Goal: Task Accomplishment & Management: Complete application form

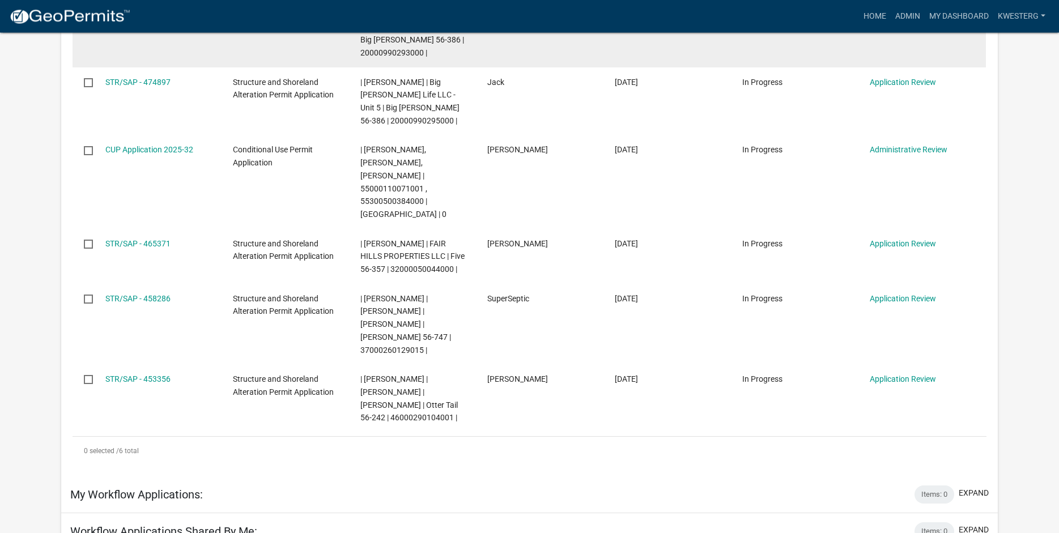
scroll to position [333, 0]
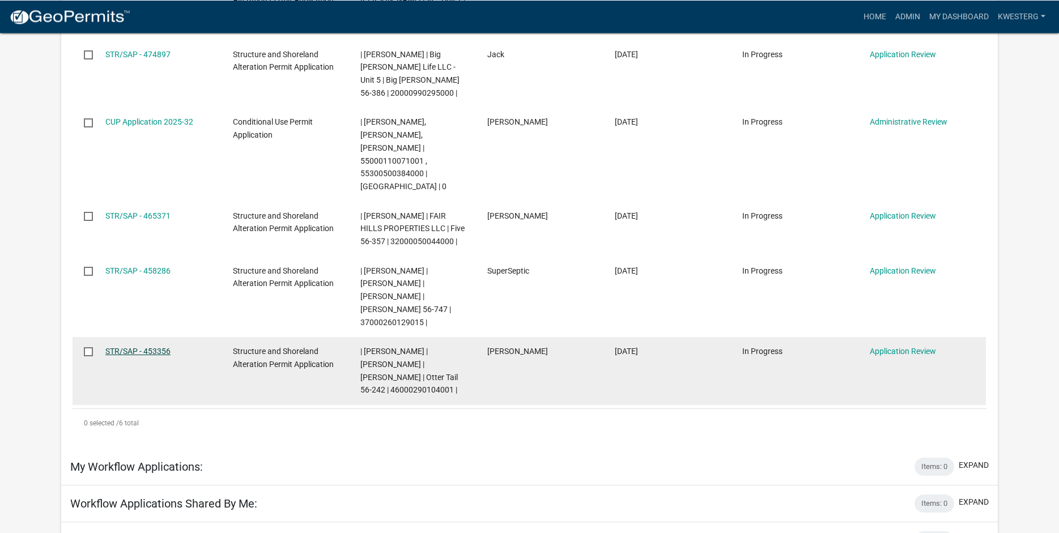
click at [118, 347] on link "STR/SAP - 453356" at bounding box center [137, 351] width 65 height 9
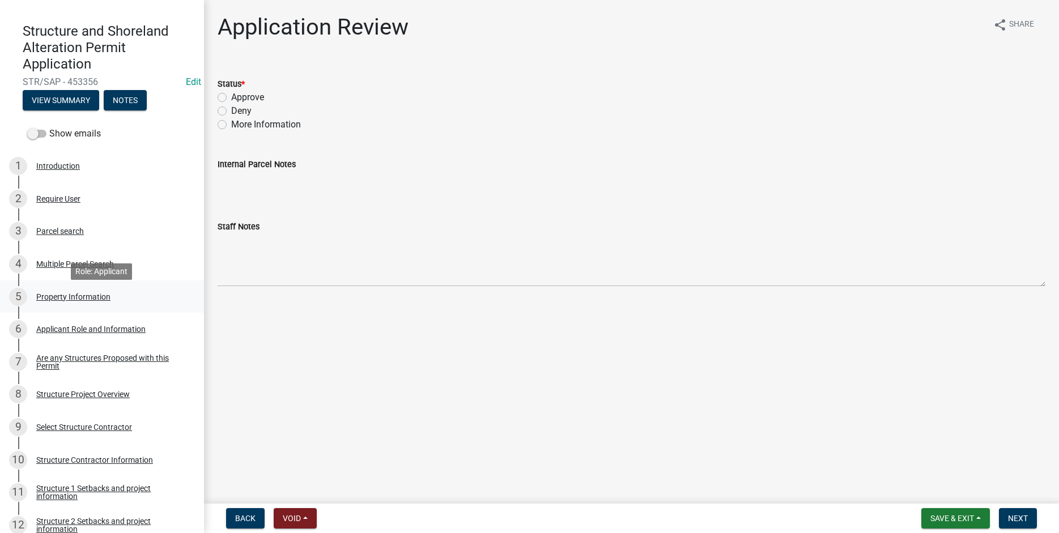
scroll to position [145, 0]
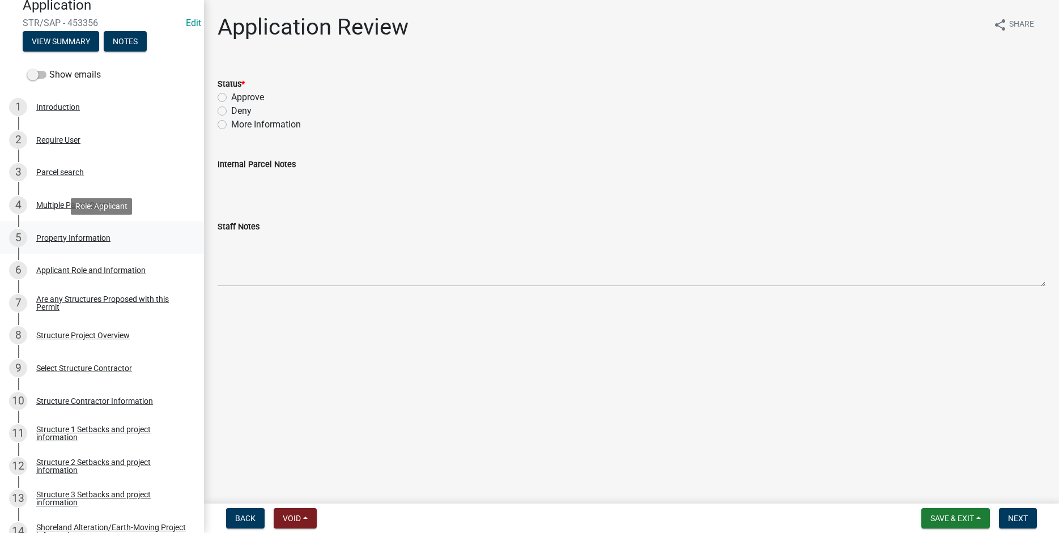
click at [80, 237] on div "Property Information" at bounding box center [73, 238] width 74 height 8
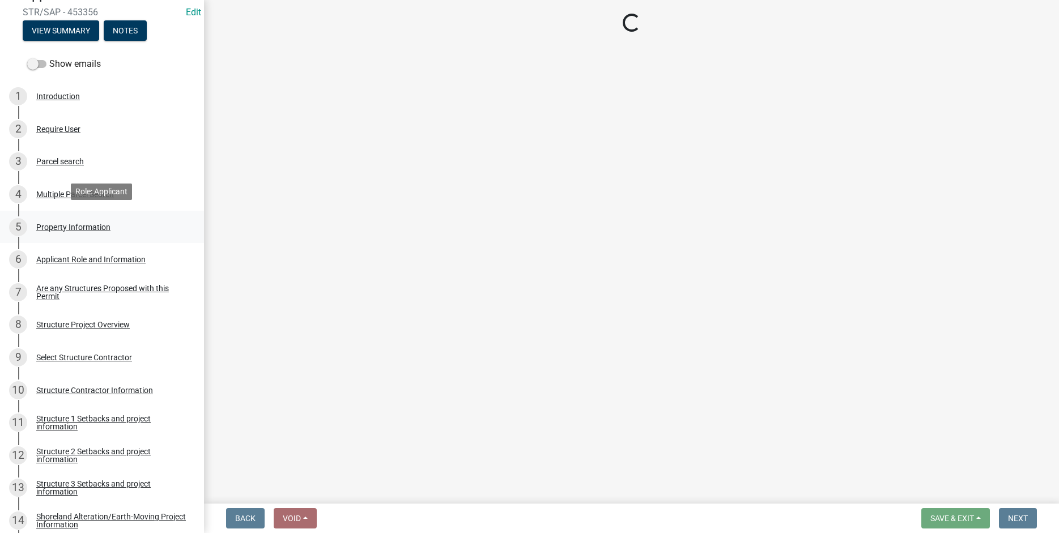
scroll to position [159, 0]
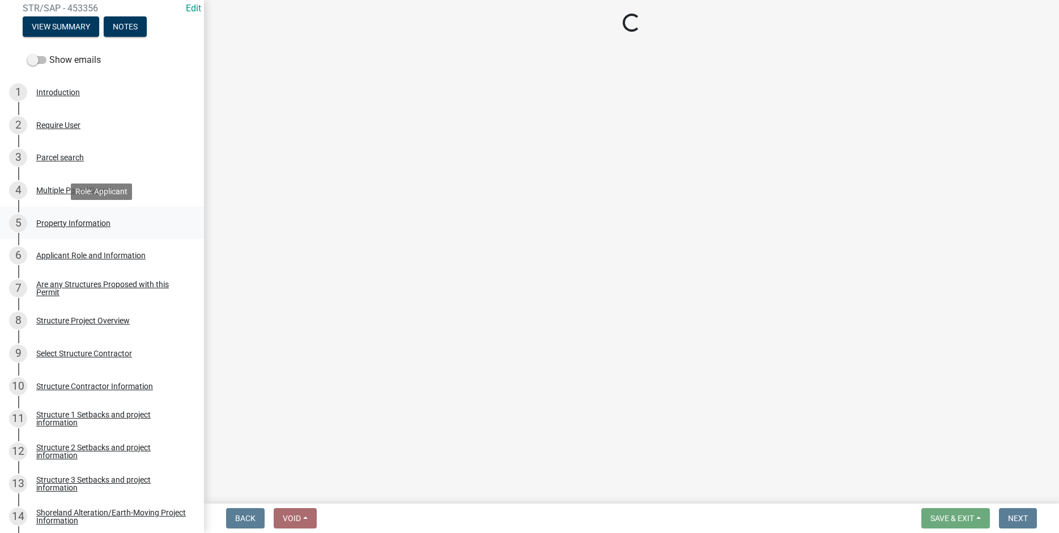
select select "ebef668c-e666-4f0f-b24a-d79aaee39ebe"
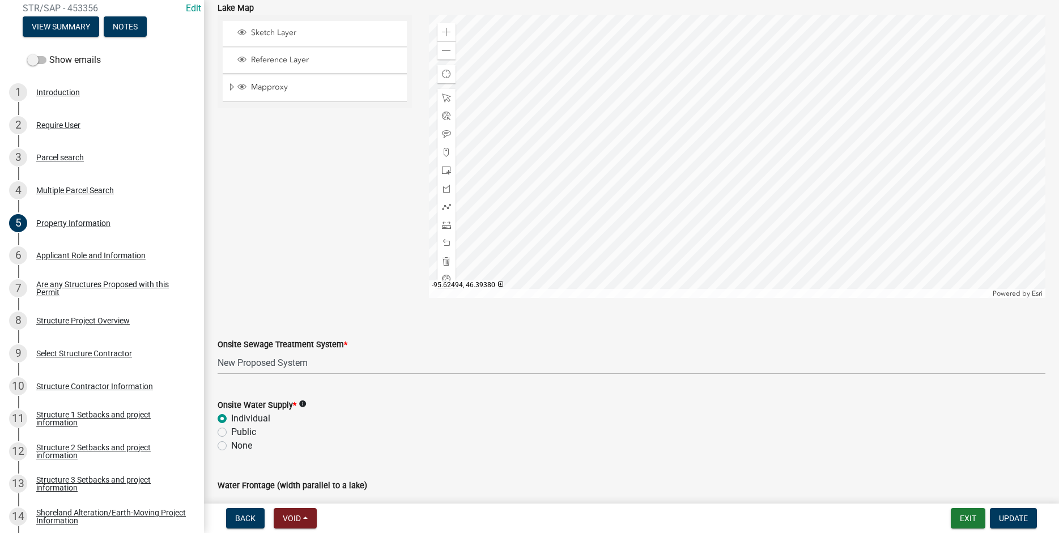
scroll to position [651, 0]
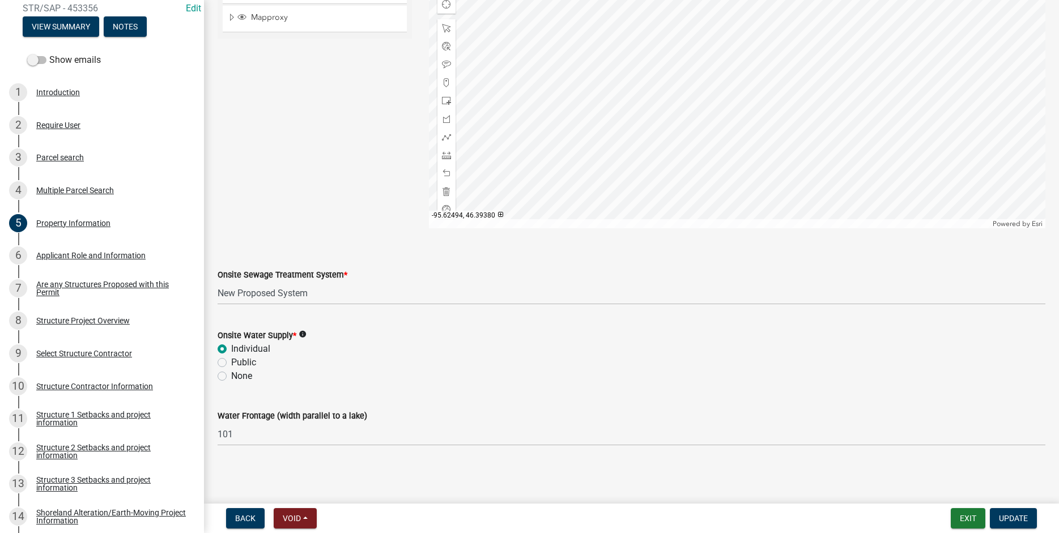
click at [333, 278] on label "Onsite Sewage Treatment System *" at bounding box center [283, 276] width 130 height 8
click at [333, 282] on select "Select Item... L&R Certificate of Compliance within 5yrs Compliance Inspection …" at bounding box center [632, 293] width 828 height 23
click at [218, 282] on select "Select Item... L&R Certificate of Compliance within 5yrs Compliance Inspection …" at bounding box center [632, 293] width 828 height 23
click option "OTWMD *must have Sewage System approval from the OTWMD" at bounding box center [0, 0] width 0 height 0
select select "bc365043-463f-4dd2-a146-228392936da3"
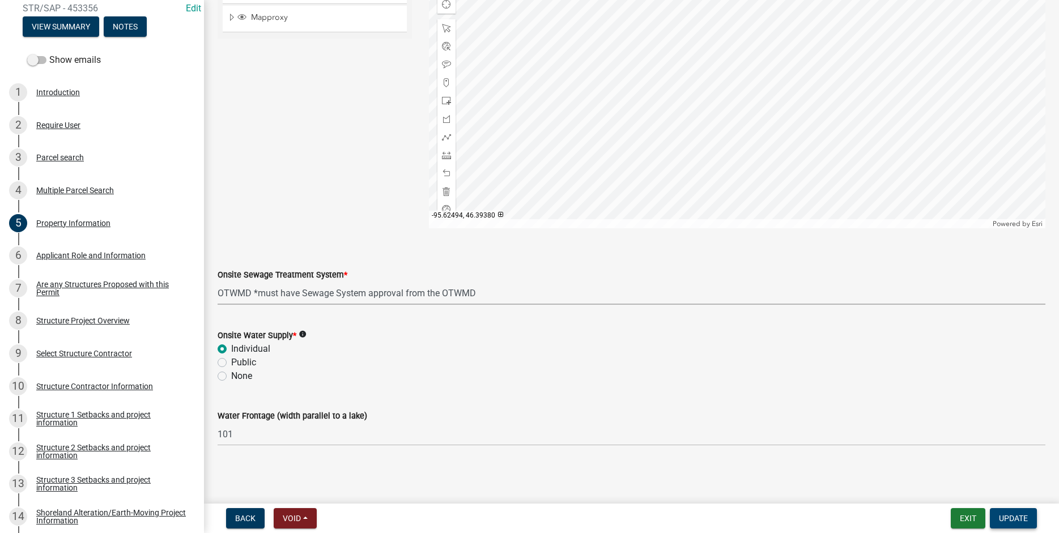
click at [1006, 521] on span "Update" at bounding box center [1013, 518] width 29 height 9
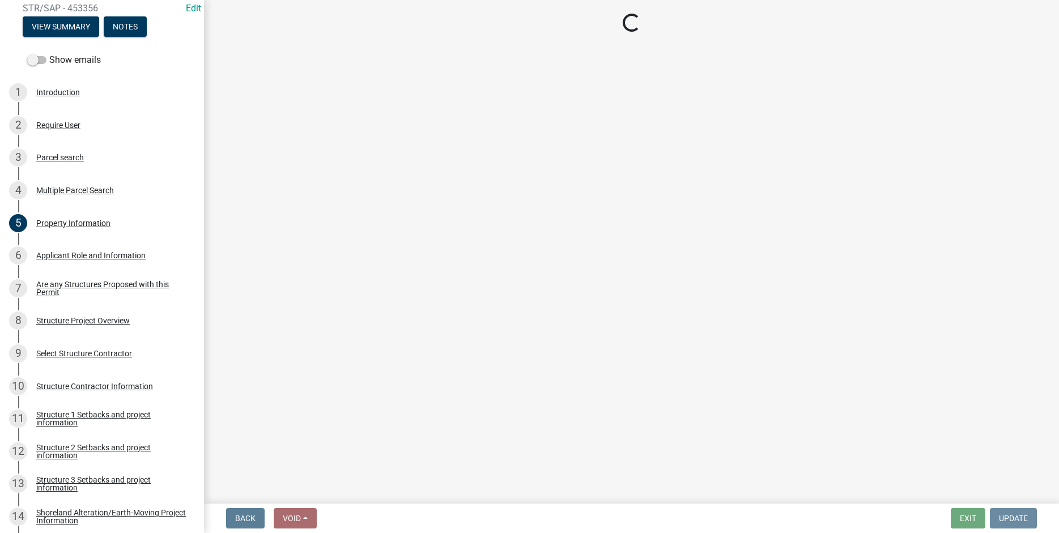
scroll to position [0, 0]
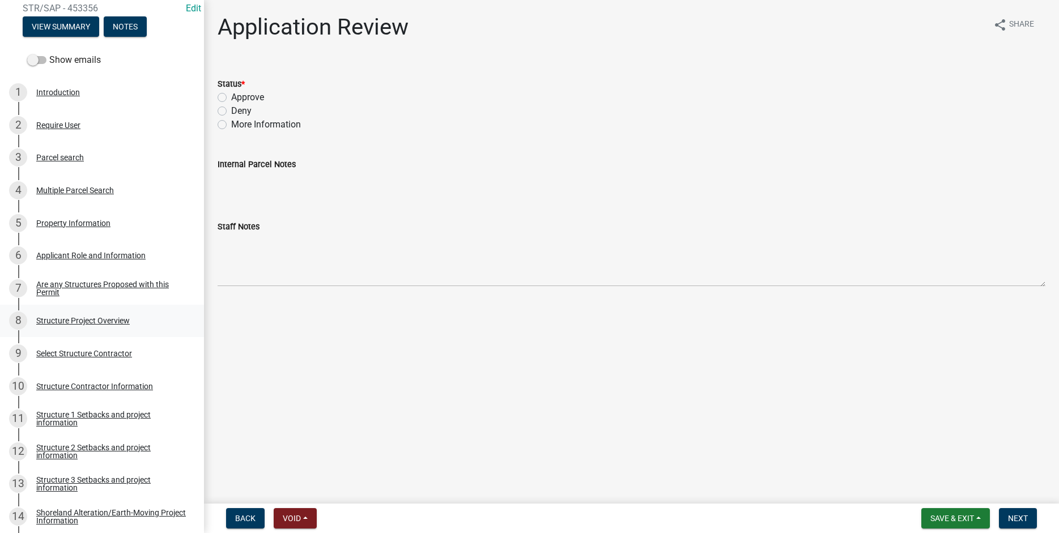
click at [57, 321] on div "Structure Project Overview" at bounding box center [83, 321] width 94 height 8
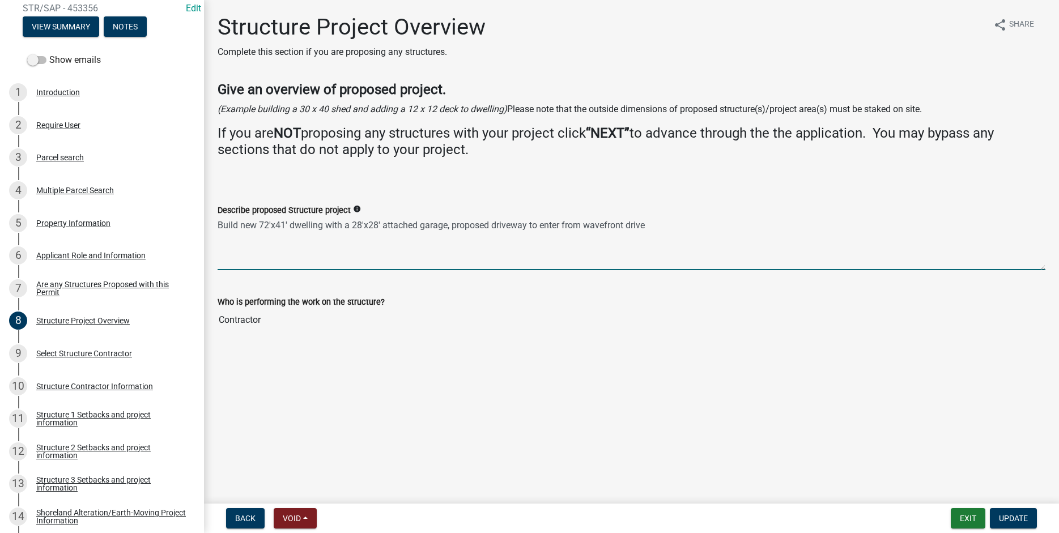
drag, startPoint x: 219, startPoint y: 224, endPoint x: 652, endPoint y: 228, distance: 433.6
click at [668, 230] on textarea "Build new 72'x41' dwelling with a 28'x28' attached garage, proposed driveway to…" at bounding box center [632, 243] width 828 height 53
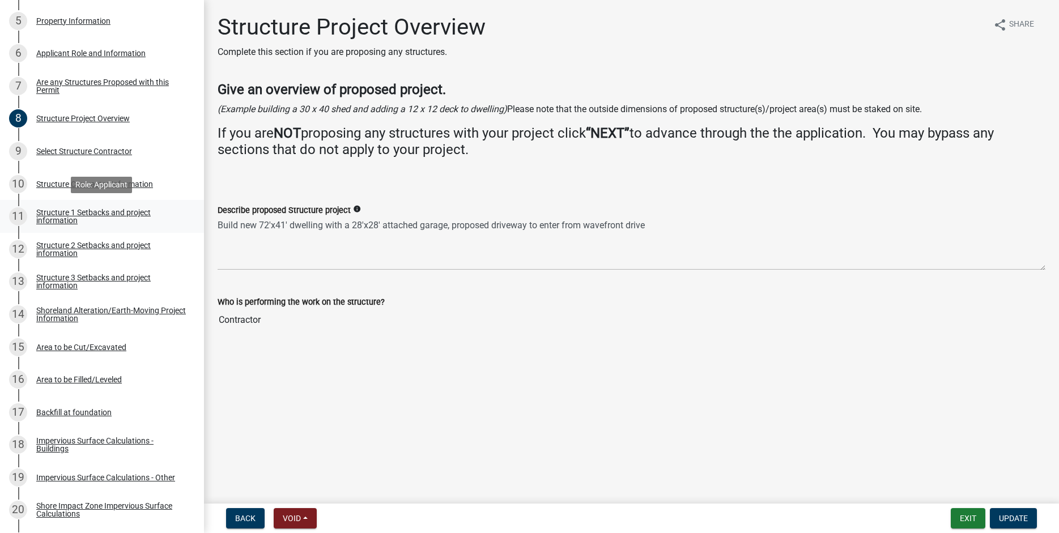
click at [61, 215] on div "Structure 1 Setbacks and project information" at bounding box center [111, 217] width 150 height 16
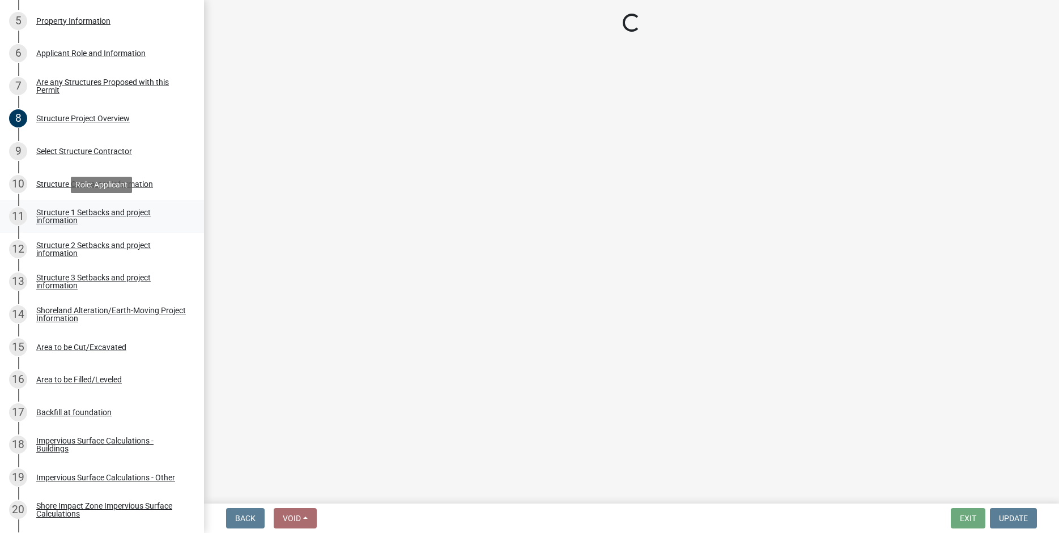
select select "c185e313-3403-4239-bd61-bb563c58a77a"
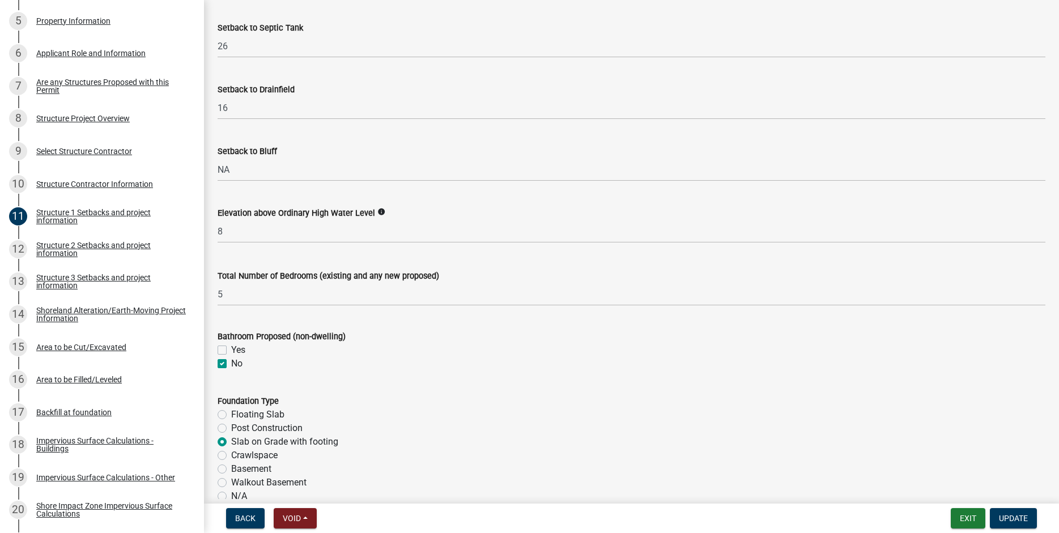
scroll to position [872, 0]
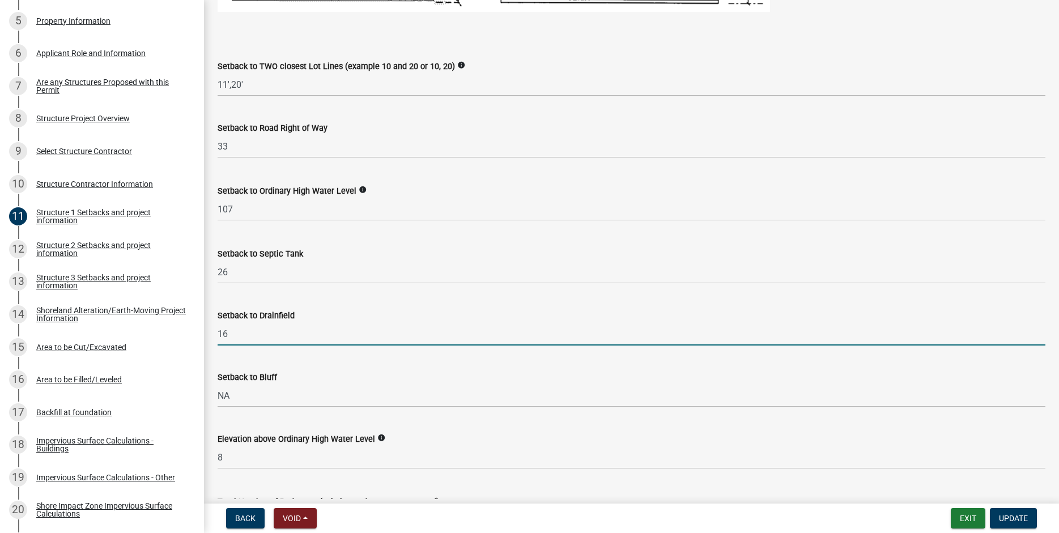
click at [230, 346] on input "16" at bounding box center [632, 334] width 828 height 23
type input "1"
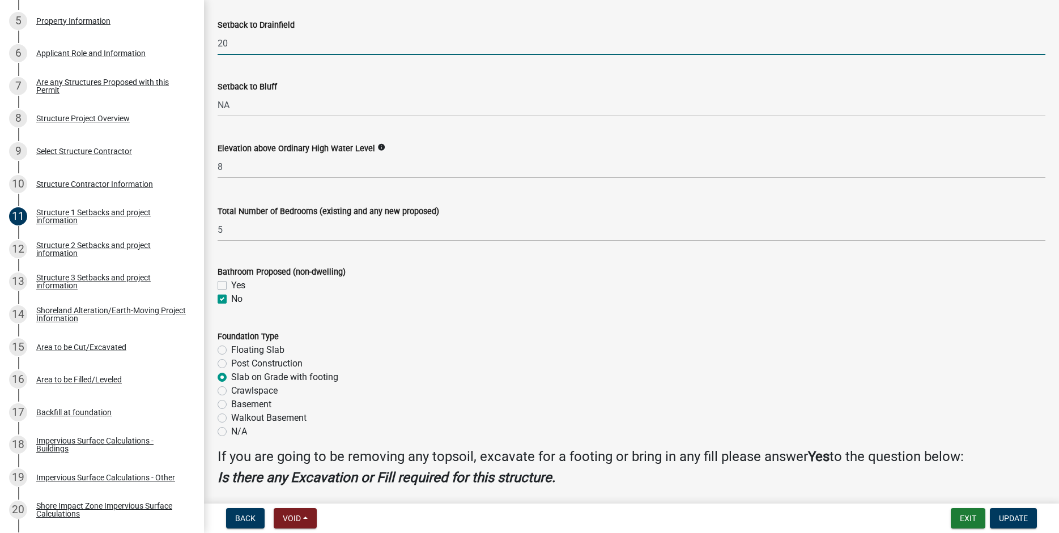
scroll to position [1284, 0]
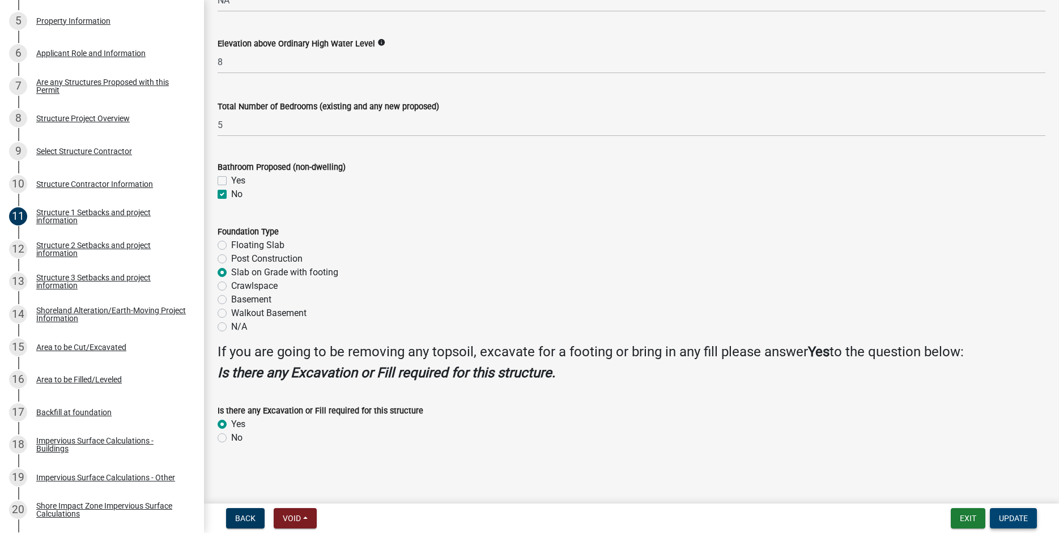
type input "20"
click at [1003, 517] on span "Update" at bounding box center [1013, 518] width 29 height 9
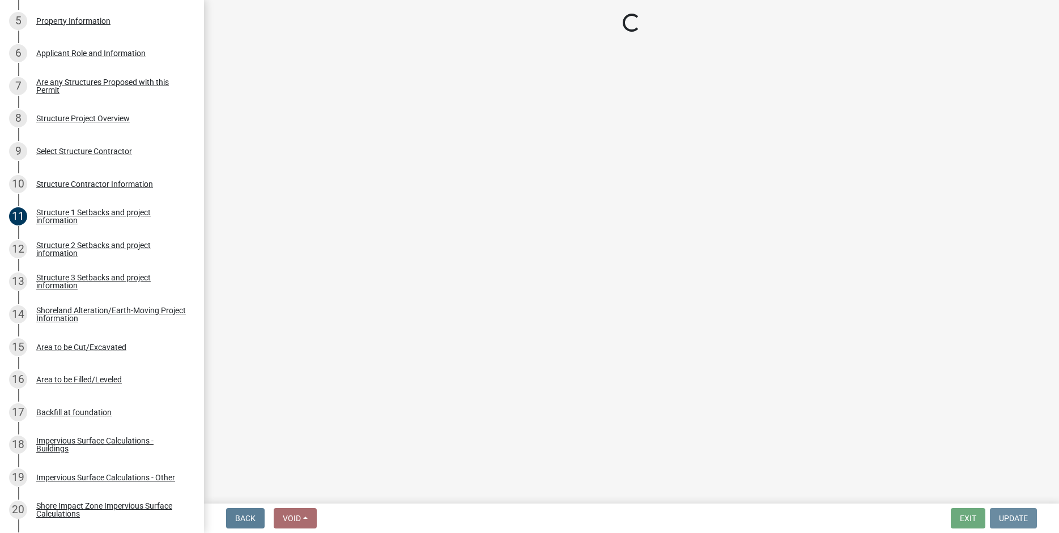
scroll to position [0, 0]
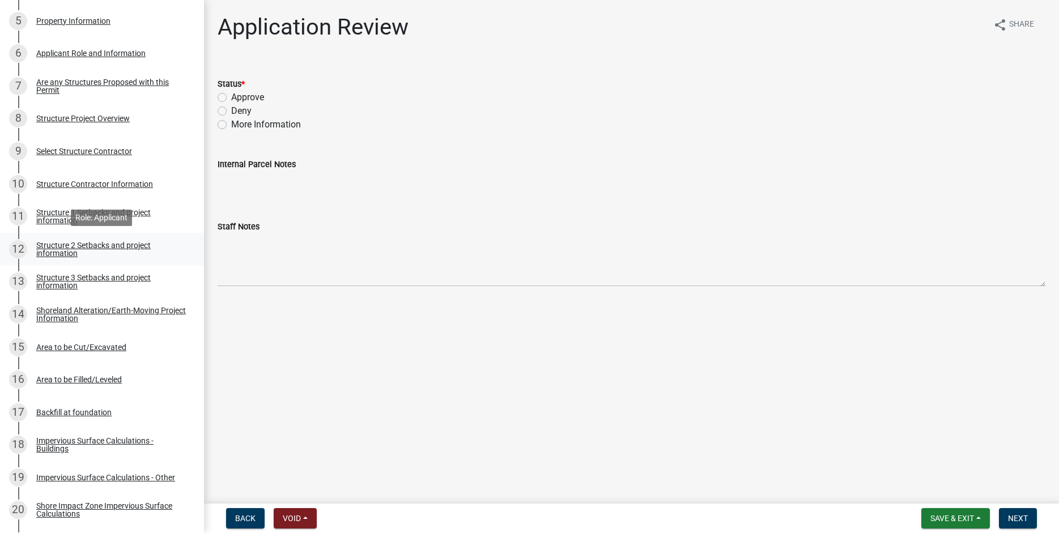
click at [60, 248] on div "Structure 2 Setbacks and project information" at bounding box center [111, 249] width 150 height 16
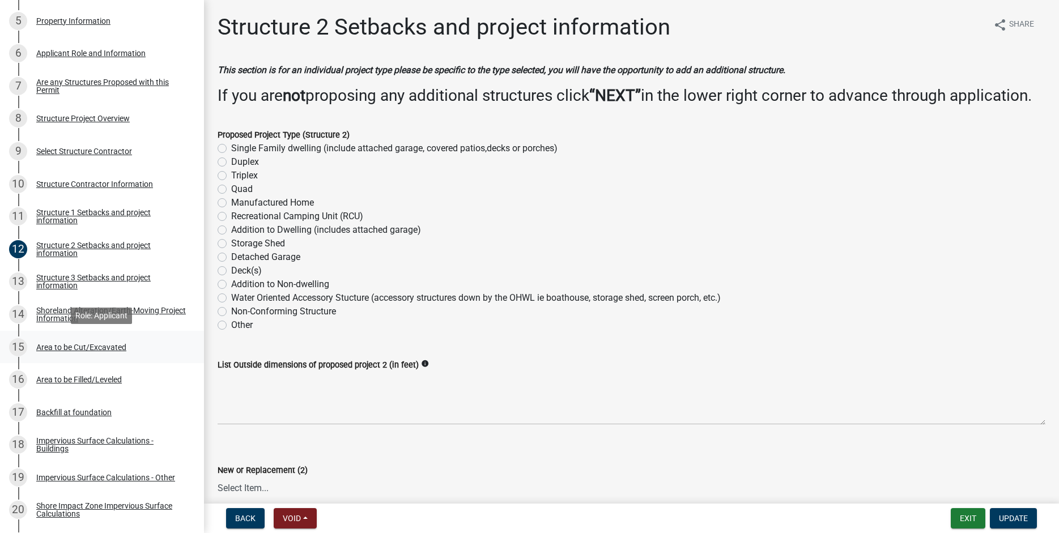
click at [67, 346] on div "Area to be Cut/Excavated" at bounding box center [81, 347] width 90 height 8
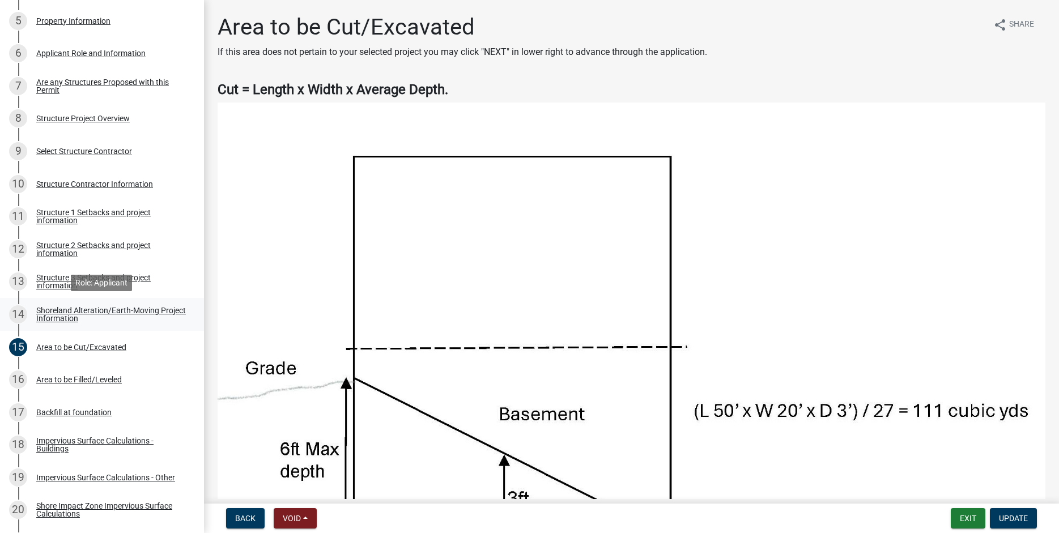
click at [56, 317] on div "Shoreland Alteration/Earth-Moving Project Information" at bounding box center [111, 315] width 150 height 16
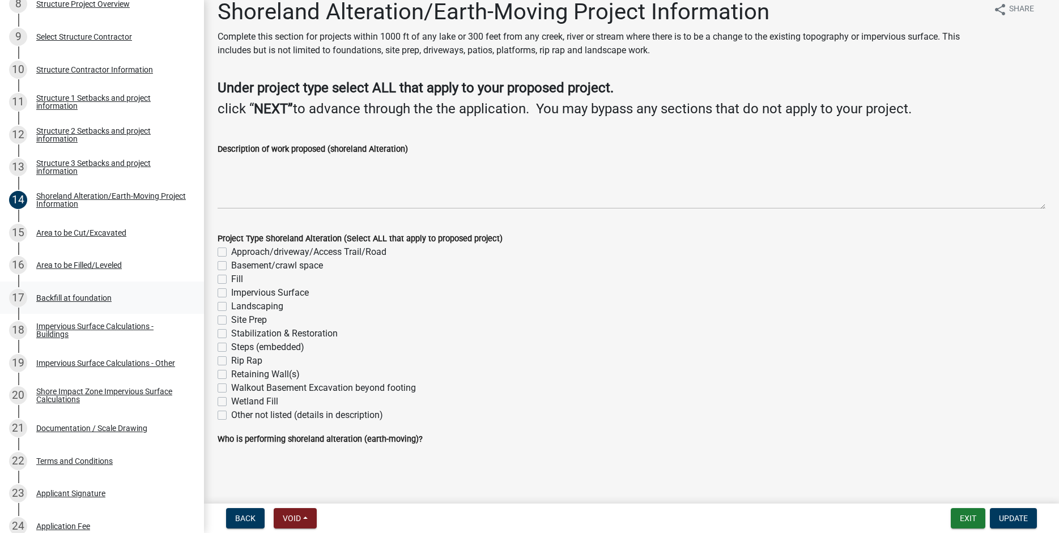
scroll to position [564, 0]
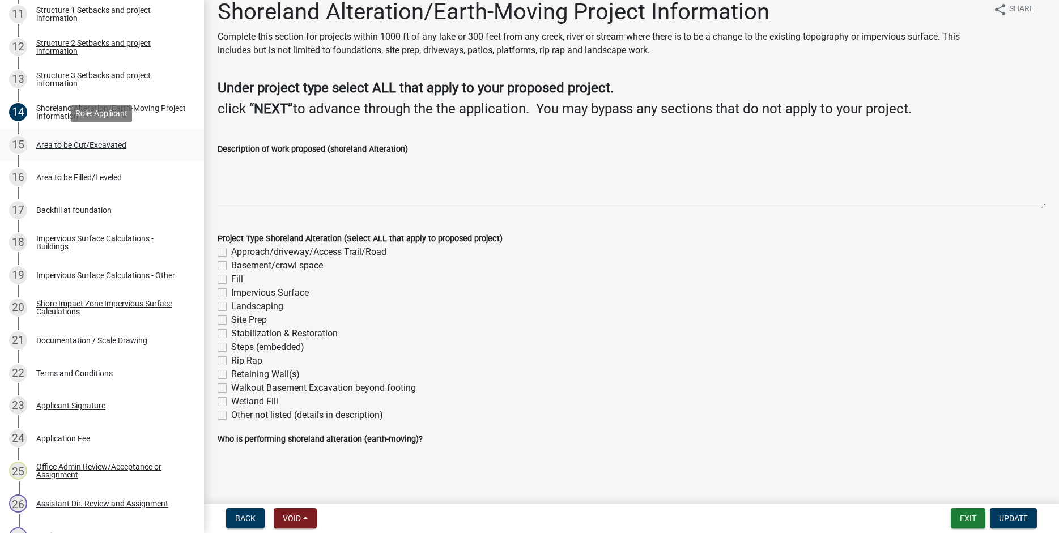
click at [75, 146] on div "Area to be Cut/Excavated" at bounding box center [81, 145] width 90 height 8
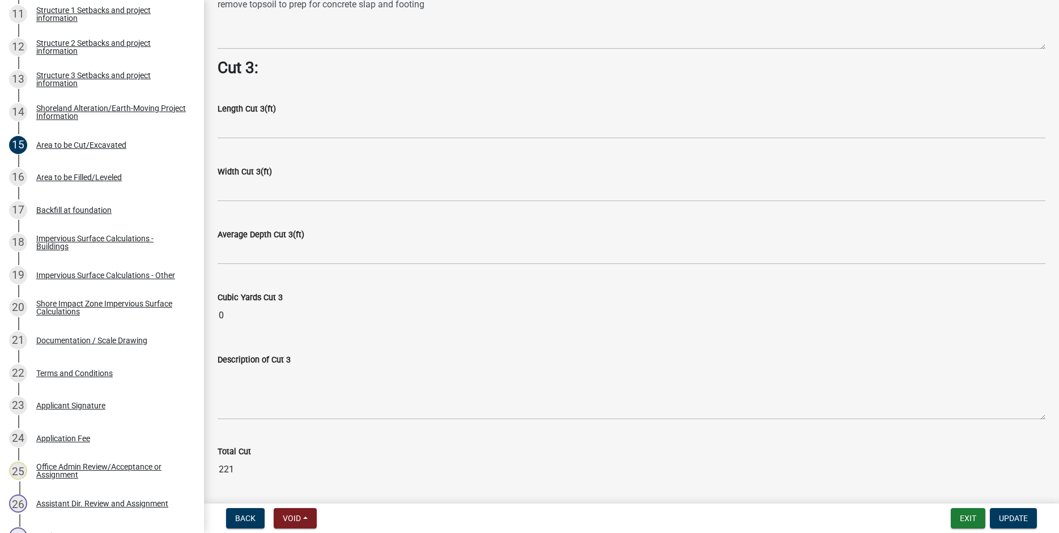
scroll to position [1430, 0]
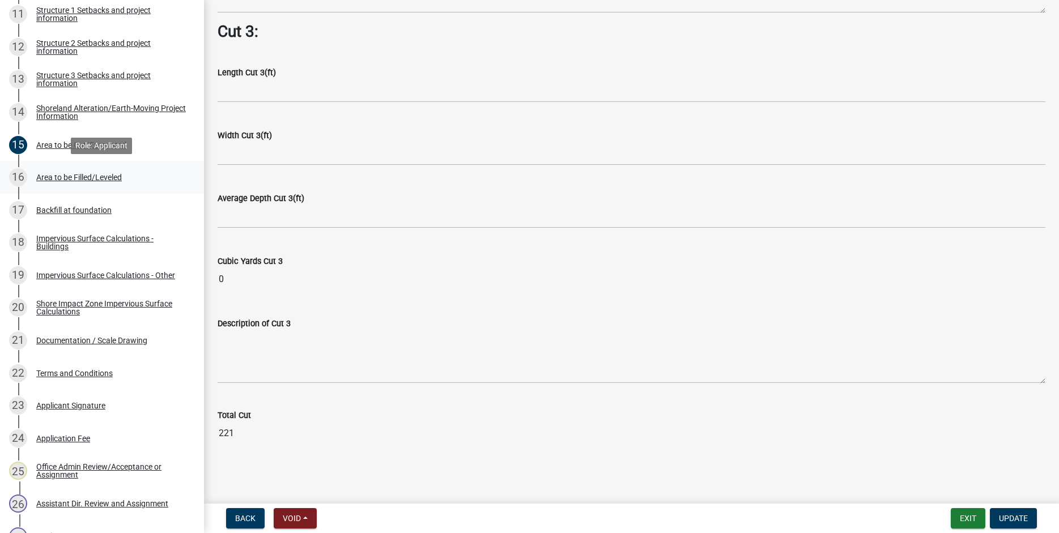
click at [69, 178] on div "Area to be Filled/Leveled" at bounding box center [79, 177] width 86 height 8
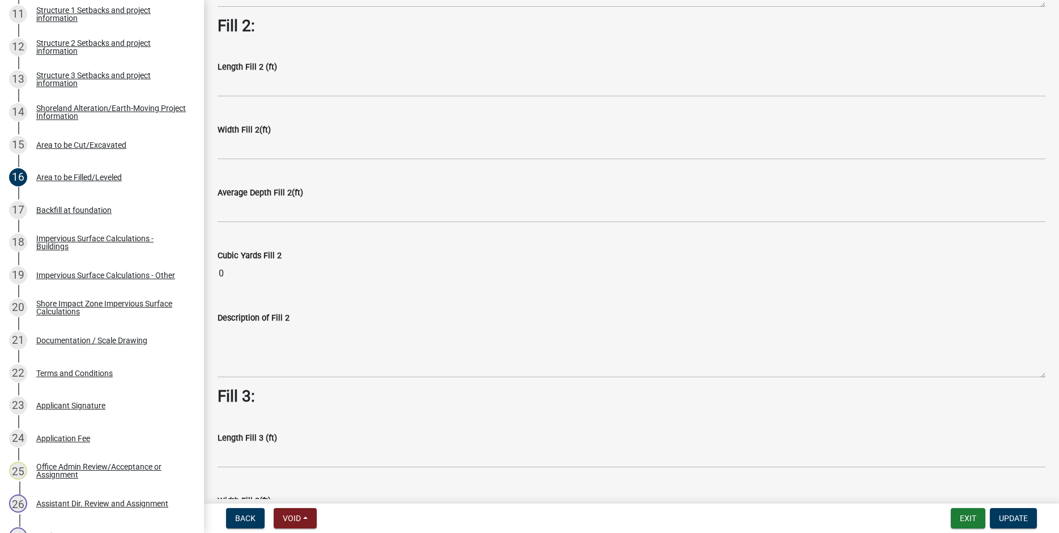
scroll to position [802, 0]
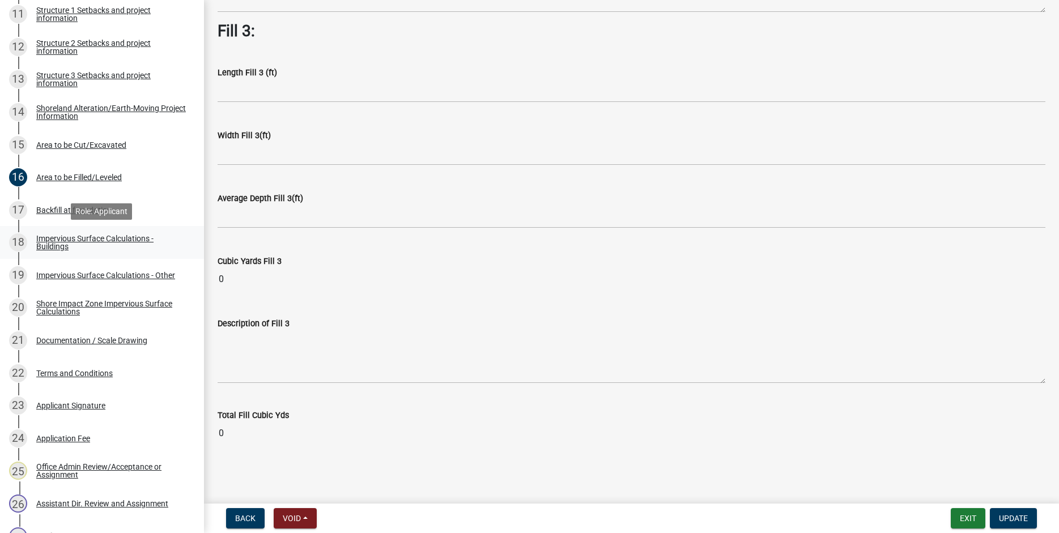
click at [50, 239] on div "Impervious Surface Calculations - Buildings" at bounding box center [111, 243] width 150 height 16
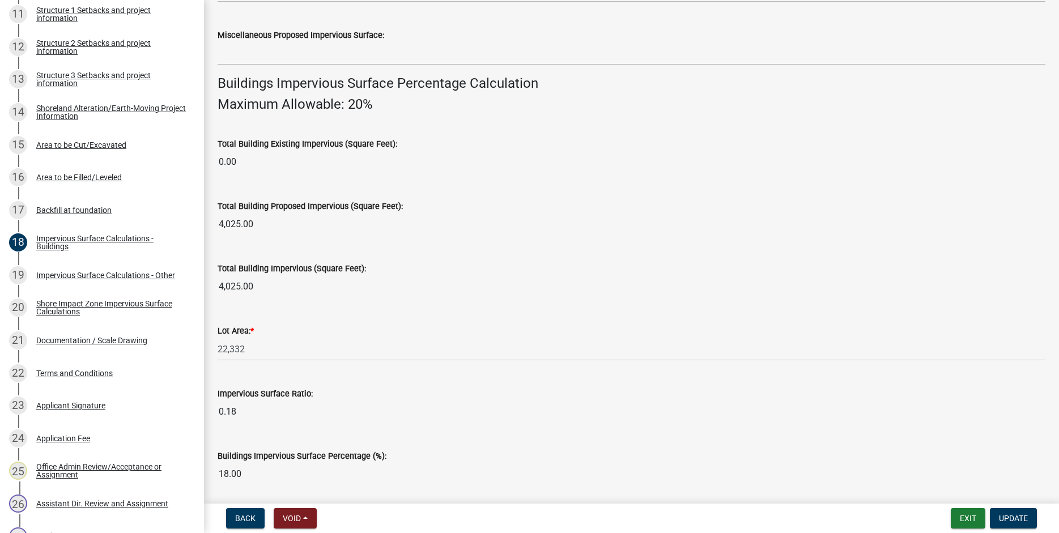
scroll to position [752, 0]
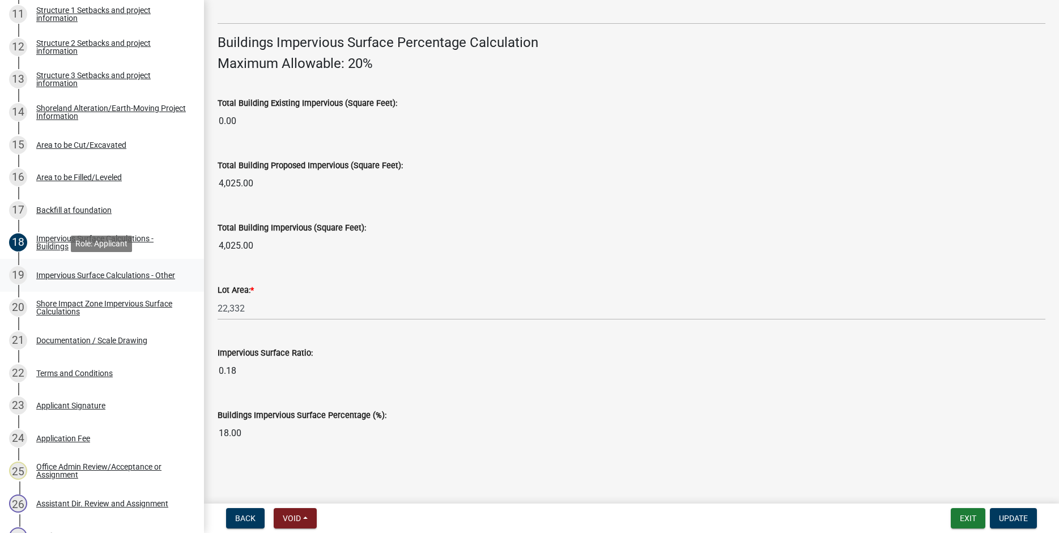
click at [75, 276] on div "Impervious Surface Calculations - Other" at bounding box center [105, 276] width 139 height 8
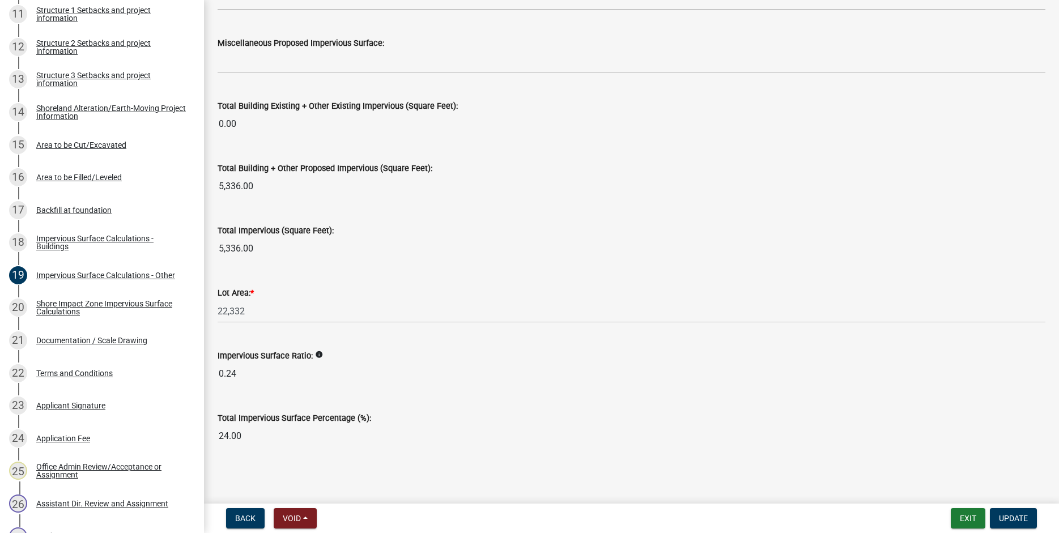
scroll to position [1209, 0]
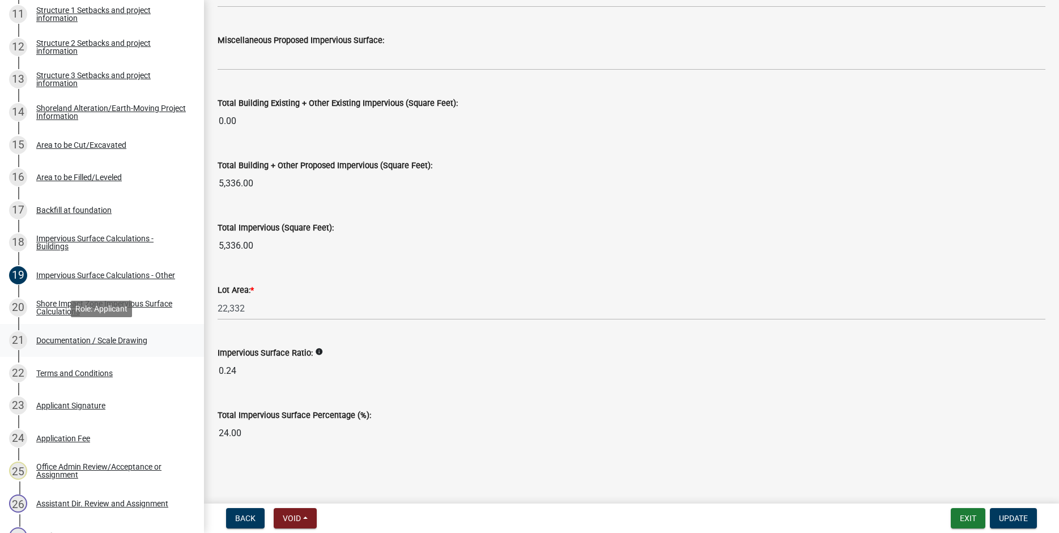
click at [74, 341] on div "Documentation / Scale Drawing" at bounding box center [91, 341] width 111 height 8
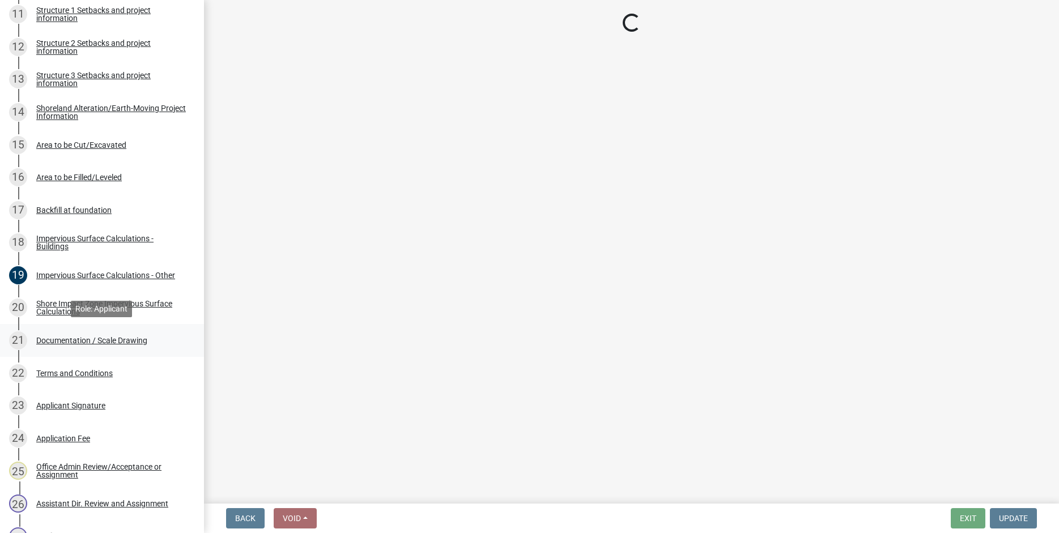
scroll to position [0, 0]
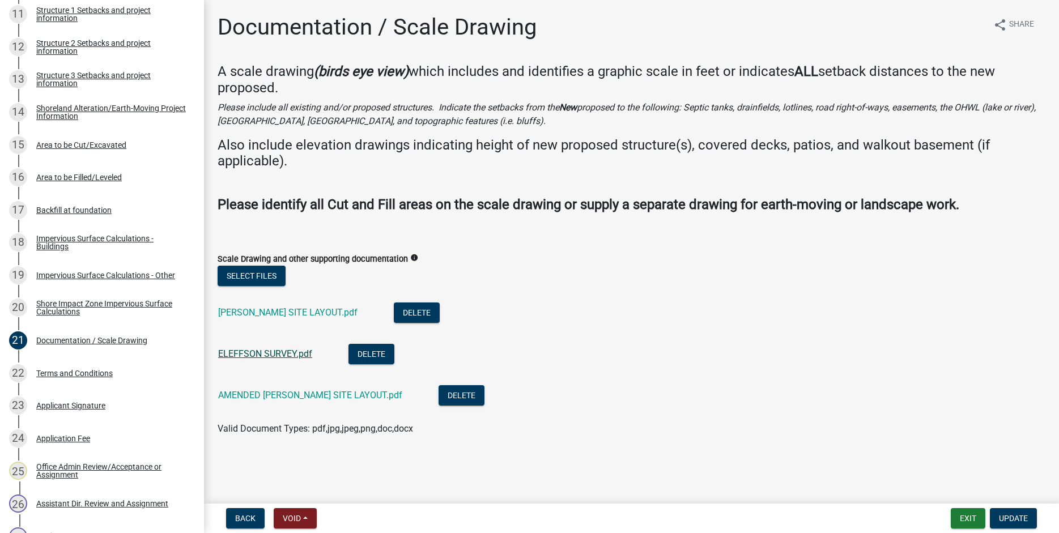
click at [255, 351] on link "ELEFFSON SURVEY.pdf" at bounding box center [265, 354] width 94 height 11
click at [257, 313] on link "ELLEFSON SITE LAYOUT.pdf" at bounding box center [287, 312] width 139 height 11
click at [272, 396] on link "AMENDED ELLEFSON SITE LAYOUT.pdf" at bounding box center [310, 395] width 184 height 11
click at [278, 315] on link "ELLEFSON SITE LAYOUT.pdf" at bounding box center [287, 312] width 139 height 11
click at [394, 310] on button "Delete" at bounding box center [417, 313] width 46 height 20
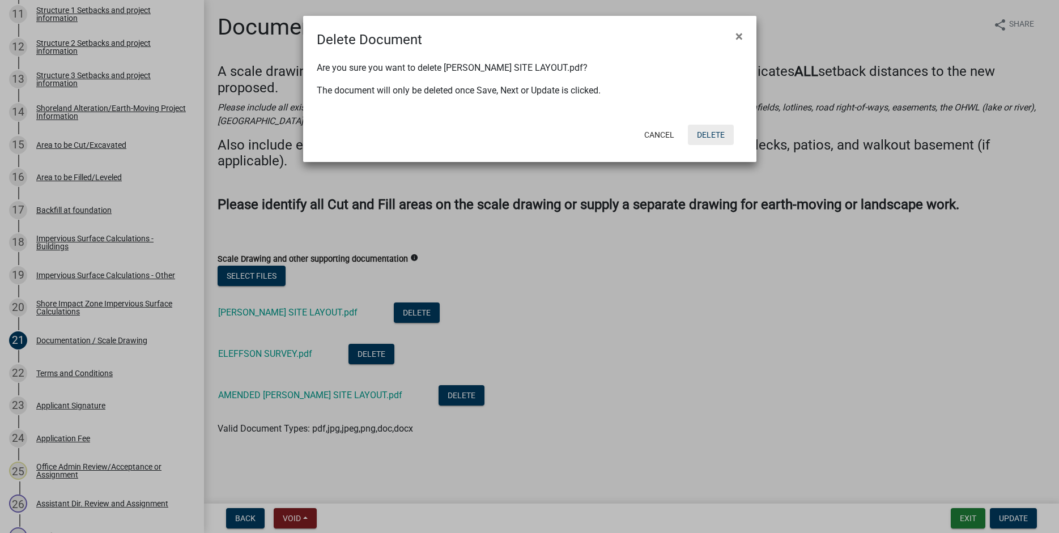
click at [716, 135] on button "Delete" at bounding box center [711, 135] width 46 height 20
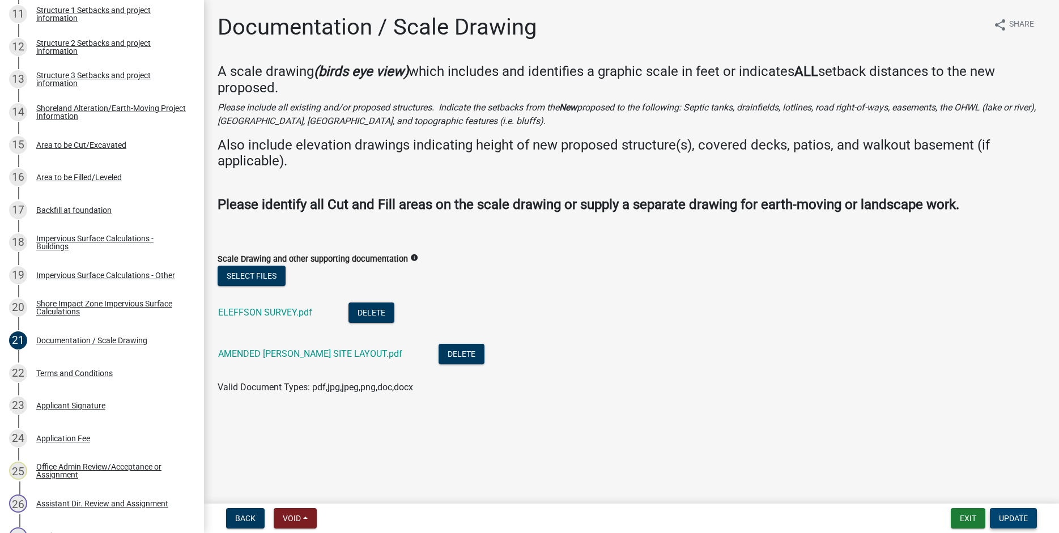
click at [1015, 522] on span "Update" at bounding box center [1013, 518] width 29 height 9
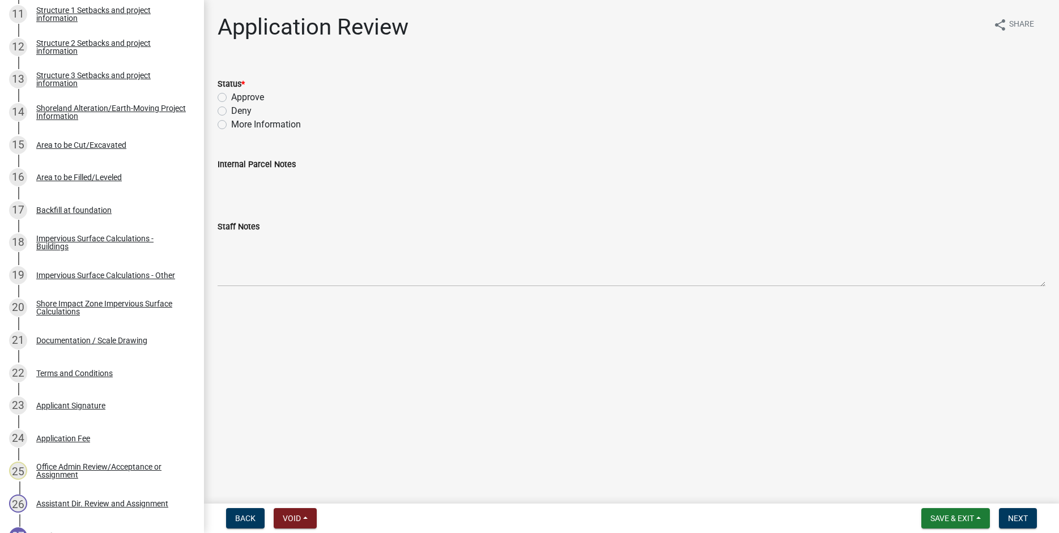
click at [231, 96] on label "Approve" at bounding box center [247, 98] width 33 height 14
click at [231, 96] on input "Approve" at bounding box center [234, 94] width 7 height 7
radio input "true"
click at [1015, 520] on span "Next" at bounding box center [1018, 518] width 20 height 9
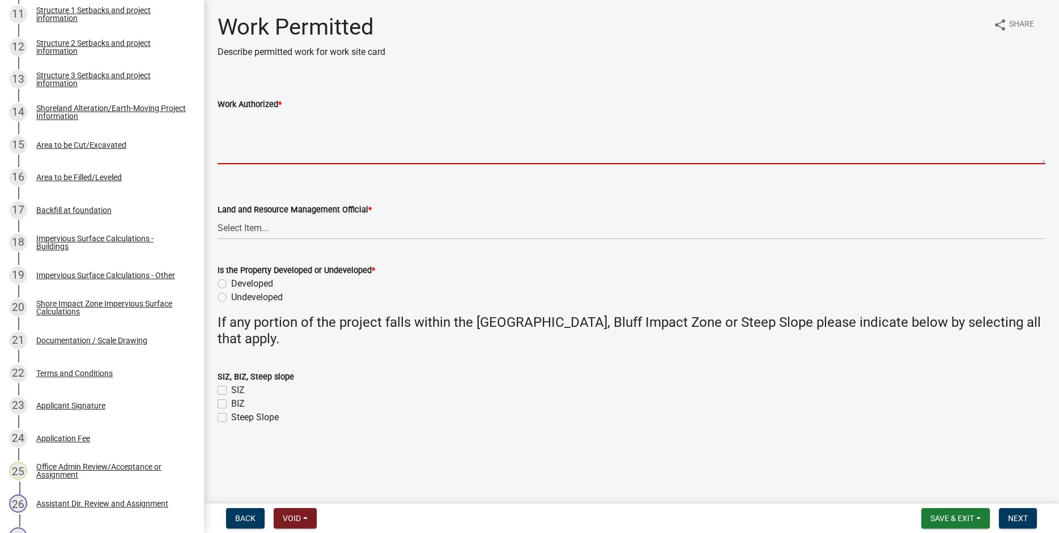
paste textarea "Build new 72'x41' dwelling with a 28'x28' attached garage, proposed driveway to…"
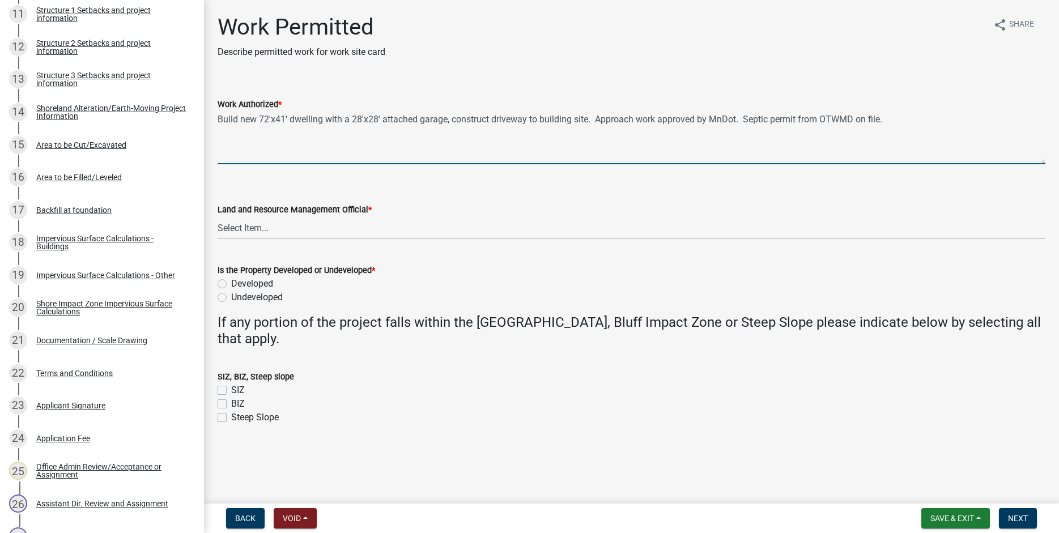
click at [218, 118] on textarea "Build new 72'x41' dwelling with a 28'x28' attached garage, construct driveway t…" at bounding box center [632, 137] width 828 height 53
click at [221, 120] on textarea "remove select trees in building area, Build new 72'x41' dwelling with a 28'x28'…" at bounding box center [632, 137] width 828 height 53
click at [366, 121] on textarea "Remove select trees in building area, Build new 72'x41' dwelling with a 28'x28'…" at bounding box center [632, 137] width 828 height 53
click at [470, 120] on textarea "Remove select trees in building area, strip topsoil, excavate for slab on grade…" at bounding box center [632, 137] width 828 height 53
drag, startPoint x: 596, startPoint y: 120, endPoint x: 599, endPoint y: 164, distance: 43.7
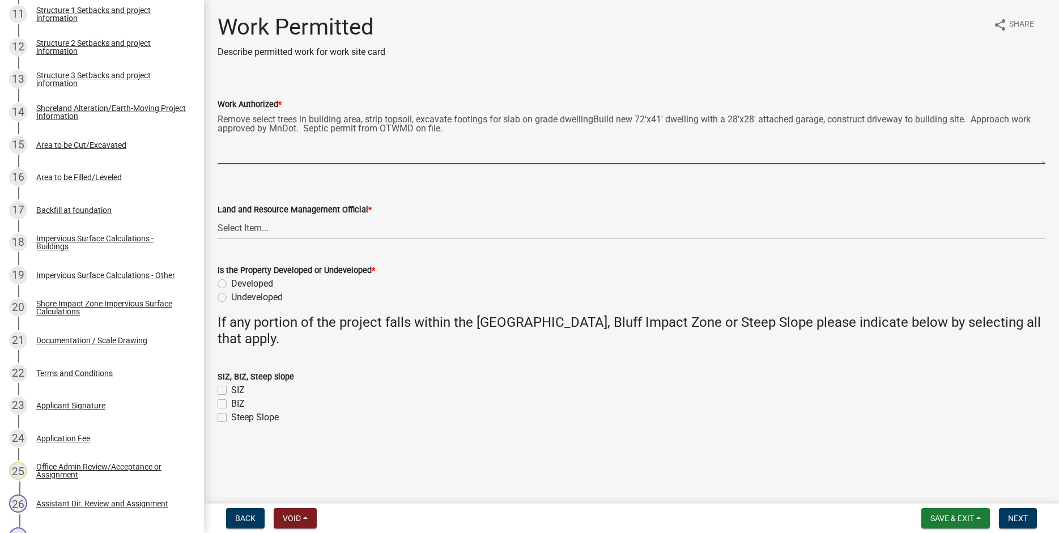
click at [597, 120] on textarea "Remove select trees in building area, strip topsoil, excavate footings for slab…" at bounding box center [632, 137] width 828 height 53
drag, startPoint x: 641, startPoint y: 121, endPoint x: 627, endPoint y: 166, distance: 46.6
click at [641, 124] on textarea "Remove select trees in building area, strip topsoil, excavate footings for slab…" at bounding box center [632, 137] width 828 height 53
click at [356, 129] on textarea "Remove select trees in building area, strip topsoil, excavate footings for slab…" at bounding box center [632, 137] width 828 height 53
click at [447, 132] on textarea "Remove select trees in building area, strip topsoil, excavate footings for slab…" at bounding box center [632, 137] width 828 height 53
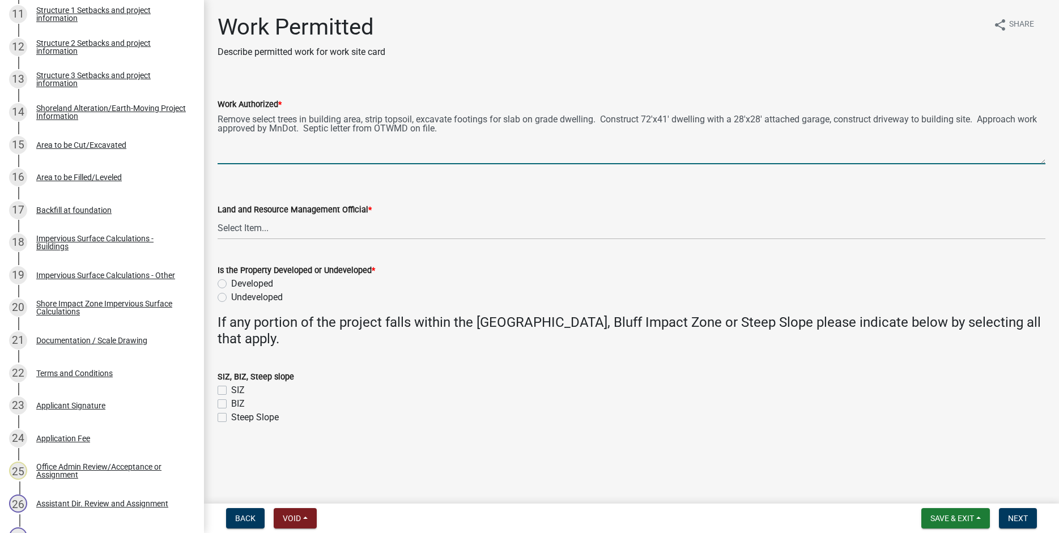
click at [977, 120] on textarea "Remove select trees in building area, strip topsoil, excavate footings for slab…" at bounding box center [632, 137] width 828 height 53
click at [711, 122] on textarea "Remove select trees in building area, strip topsoil, excavate footings for slab…" at bounding box center [632, 137] width 828 height 53
click at [266, 129] on textarea "Remove select trees in building area, strip topsoil, excavate footings for slab…" at bounding box center [632, 137] width 828 height 53
click at [975, 120] on textarea "Remove select trees in building area, strip topsoil, excavate footings for slab…" at bounding box center [632, 137] width 828 height 53
drag, startPoint x: 442, startPoint y: 130, endPoint x: 447, endPoint y: 190, distance: 60.3
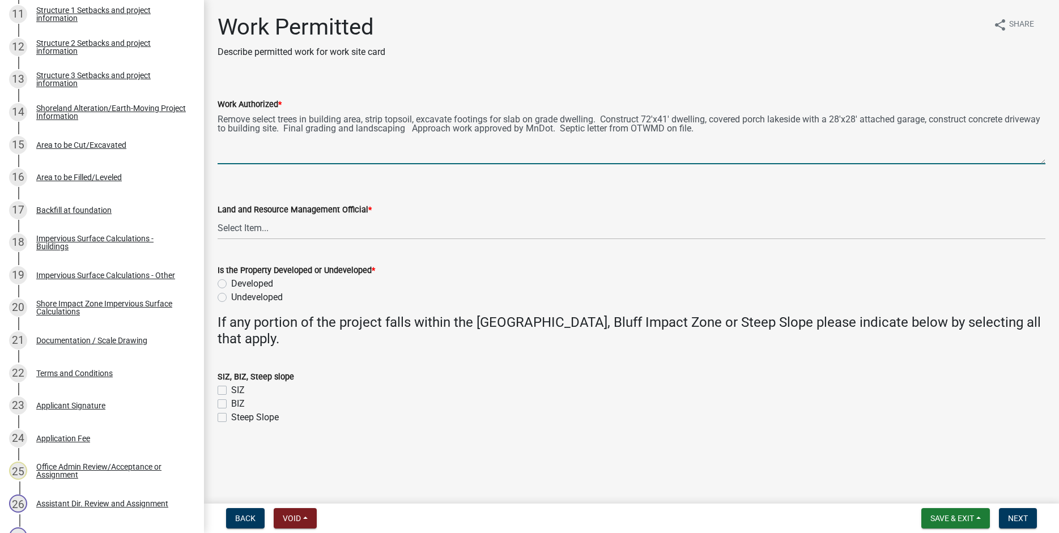
click at [442, 132] on textarea "Remove select trees in building area, strip topsoil, excavate footings for slab…" at bounding box center [632, 137] width 828 height 53
click at [617, 131] on textarea "Remove select trees in building area, strip topsoil, excavate footings for slab…" at bounding box center [632, 137] width 828 height 53
type textarea "Remove select trees in building area, strip topsoil, excavate footings for slab…"
click at [218, 217] on select "Select Item... Alexis Newark Amy Busko Andrea Perales Brittany Tollefson Christ…" at bounding box center [632, 228] width 828 height 23
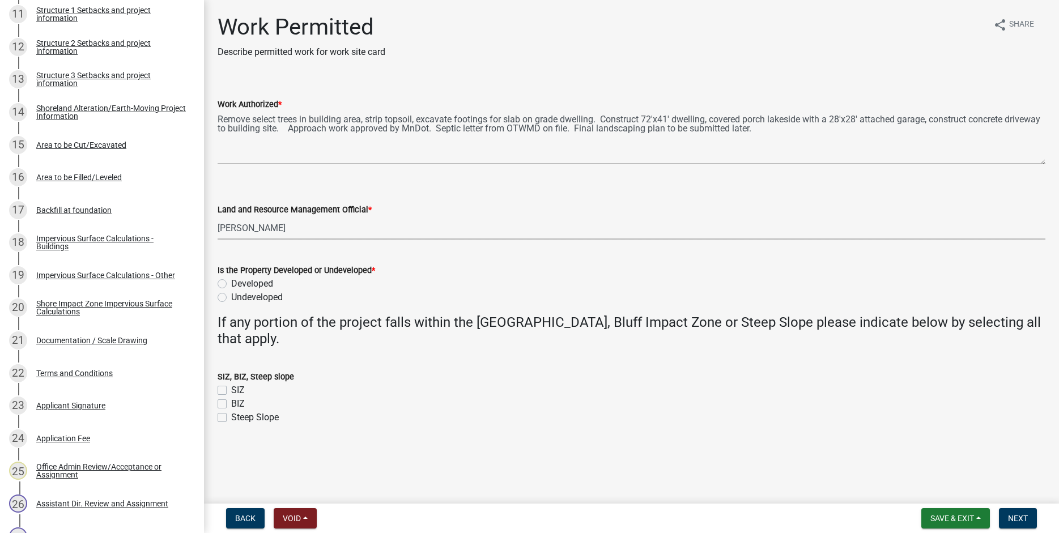
click option "[PERSON_NAME]" at bounding box center [0, 0] width 0 height 0
select select "b1ab52ec-9759-48a2-a5bb-a8b7da6cd639"
click at [231, 300] on label "Undeveloped" at bounding box center [257, 298] width 52 height 14
click at [231, 298] on input "Undeveloped" at bounding box center [234, 294] width 7 height 7
radio input "true"
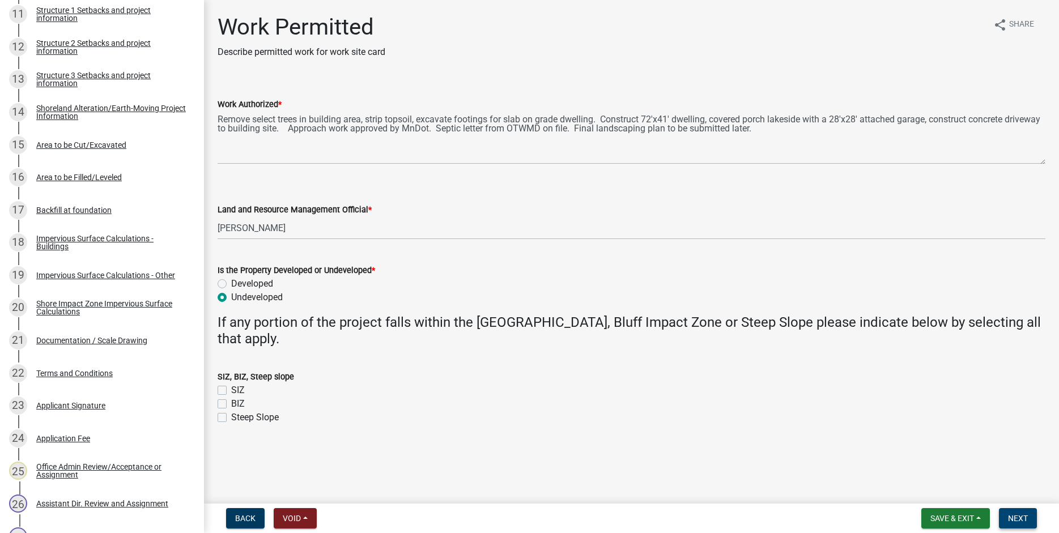
click at [1016, 518] on span "Next" at bounding box center [1018, 518] width 20 height 9
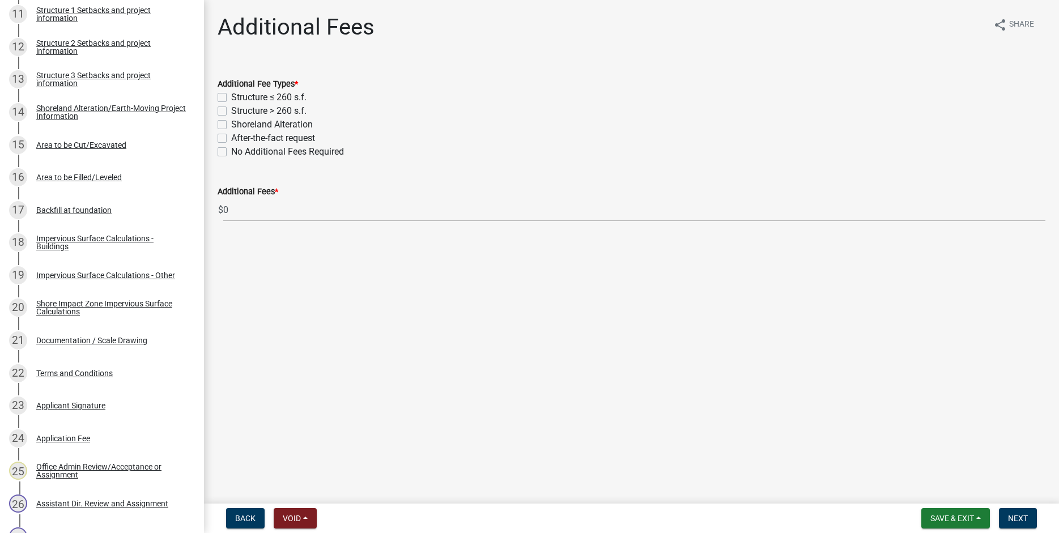
click at [231, 109] on label "Structure > 260 s.f." at bounding box center [268, 111] width 75 height 14
click at [231, 109] on input "Structure > 260 s.f." at bounding box center [234, 107] width 7 height 7
checkbox input "true"
checkbox input "false"
checkbox input "true"
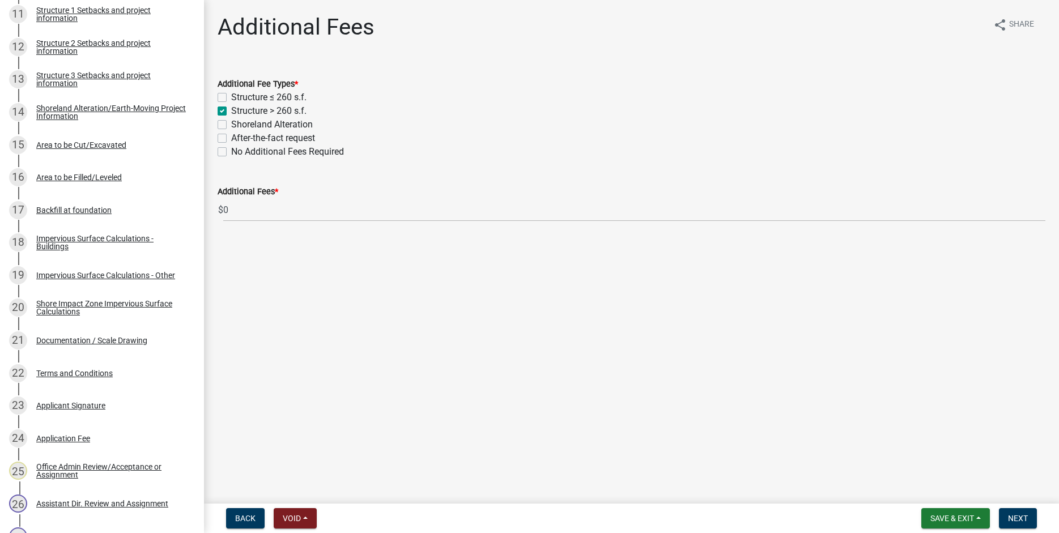
checkbox input "false"
click at [1024, 512] on button "Next" at bounding box center [1018, 518] width 38 height 20
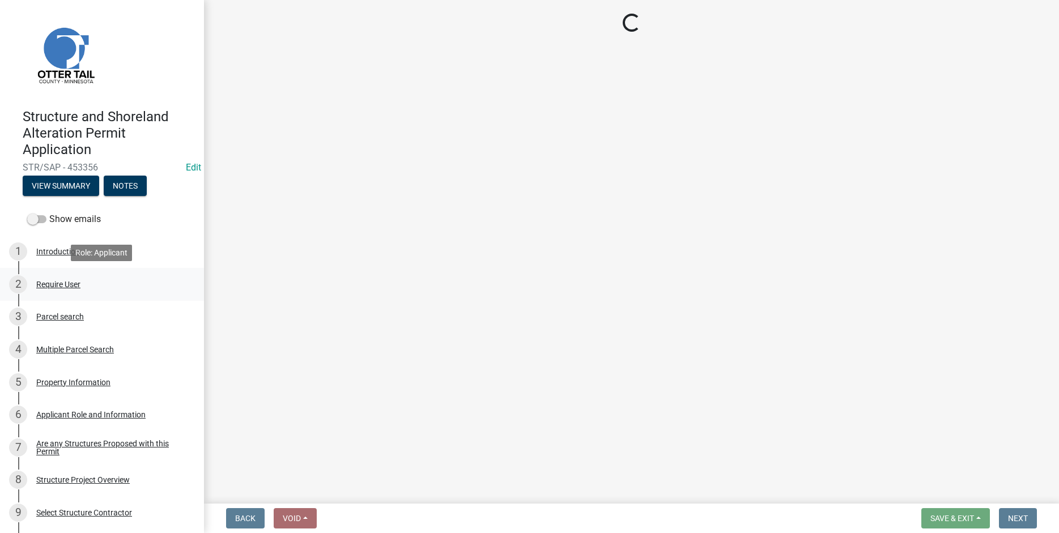
select select "3: 3"
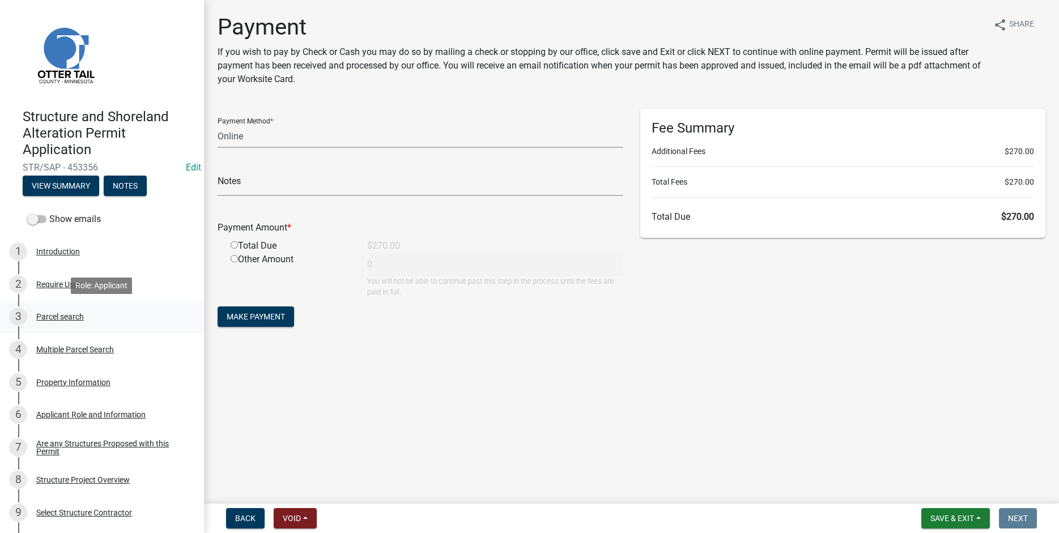
click at [55, 315] on div "Parcel search" at bounding box center [60, 317] width 48 height 8
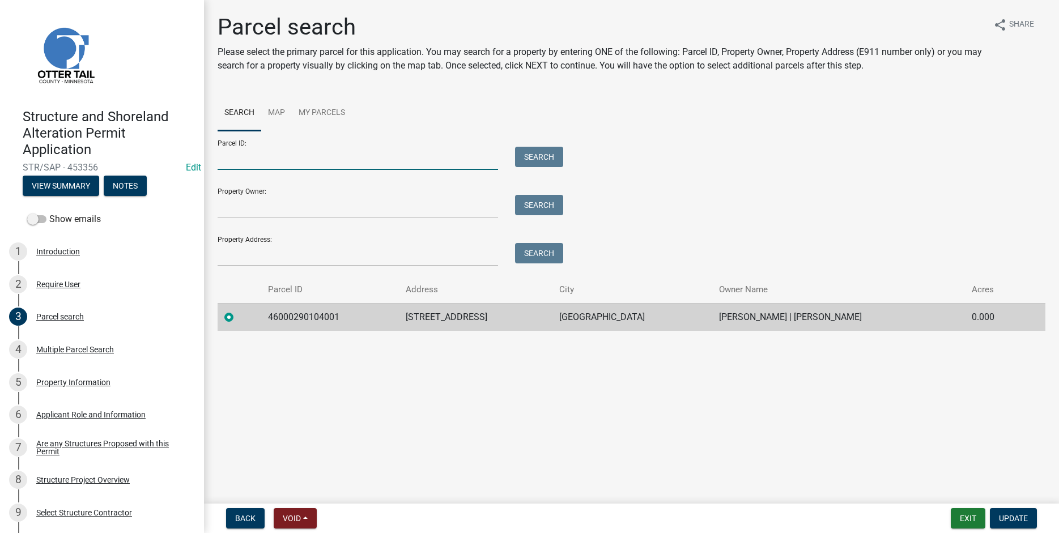
click at [232, 158] on input "Parcel ID:" at bounding box center [358, 158] width 281 height 23
type input "46000991275000"
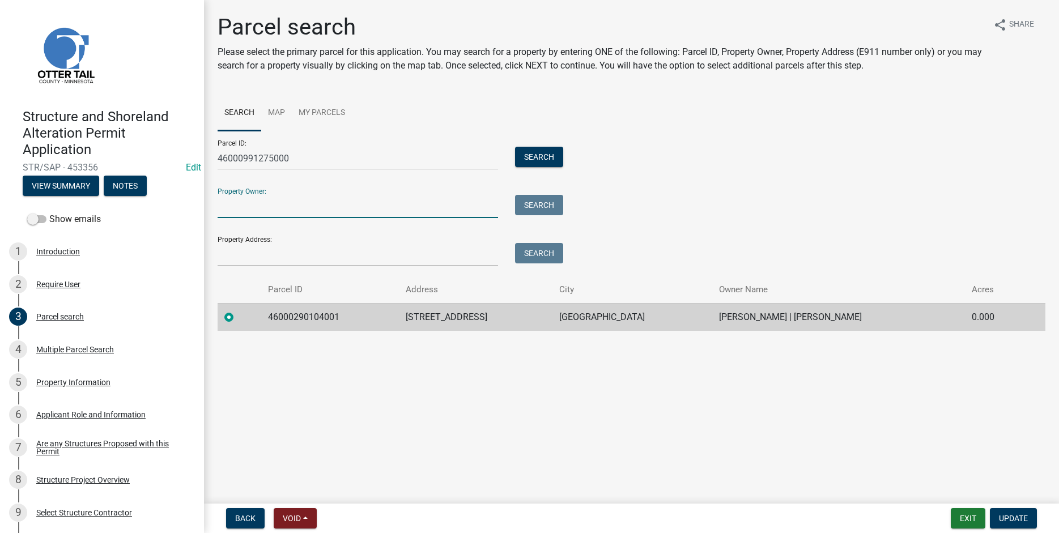
click at [242, 203] on input "Property Owner:" at bounding box center [358, 206] width 281 height 23
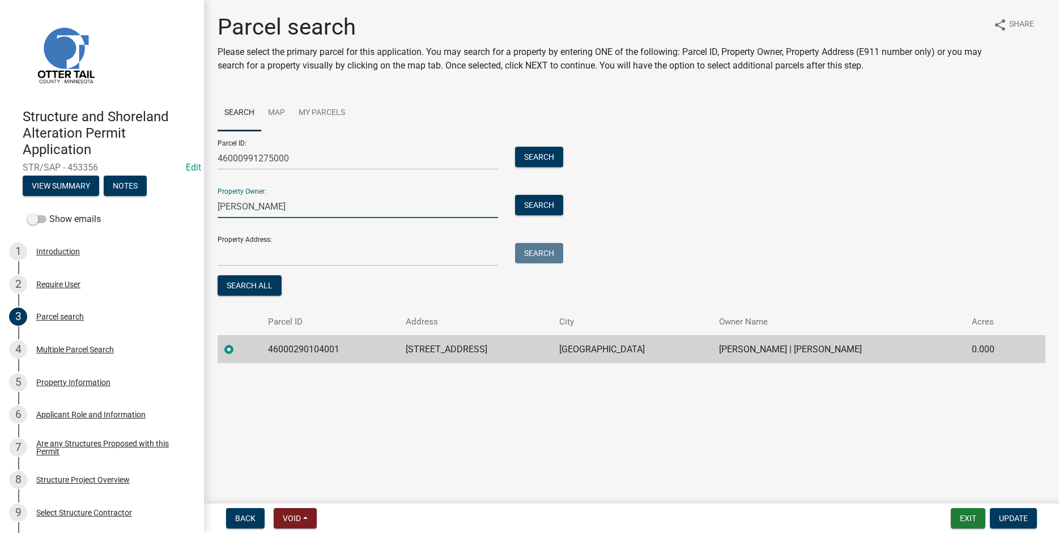
type input "Loren Ellefson"
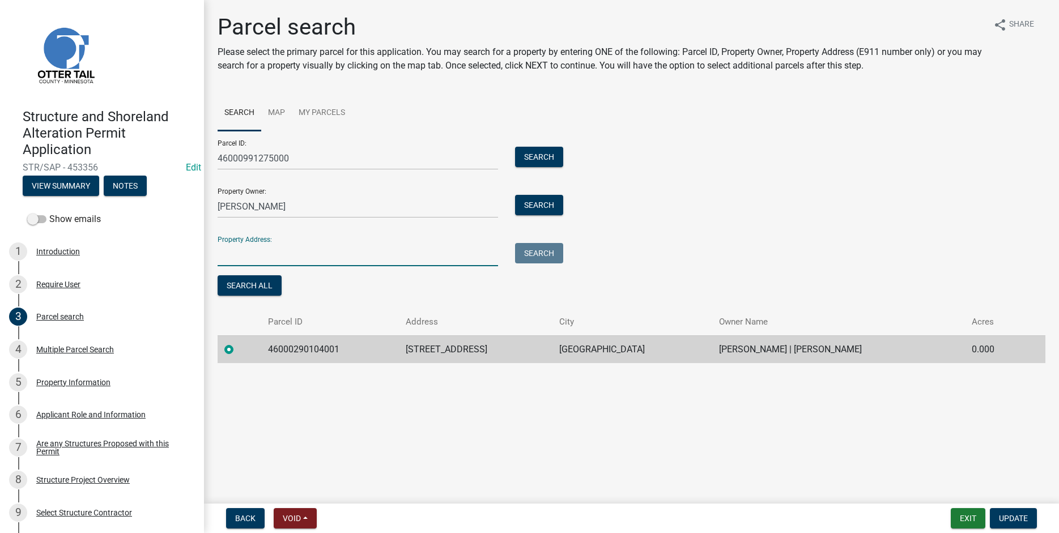
click at [230, 256] on input "Property Address:" at bounding box center [358, 254] width 281 height 23
type input "29649 State Hwy 78"
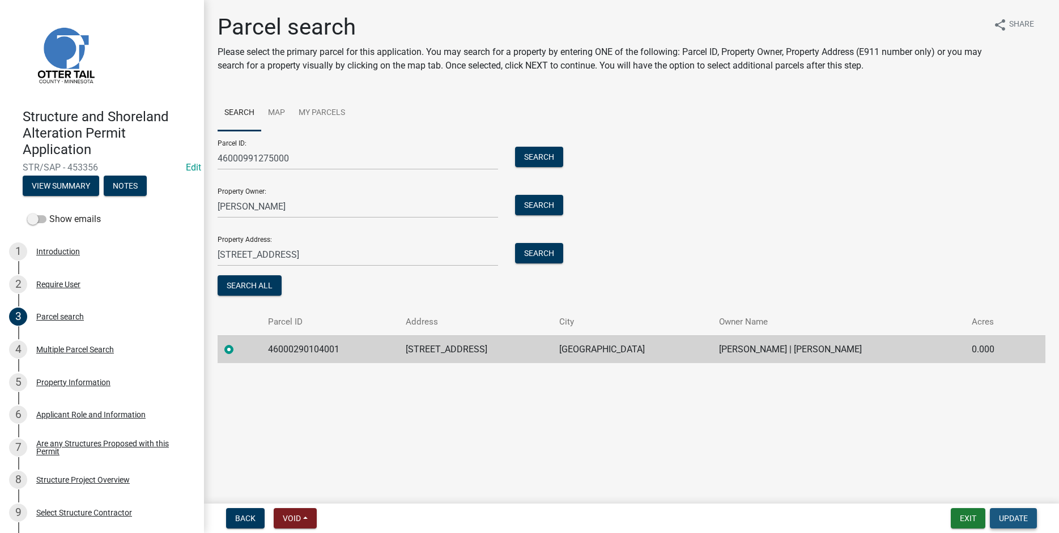
click at [1026, 521] on span "Update" at bounding box center [1013, 518] width 29 height 9
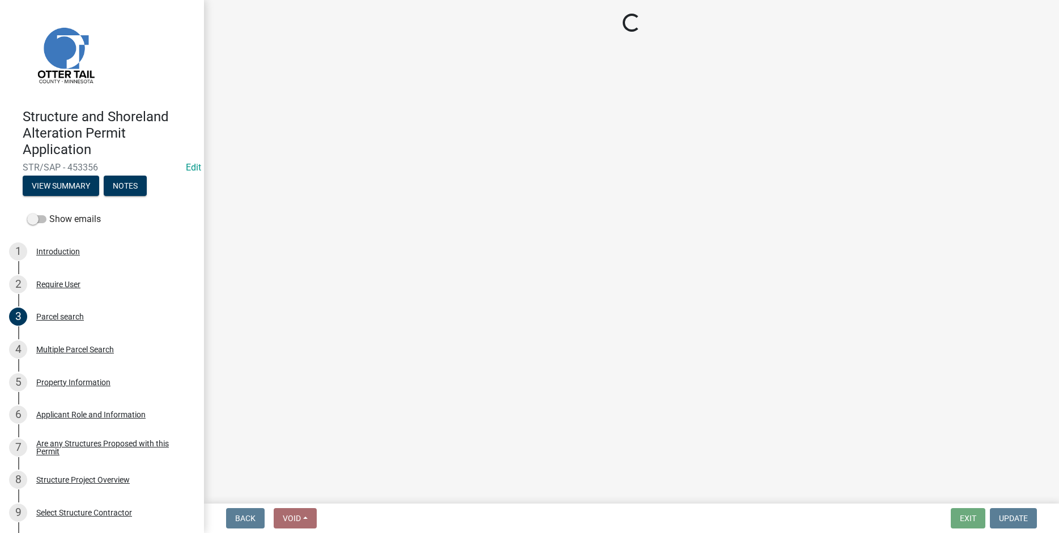
select select "3: 3"
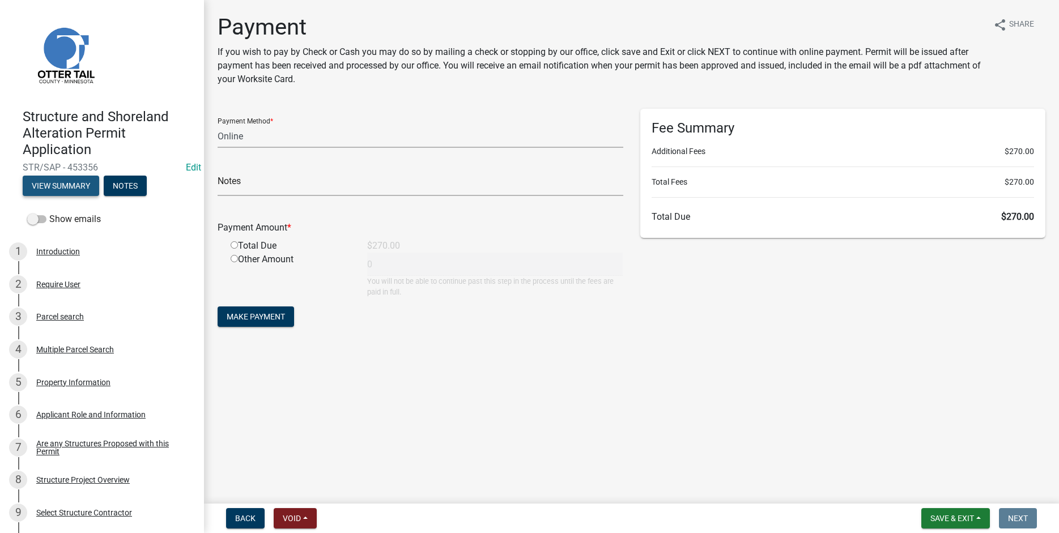
click at [45, 182] on button "View Summary" at bounding box center [61, 186] width 77 height 20
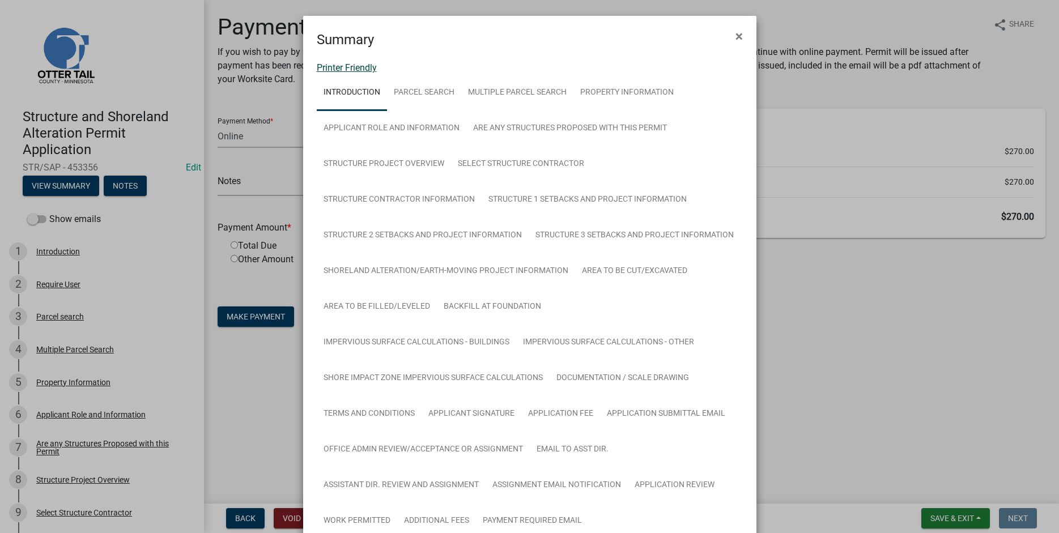
click at [340, 69] on link "Printer Friendly" at bounding box center [347, 67] width 60 height 11
click at [739, 35] on span "×" at bounding box center [739, 36] width 7 height 16
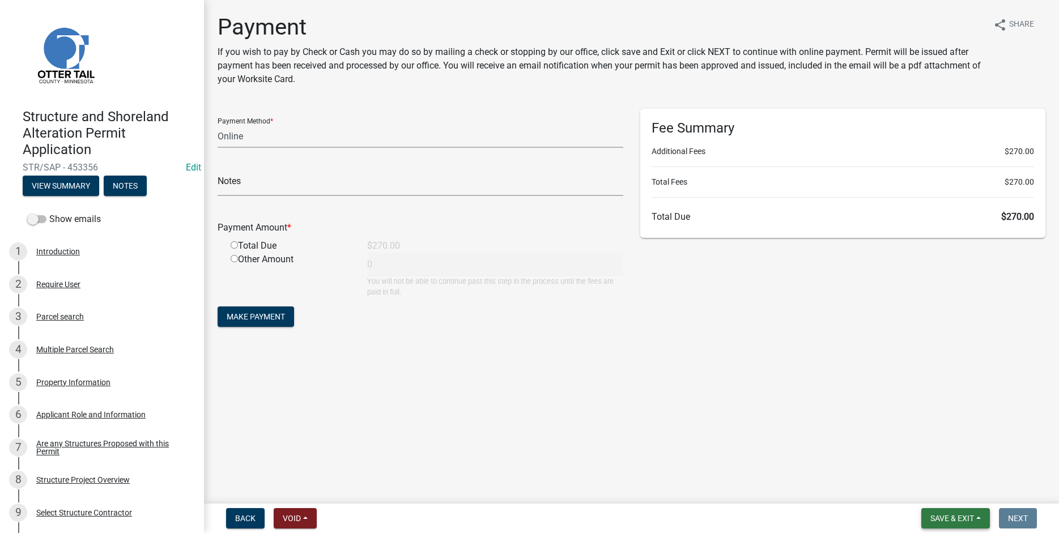
click at [940, 519] on span "Save & Exit" at bounding box center [953, 518] width 44 height 9
click at [945, 492] on button "Save & Exit" at bounding box center [945, 489] width 91 height 27
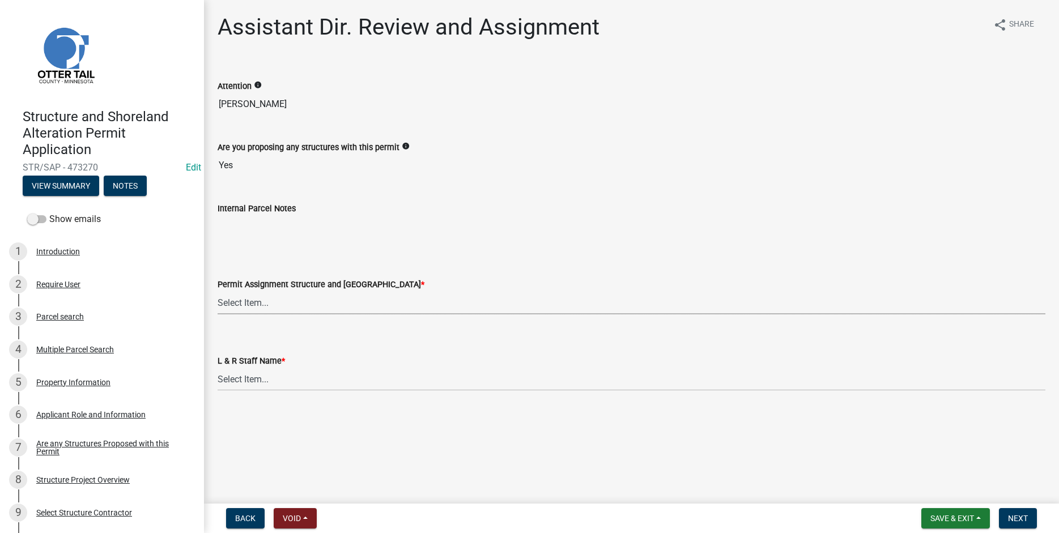
click at [218, 291] on select "Select Item... Alexis Newark (anewark@ottertailcounty.gov) Amy Busko (abusko@ot…" at bounding box center [632, 302] width 828 height 23
click option "[PERSON_NAME] ([EMAIL_ADDRESS][DOMAIN_NAME])" at bounding box center [0, 0] width 0 height 0
select select "587f38f5-c90e-4c12-9e10-d3e23909bbca"
click at [218, 368] on select "Select Item... [PERSON_NAME] [PERSON_NAME] [PERSON_NAME] [PERSON_NAME] [PERSON_…" at bounding box center [632, 379] width 828 height 23
click option "[PERSON_NAME]" at bounding box center [0, 0] width 0 height 0
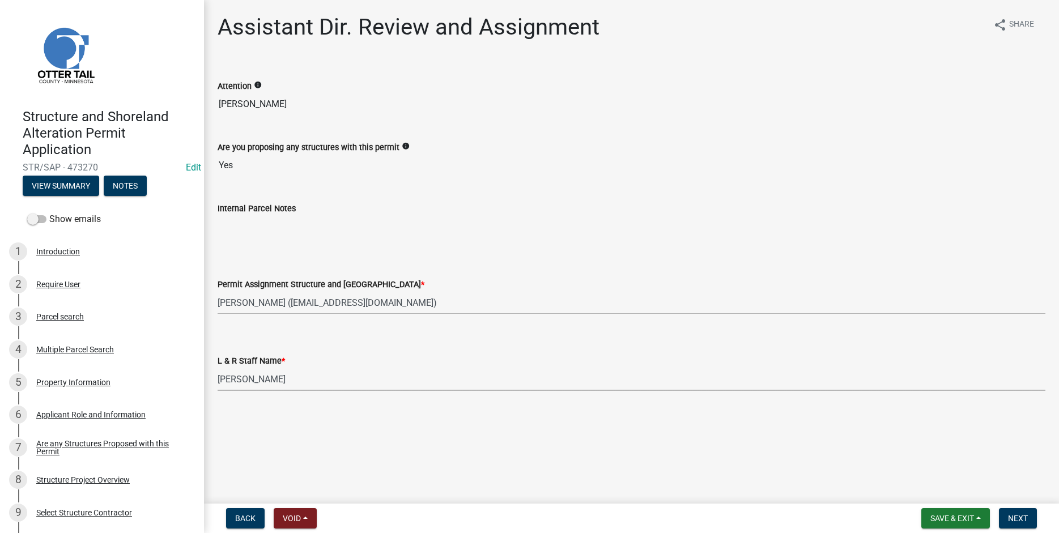
select select "b1ab52ec-9759-48a2-a5bb-a8b7da6cd639"
click at [1023, 516] on span "Next" at bounding box center [1018, 518] width 20 height 9
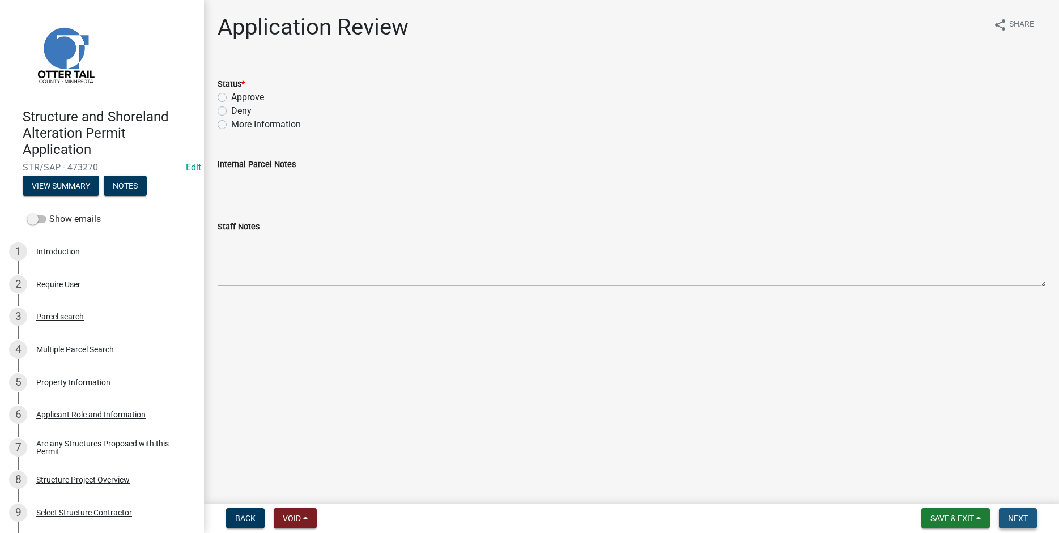
click at [1013, 520] on span "Next" at bounding box center [1018, 518] width 20 height 9
click at [54, 180] on button "View Summary" at bounding box center [61, 186] width 77 height 20
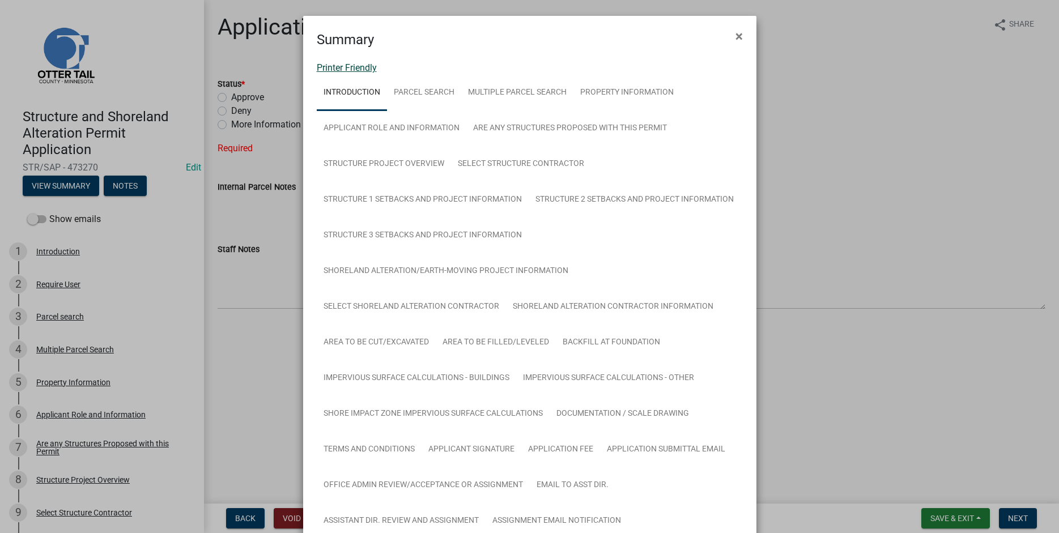
click at [326, 65] on link "Printer Friendly" at bounding box center [347, 67] width 60 height 11
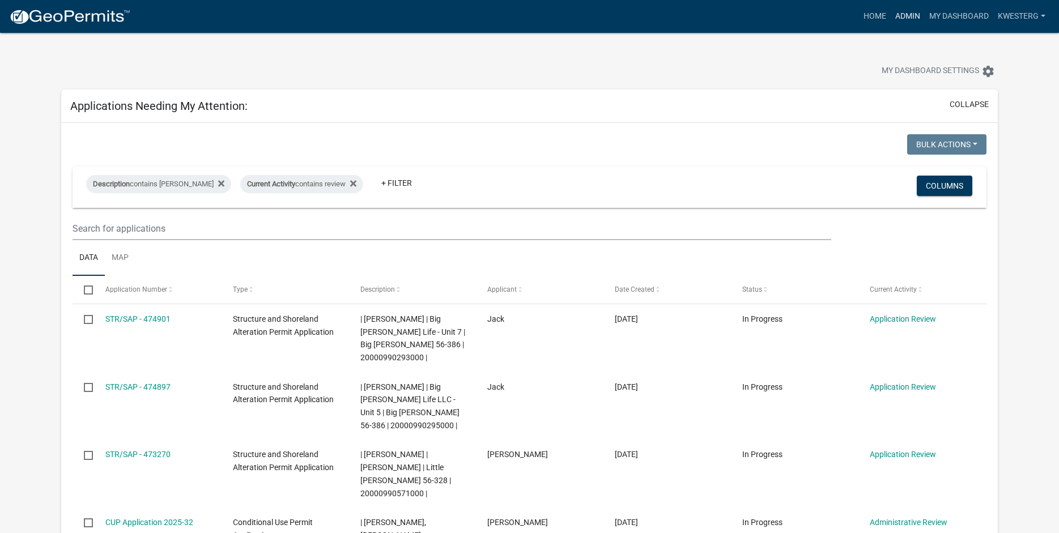
click at [902, 19] on link "Admin" at bounding box center [908, 17] width 34 height 22
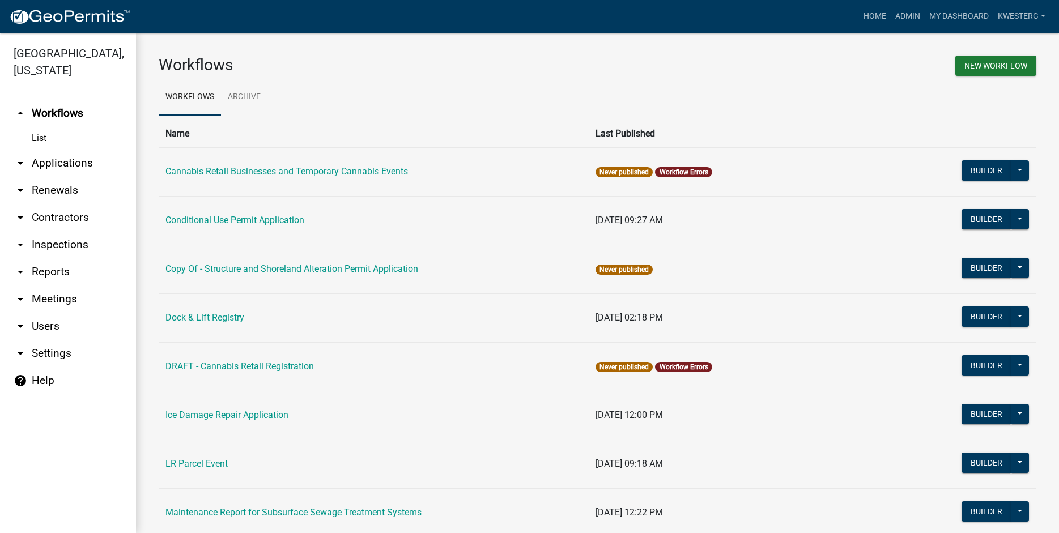
click at [68, 160] on link "arrow_drop_down Applications" at bounding box center [68, 163] width 136 height 27
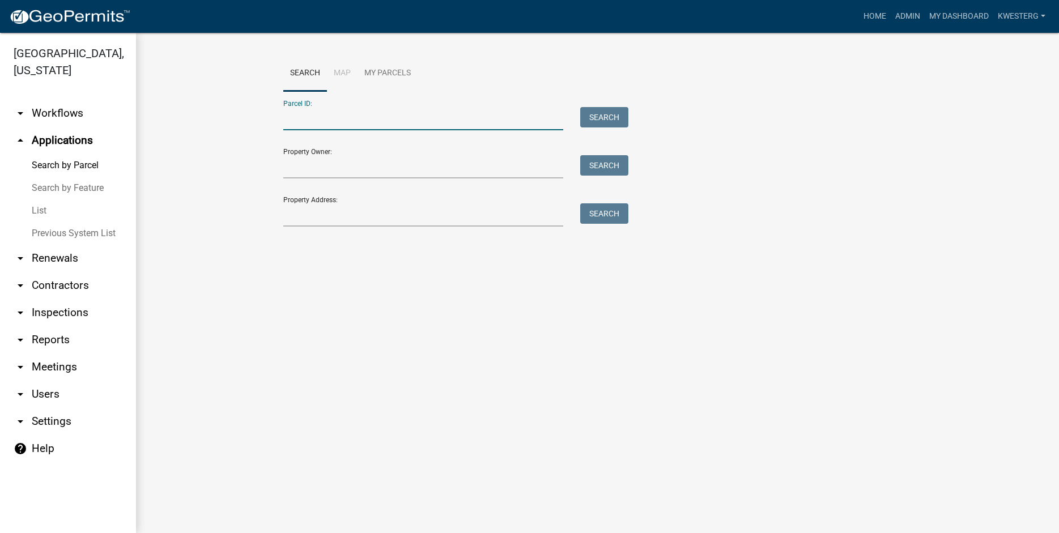
paste input "55000990296000"
type input "55000990296000"
click at [604, 117] on button "Search" at bounding box center [604, 117] width 48 height 20
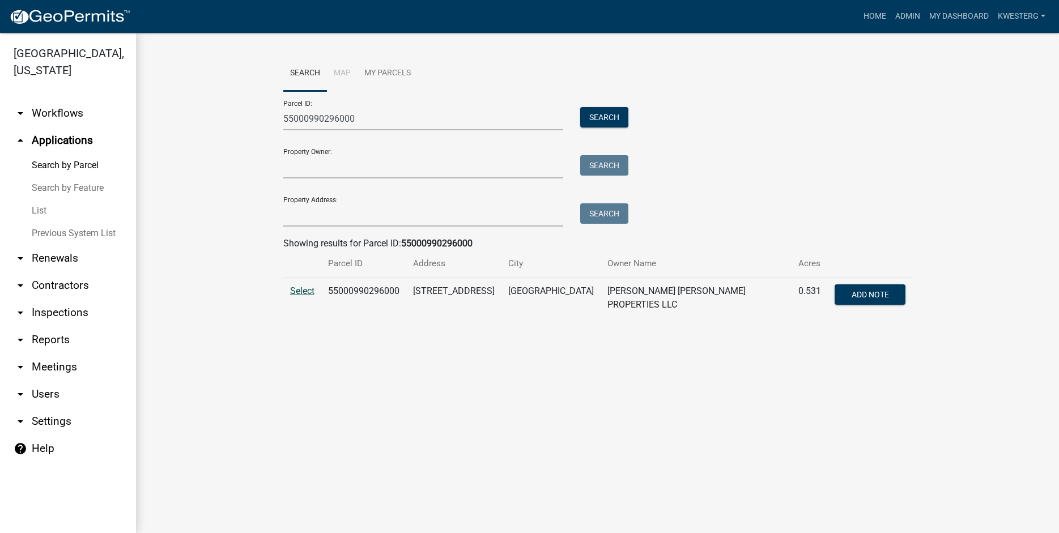
click at [303, 291] on span "Select" at bounding box center [302, 291] width 24 height 11
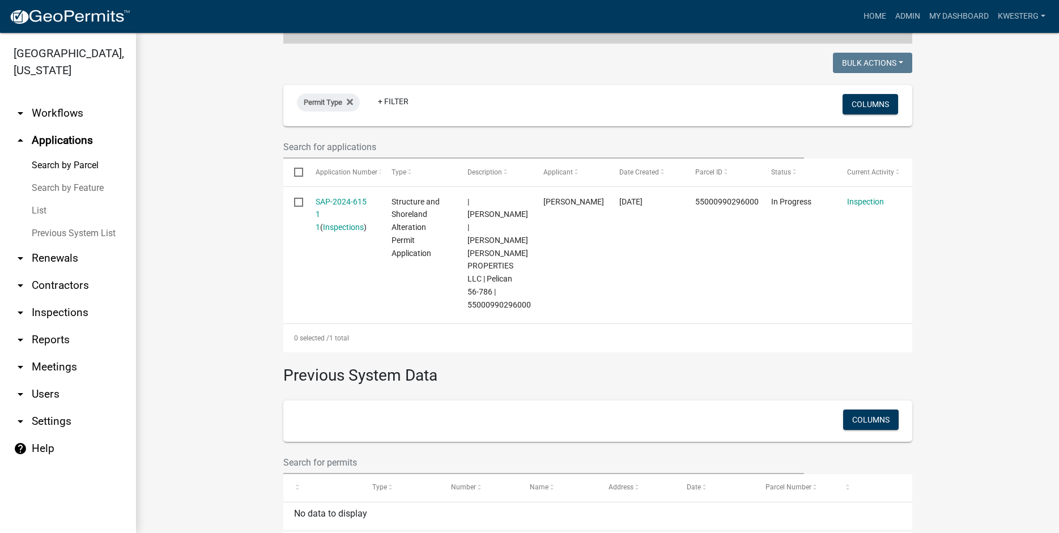
scroll to position [274, 0]
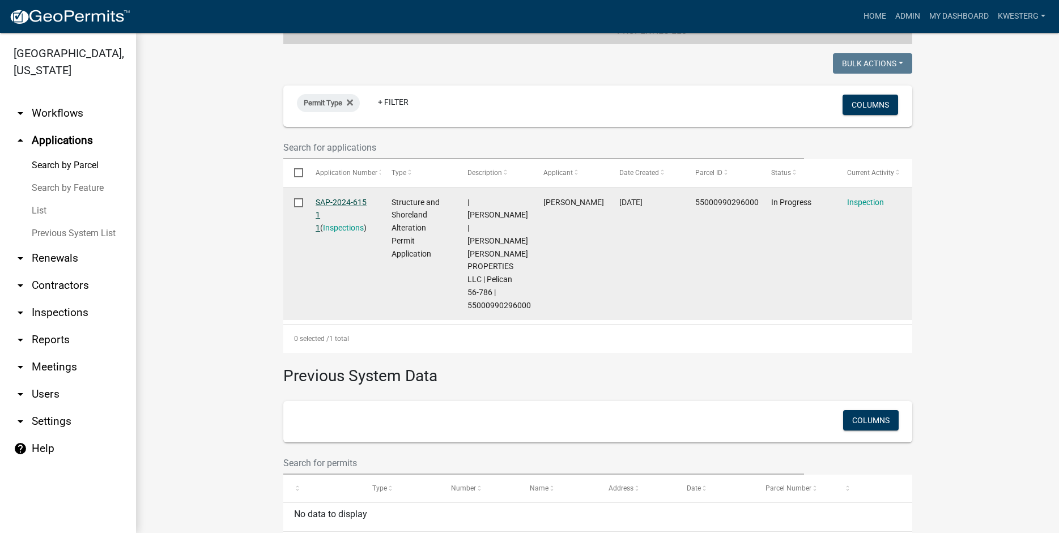
click at [344, 199] on link "SAP-2024-615 1 1" at bounding box center [341, 215] width 51 height 35
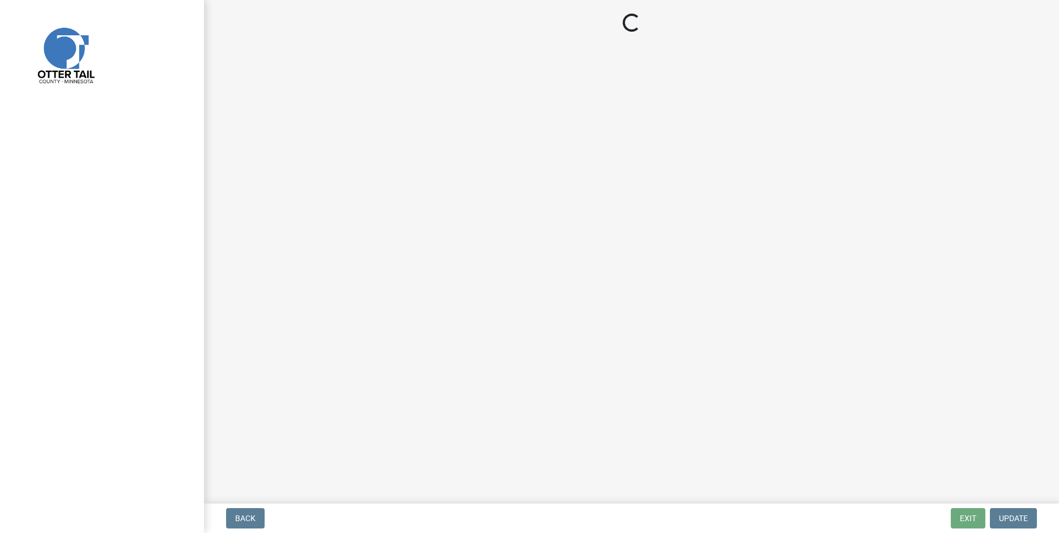
select select "47ea1fb7-c502-4f3a-a094-06b583cbebcf"
select select "cd31a072-cd4e-4306-9b8c-c26eab70e9de"
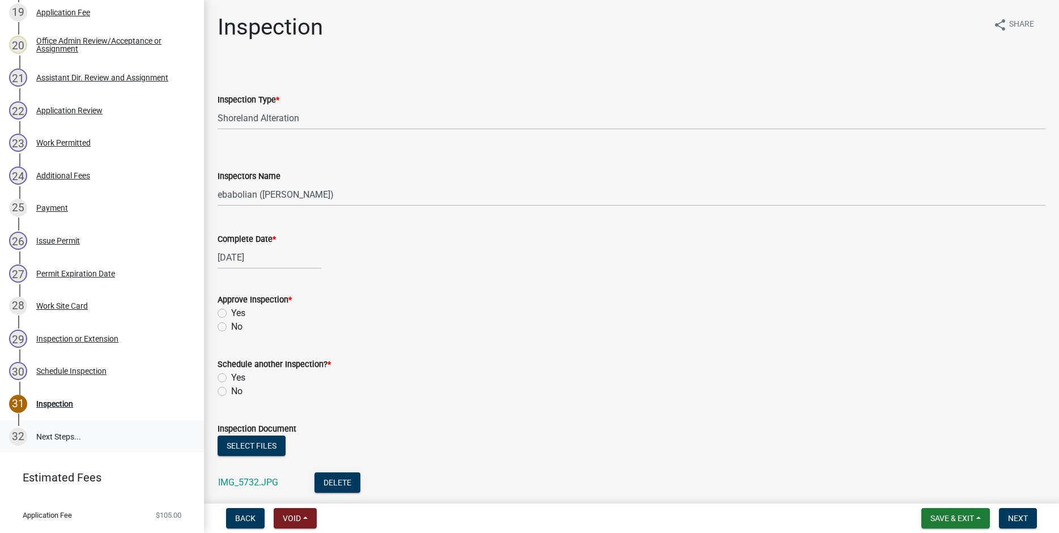
scroll to position [852, 0]
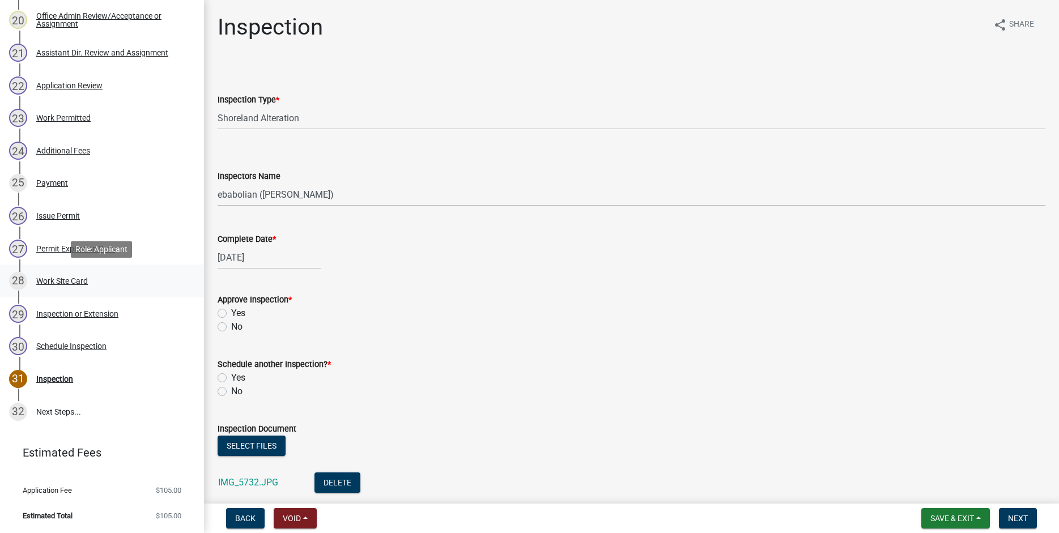
click at [62, 280] on div "Work Site Card" at bounding box center [62, 281] width 52 height 8
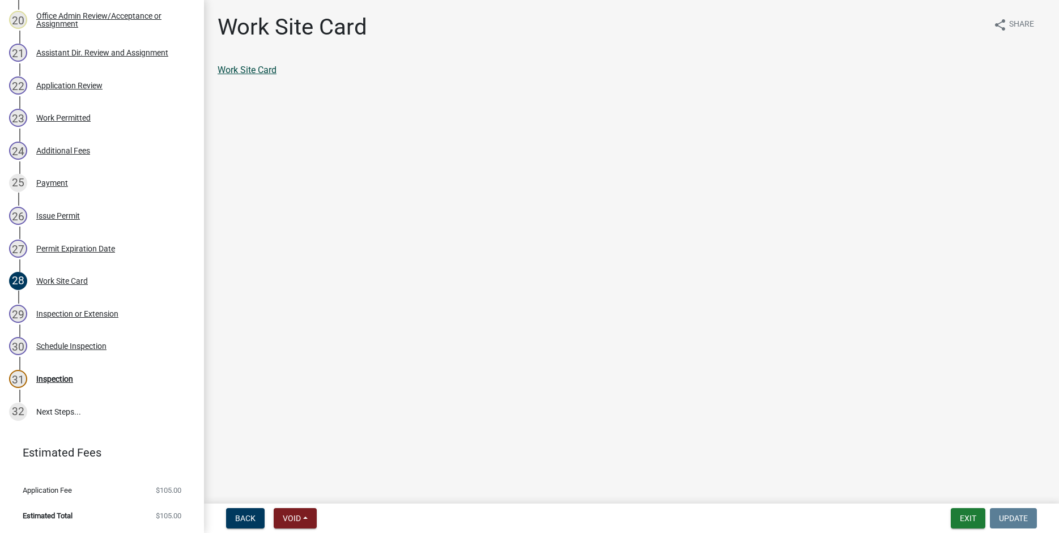
click at [226, 73] on link "Work Site Card" at bounding box center [247, 70] width 59 height 11
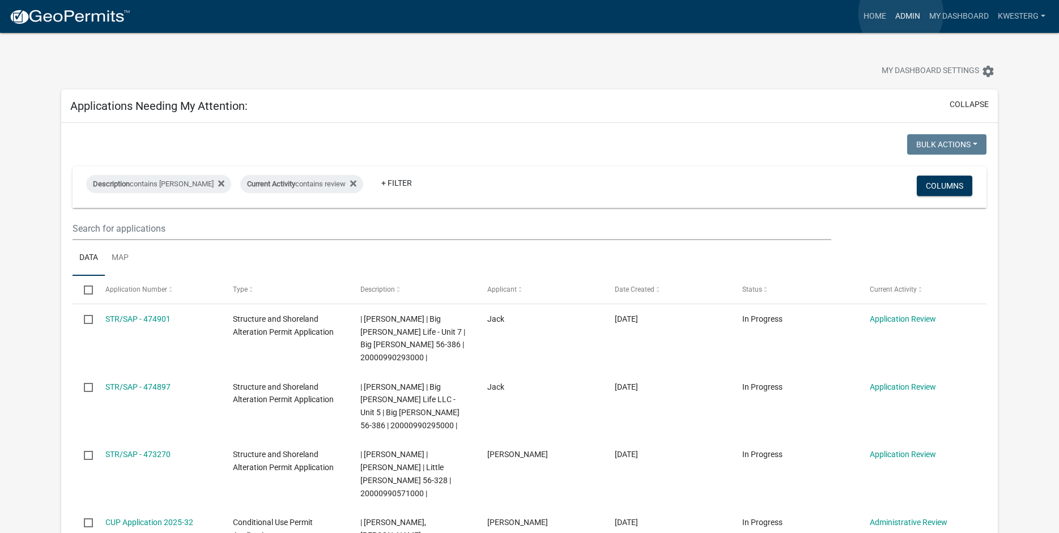
click at [902, 14] on link "Admin" at bounding box center [908, 17] width 34 height 22
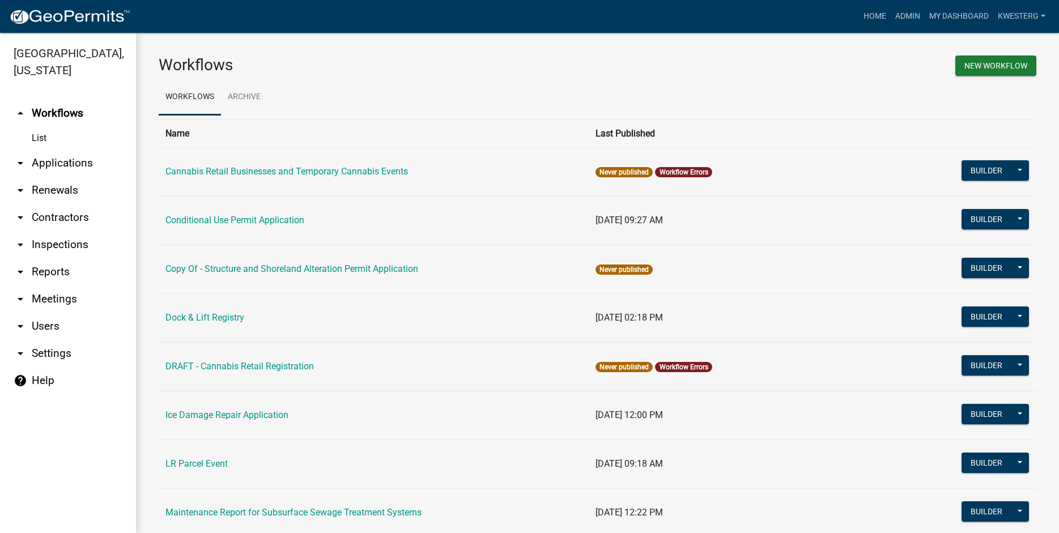
click at [71, 160] on link "arrow_drop_down Applications" at bounding box center [68, 163] width 136 height 27
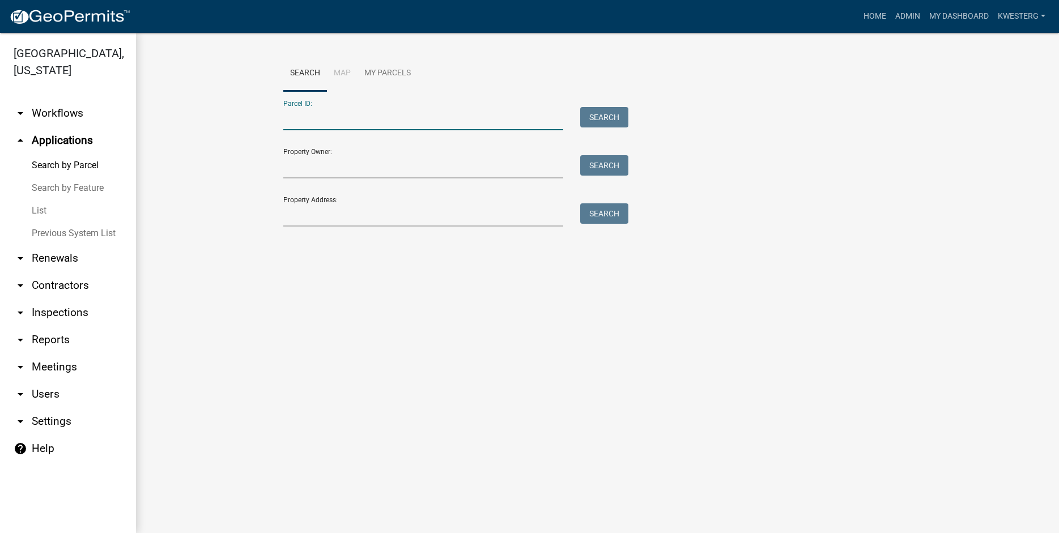
paste input "55000010008005"
type input "55000010008005"
click at [599, 117] on button "Search" at bounding box center [604, 117] width 48 height 20
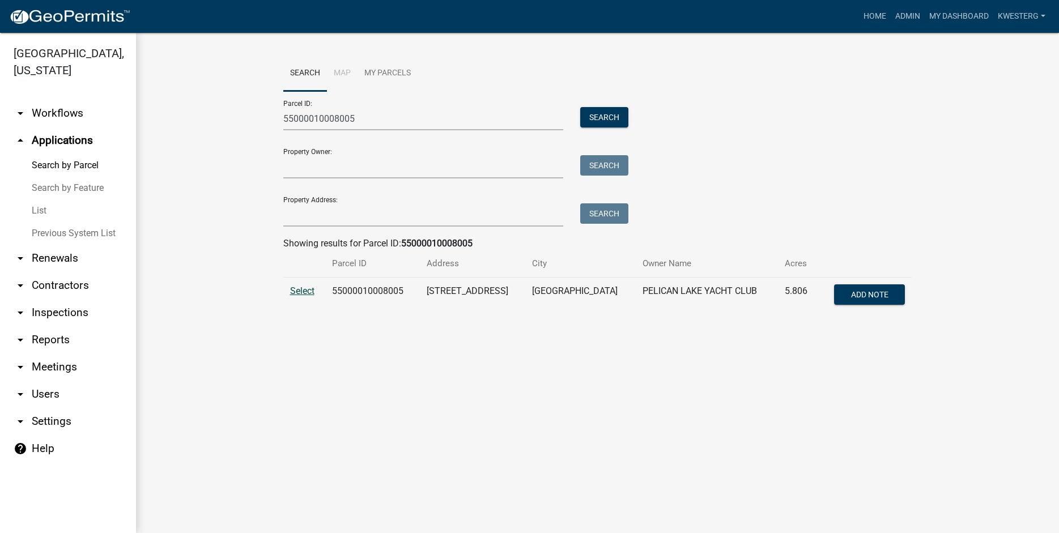
click at [304, 291] on span "Select" at bounding box center [302, 291] width 24 height 11
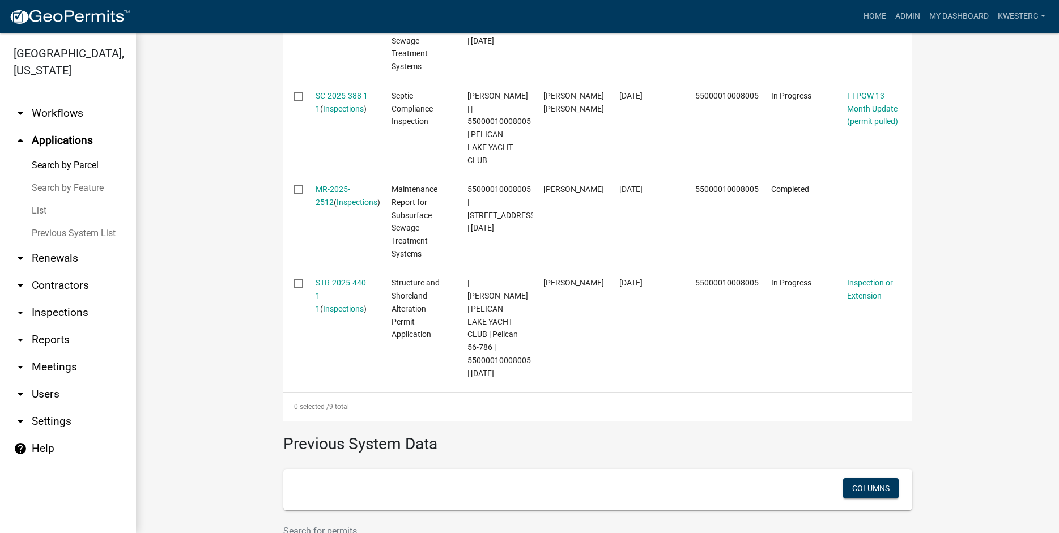
scroll to position [969, 0]
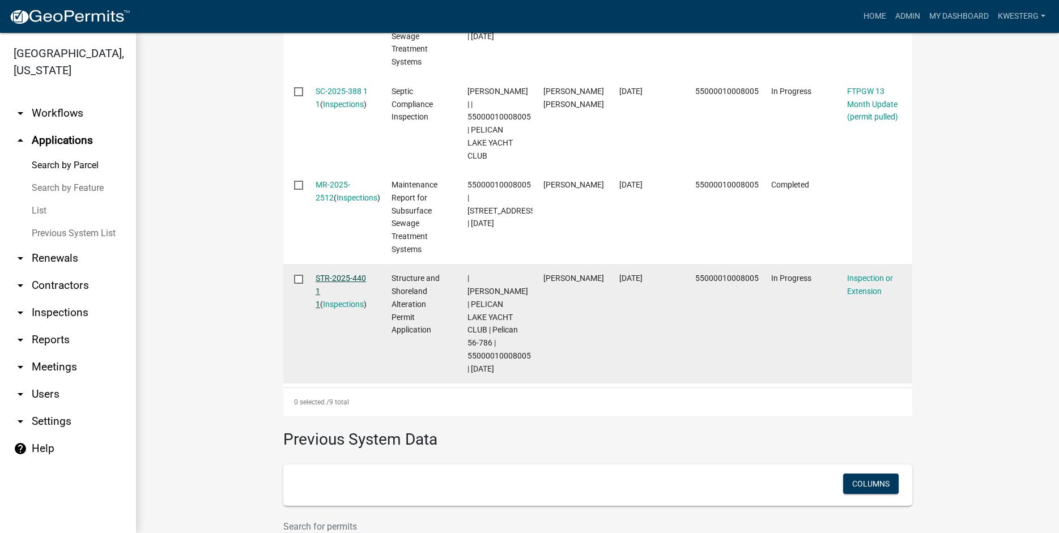
click at [328, 274] on link "STR-2025-440 1 1" at bounding box center [341, 291] width 50 height 35
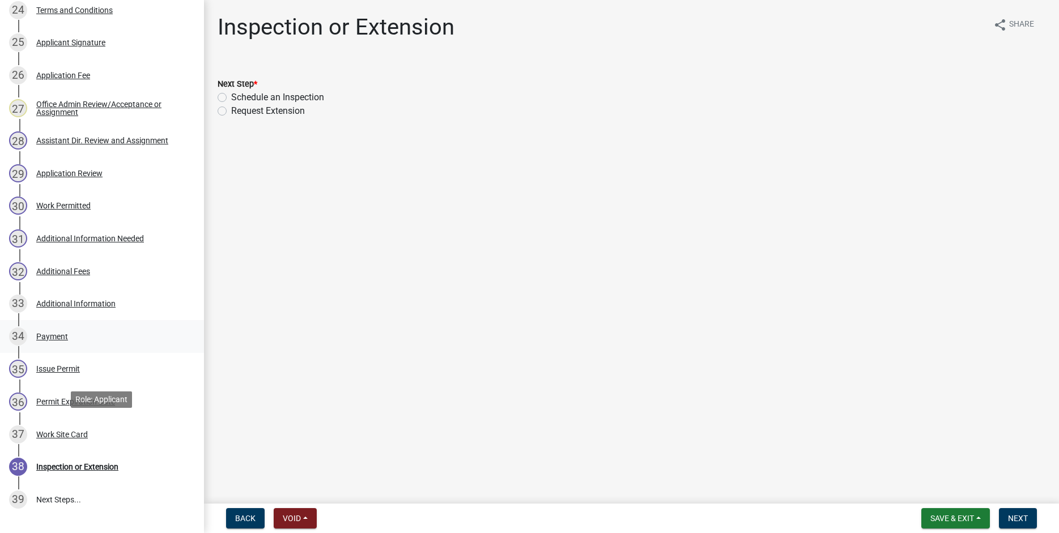
scroll to position [1055, 0]
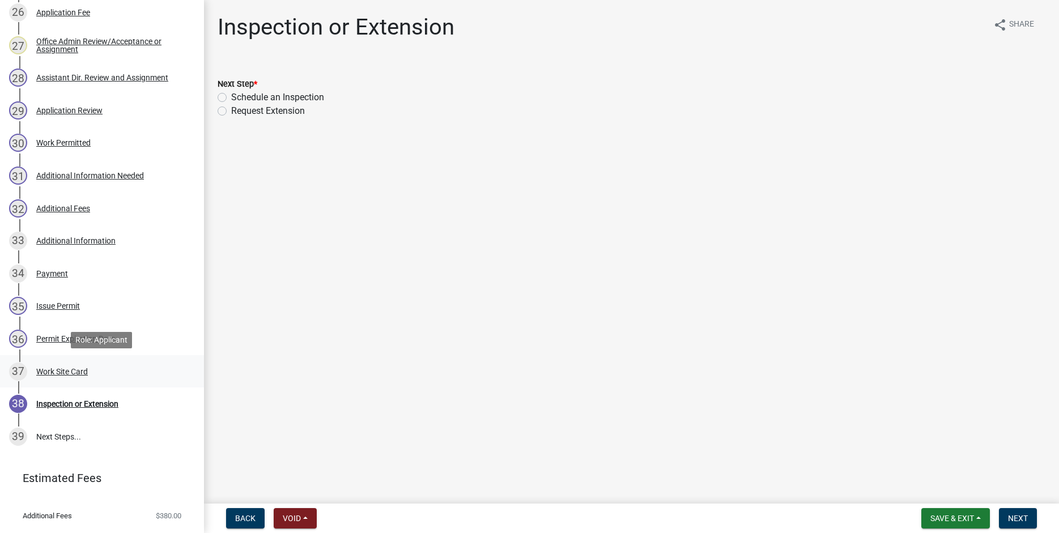
click at [75, 370] on div "Work Site Card" at bounding box center [62, 372] width 52 height 8
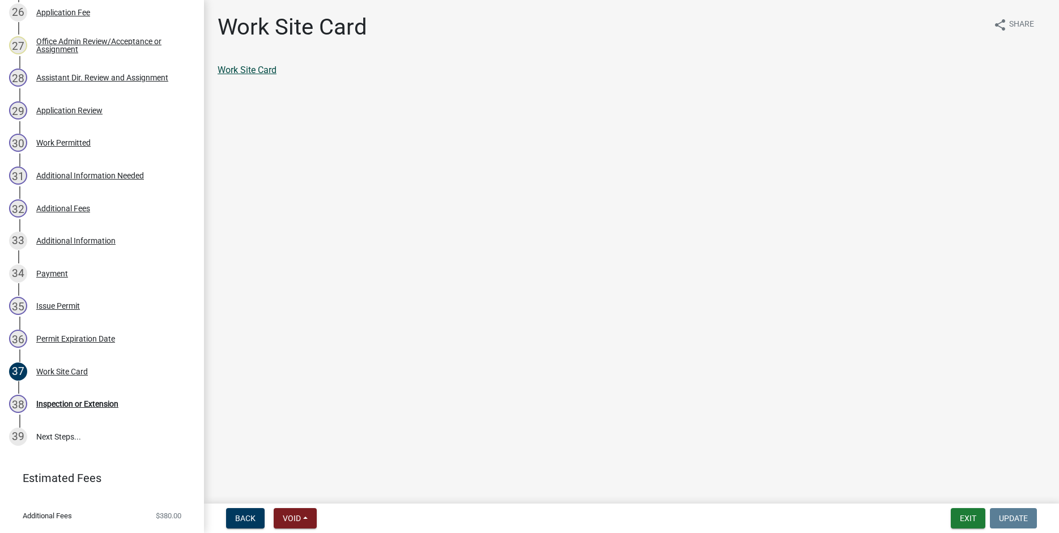
click at [228, 71] on link "Work Site Card" at bounding box center [247, 70] width 59 height 11
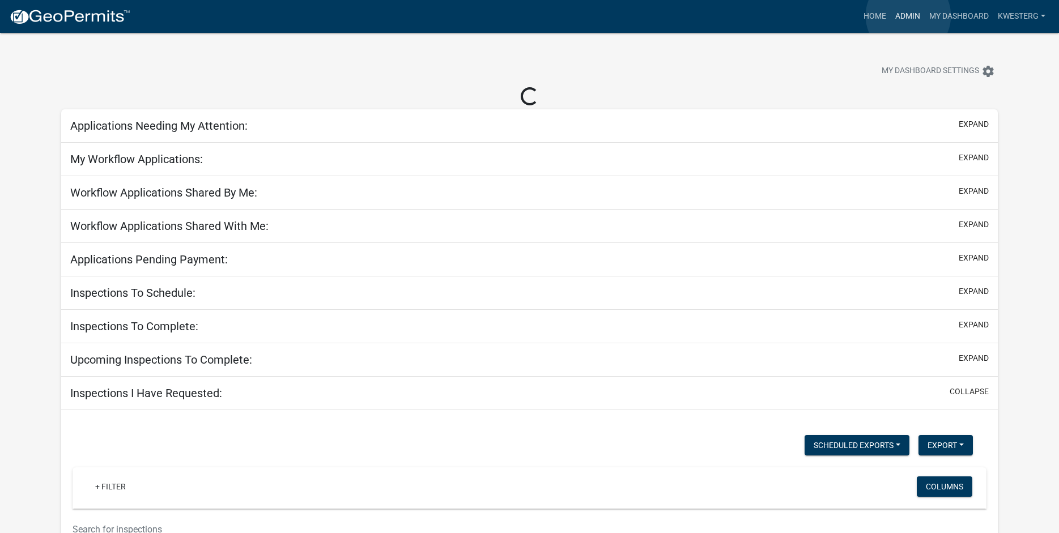
drag, startPoint x: 909, startPoint y: 16, endPoint x: 765, endPoint y: 31, distance: 144.2
click at [908, 16] on link "Admin" at bounding box center [908, 17] width 34 height 22
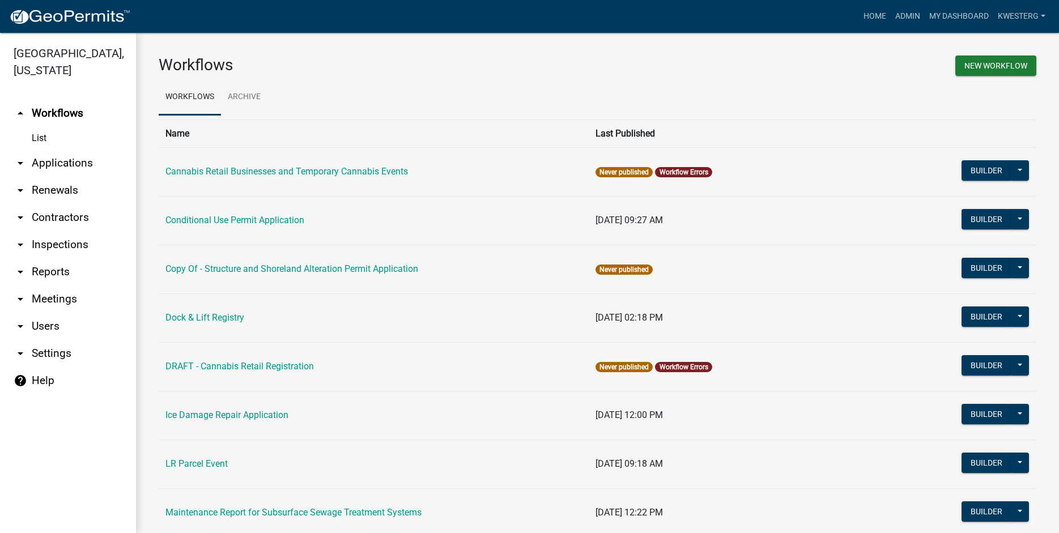
click at [72, 162] on link "arrow_drop_down Applications" at bounding box center [68, 163] width 136 height 27
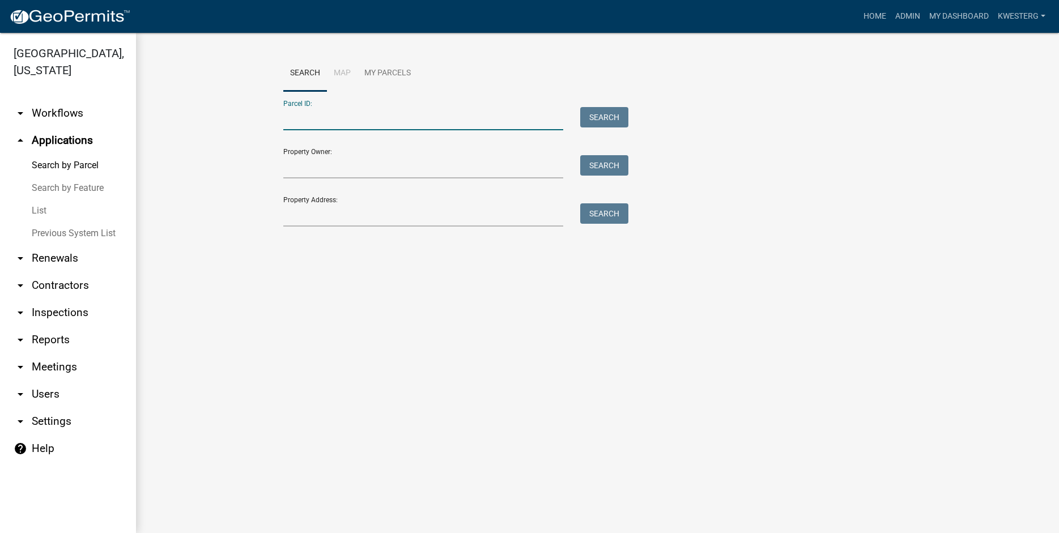
paste input "20000990571000"
type input "20000990571000"
click at [600, 120] on button "Search" at bounding box center [604, 117] width 48 height 20
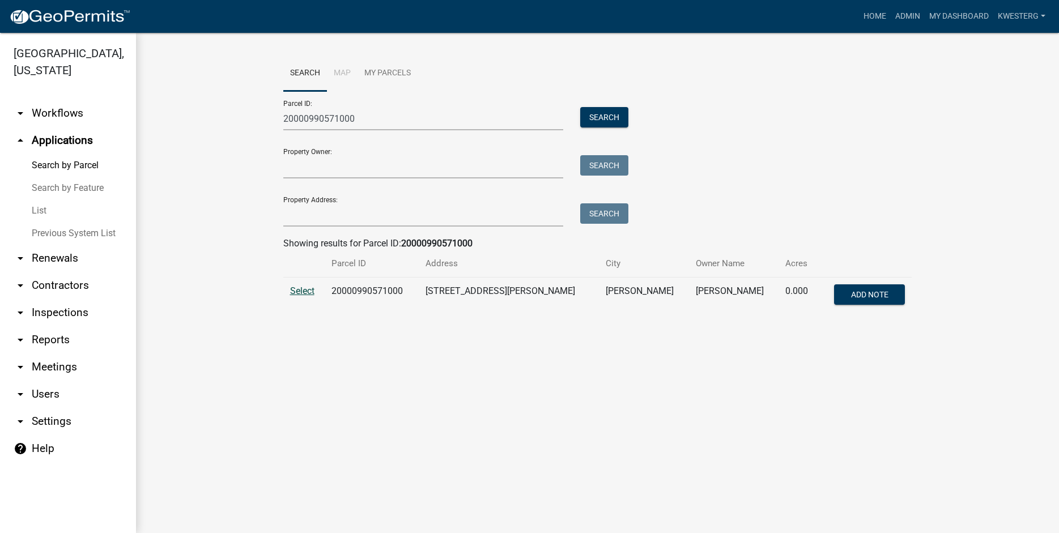
click at [306, 289] on span "Select" at bounding box center [302, 291] width 24 height 11
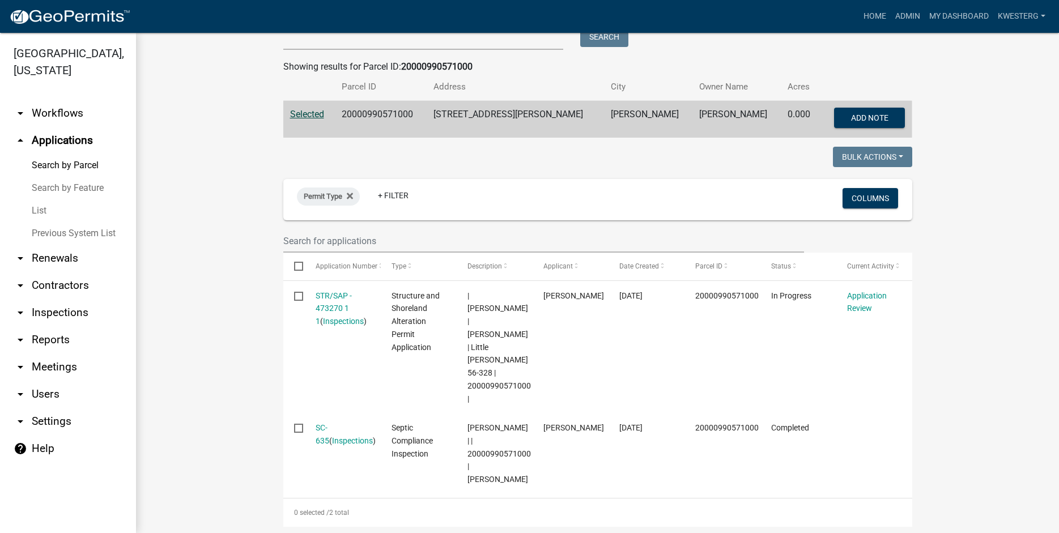
scroll to position [275, 0]
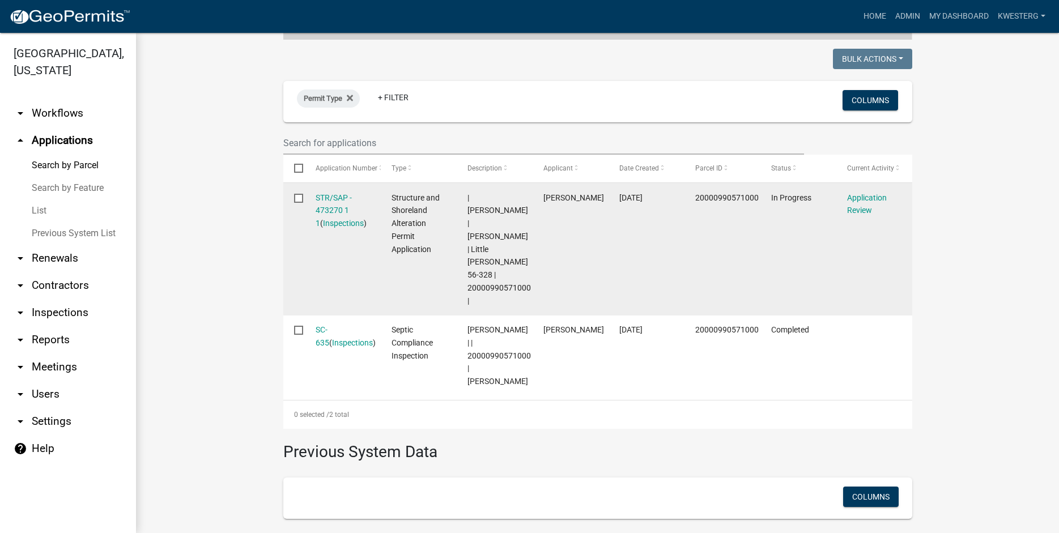
click at [329, 204] on div "STR/SAP - 473270 1 1 ( Inspections )" at bounding box center [343, 211] width 54 height 39
click at [330, 213] on link "STR/SAP - 473270 1 1" at bounding box center [334, 210] width 36 height 35
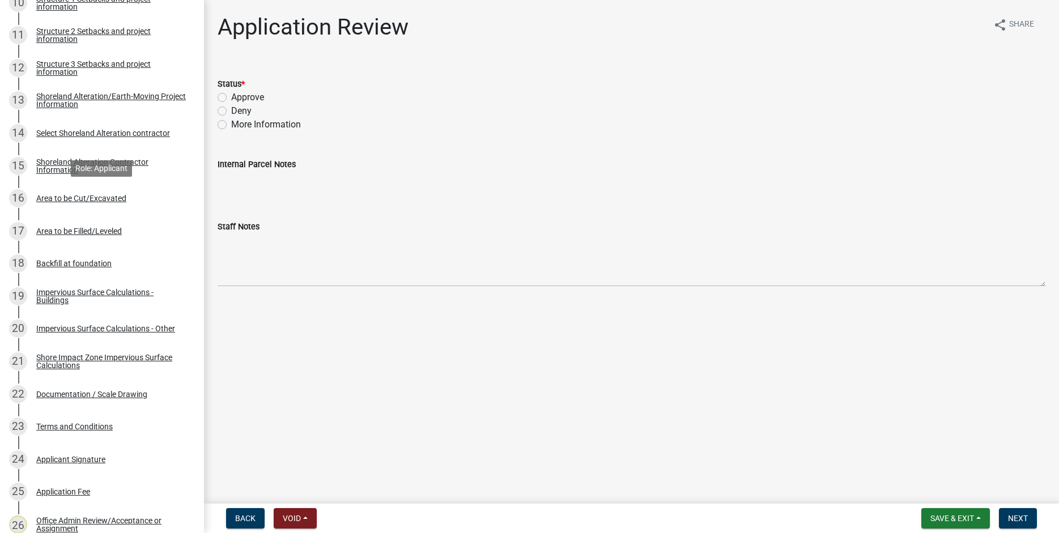
scroll to position [607, 0]
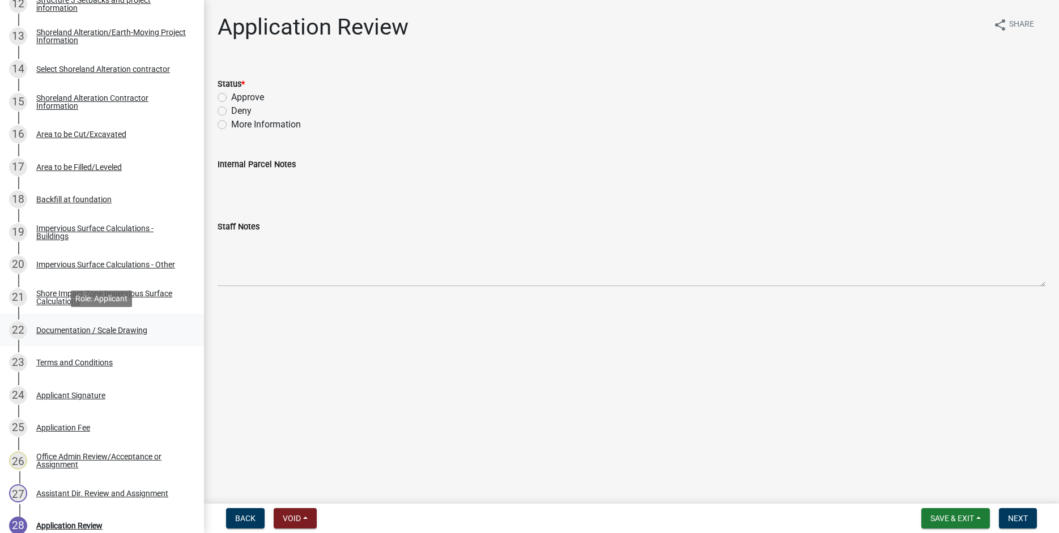
click at [73, 326] on div "Documentation / Scale Drawing" at bounding box center [91, 330] width 111 height 8
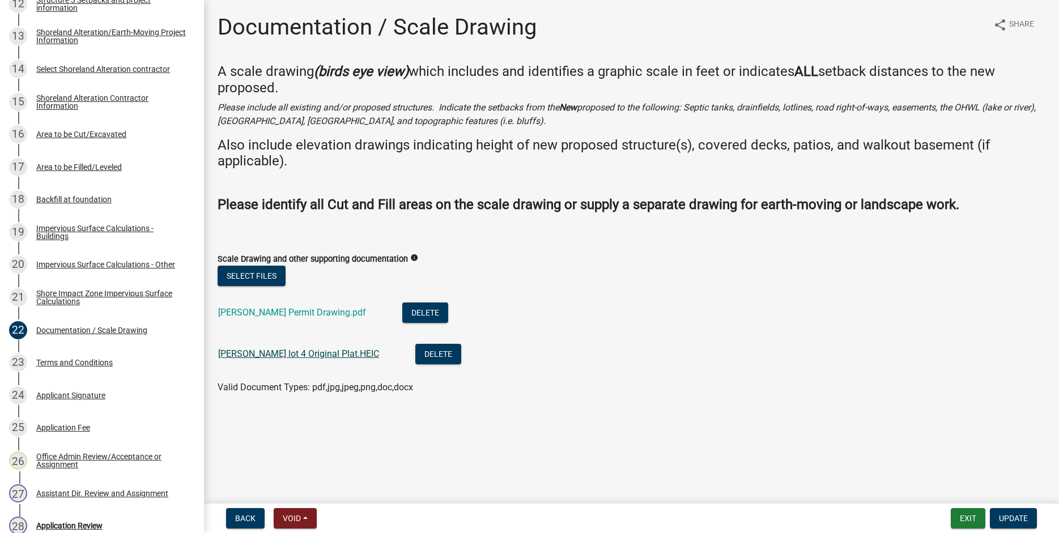
click at [278, 353] on link "Nelson lot 4 Original Plat.HEIC" at bounding box center [298, 354] width 161 height 11
click at [235, 309] on link "Nelson Permit Drawing.pdf" at bounding box center [292, 312] width 148 height 11
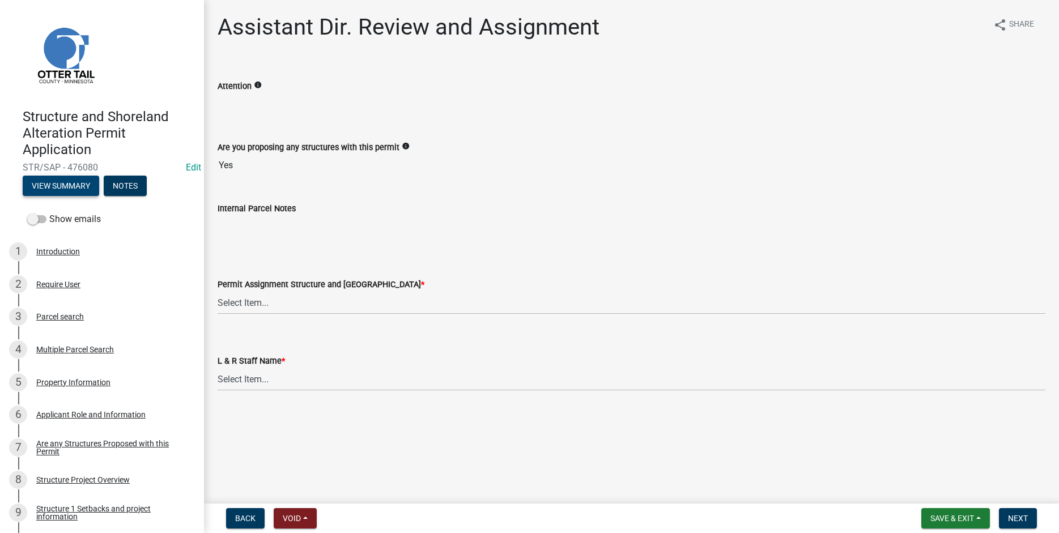
click at [55, 184] on button "View Summary" at bounding box center [61, 186] width 77 height 20
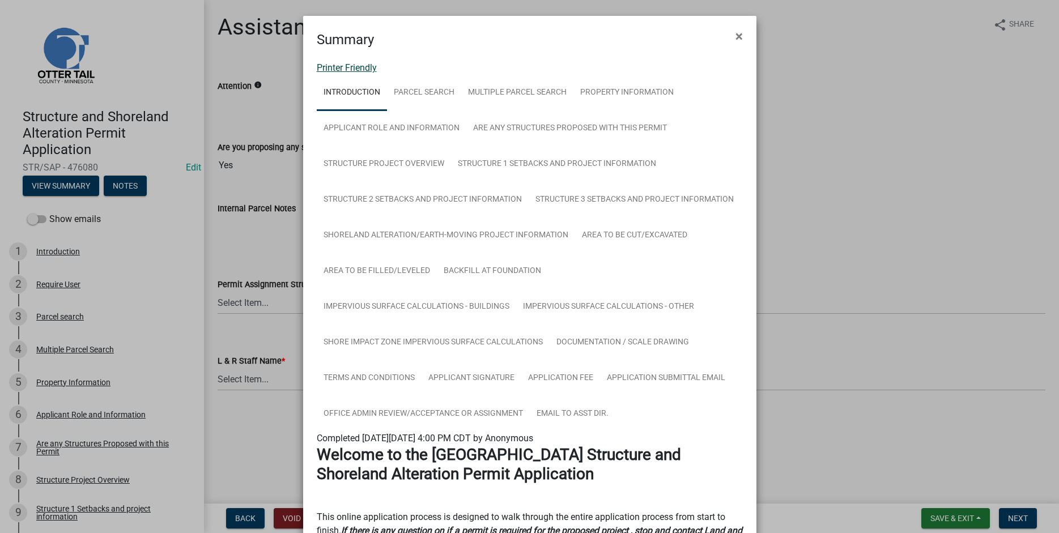
click at [332, 70] on link "Printer Friendly" at bounding box center [347, 67] width 60 height 11
click at [737, 35] on span "×" at bounding box center [739, 36] width 7 height 16
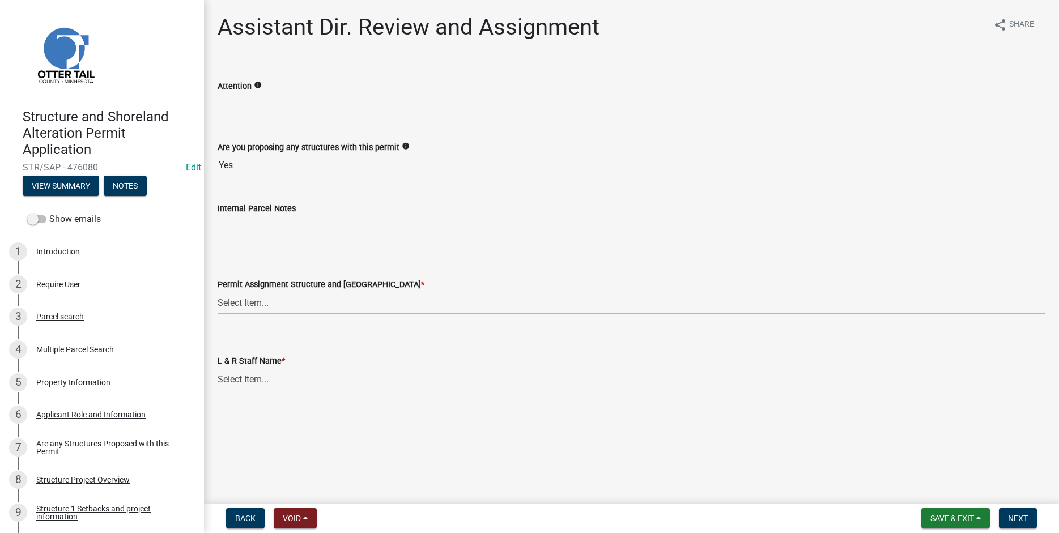
click at [218, 291] on select "Select Item... [PERSON_NAME] ([EMAIL_ADDRESS][DOMAIN_NAME]) [PERSON_NAME] ([EMA…" at bounding box center [632, 302] width 828 height 23
click option "[PERSON_NAME] ([EMAIL_ADDRESS][DOMAIN_NAME])" at bounding box center [0, 0] width 0 height 0
select select "318b8207-6619-4c37-8bd8-783b28c7307f"
click at [218, 368] on select "Select Item... [PERSON_NAME] [PERSON_NAME] [PERSON_NAME] [PERSON_NAME] [PERSON_…" at bounding box center [632, 379] width 828 height 23
click option "[PERSON_NAME]" at bounding box center [0, 0] width 0 height 0
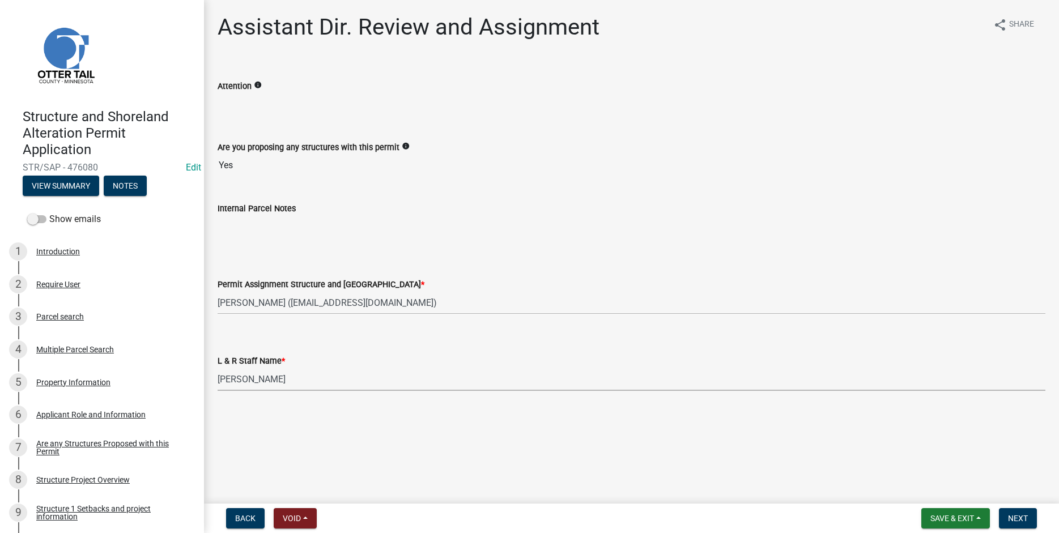
select select "ab2e7446-72a0-49c6-a36a-5181bad2fe68"
click at [1013, 520] on span "Next" at bounding box center [1018, 518] width 20 height 9
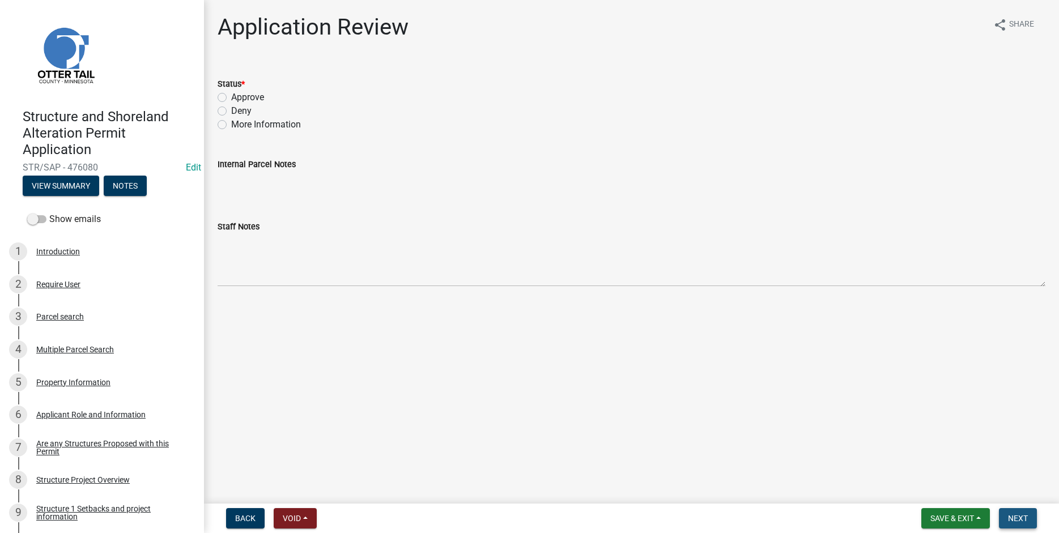
click at [1023, 524] on button "Next" at bounding box center [1018, 518] width 38 height 20
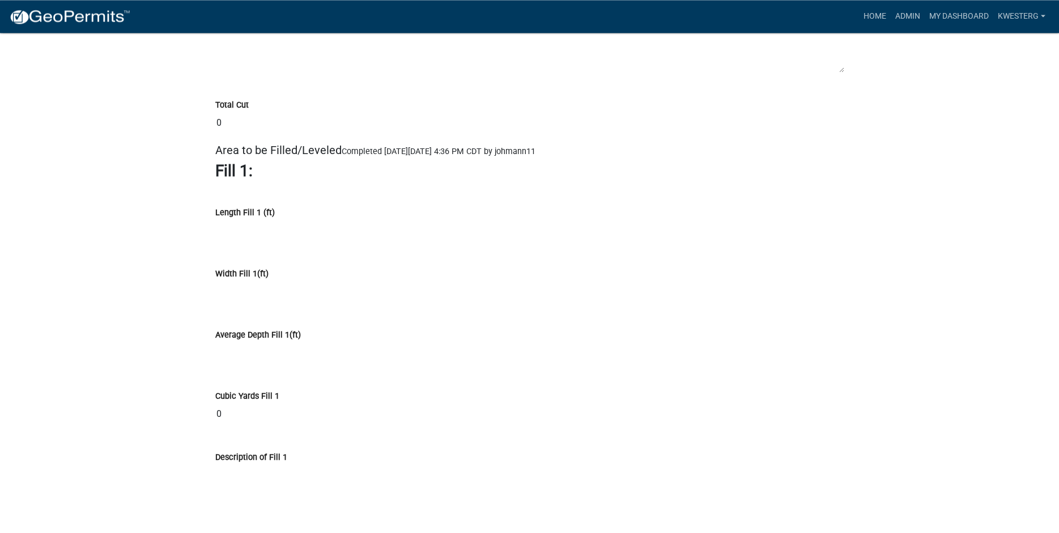
scroll to position [8586, 0]
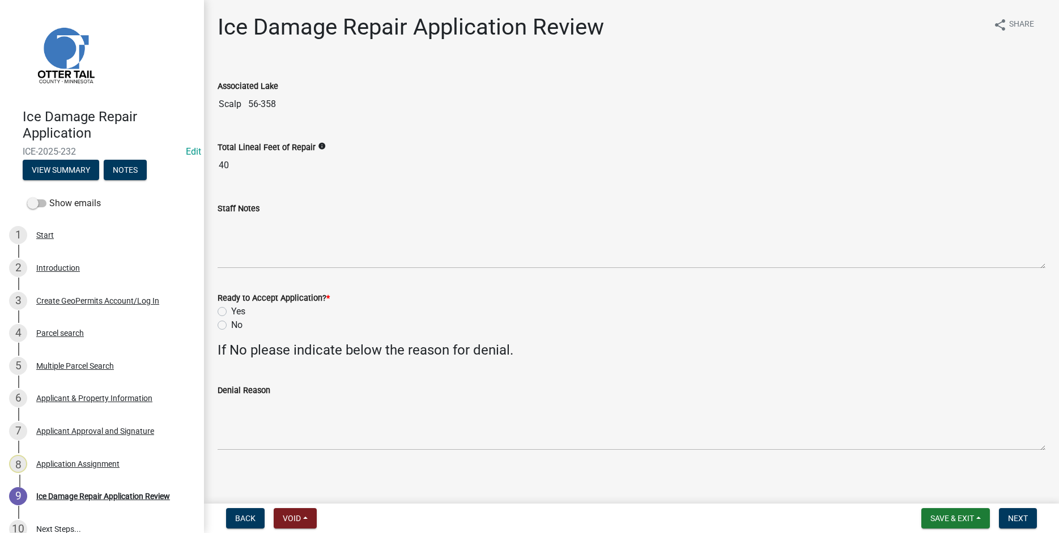
click at [231, 311] on label "Yes" at bounding box center [238, 312] width 14 height 14
click at [231, 311] on input "Yes" at bounding box center [234, 308] width 7 height 7
radio input "true"
click at [1018, 521] on span "Next" at bounding box center [1018, 518] width 20 height 9
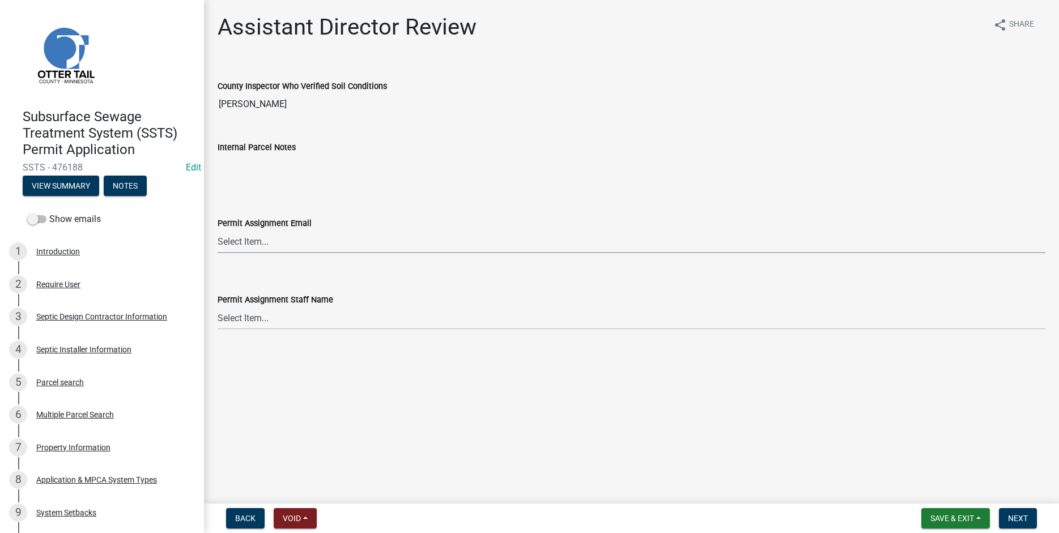
click at [218, 230] on select "Select Item... [PERSON_NAME] ([EMAIL_ADDRESS][DOMAIN_NAME]) [PERSON_NAME] ([EMA…" at bounding box center [632, 241] width 828 height 23
click option "[PERSON_NAME] ([EMAIL_ADDRESS][DOMAIN_NAME])" at bounding box center [0, 0] width 0 height 0
select select "318b8207-6619-4c37-8bd8-783b28c7307f"
click at [218, 307] on select "Select Item... [PERSON_NAME] [PERSON_NAME] [PERSON_NAME] [PERSON_NAME] [PERSON_…" at bounding box center [632, 318] width 828 height 23
click option "[PERSON_NAME]" at bounding box center [0, 0] width 0 height 0
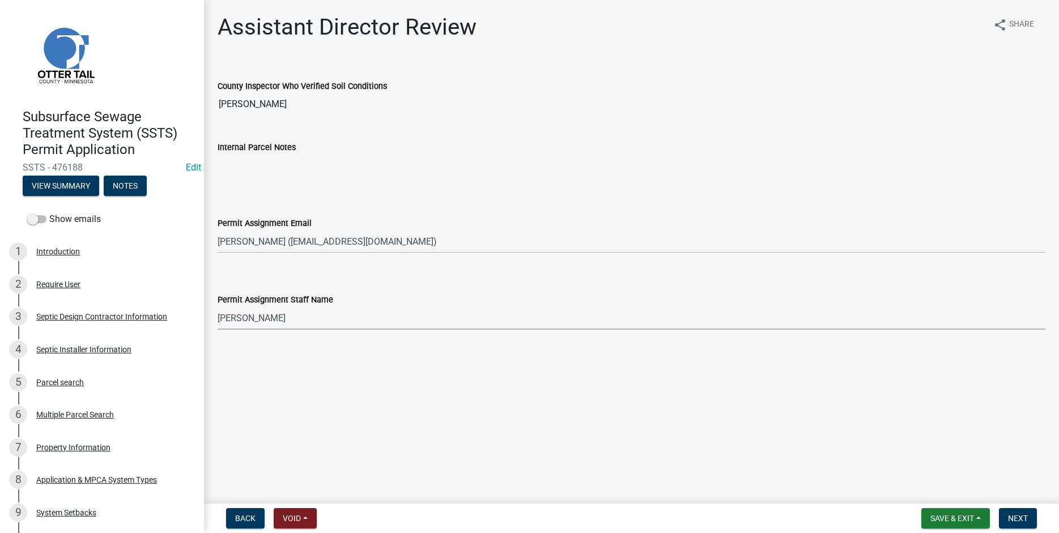
select select "ab2e7446-72a0-49c6-a36a-5181bad2fe68"
click at [1013, 521] on span "Next" at bounding box center [1018, 518] width 20 height 9
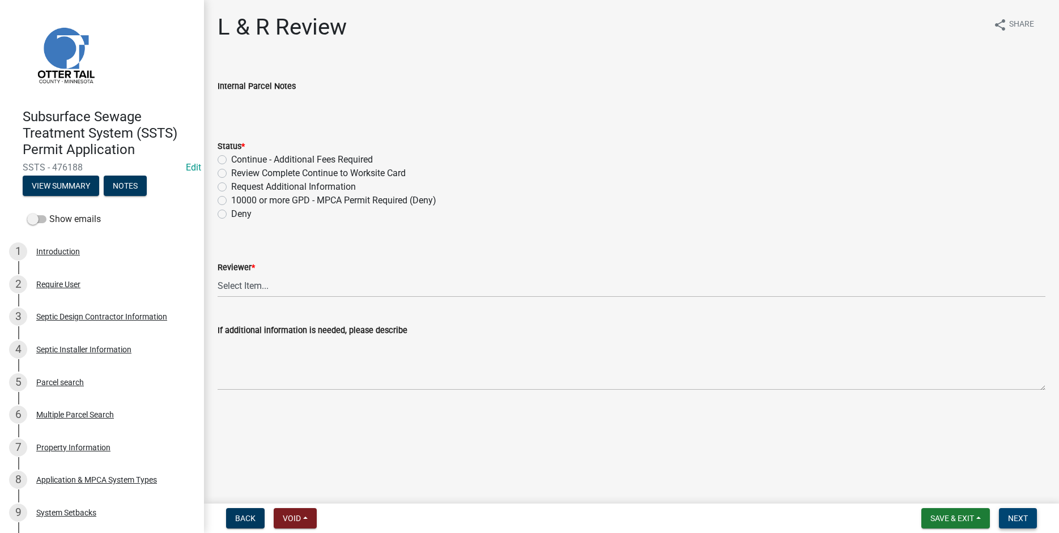
click at [1024, 520] on span "Next" at bounding box center [1018, 518] width 20 height 9
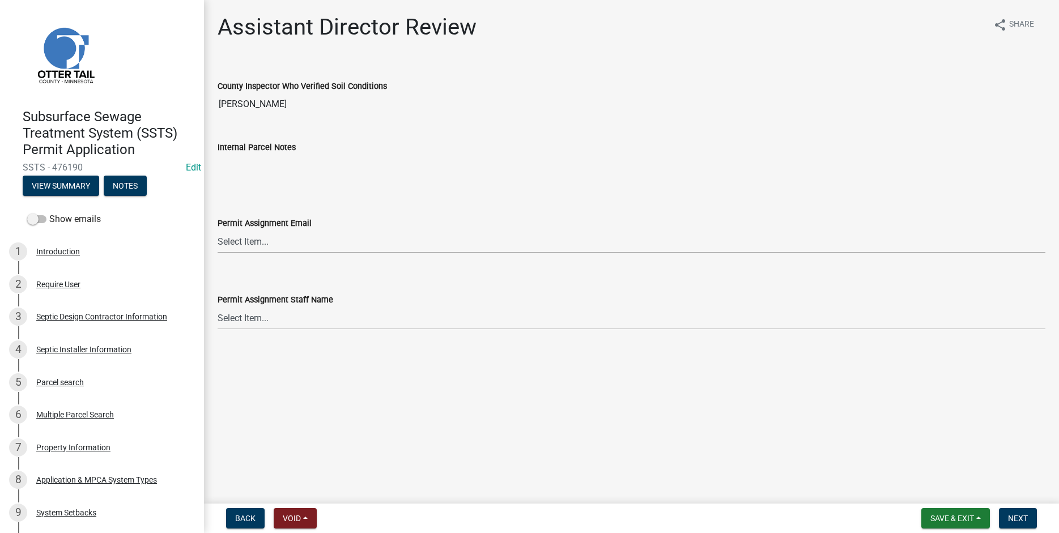
click at [218, 230] on select "Select Item... [PERSON_NAME] ([EMAIL_ADDRESS][DOMAIN_NAME]) [PERSON_NAME] ([EMA…" at bounding box center [632, 241] width 828 height 23
click option "[PERSON_NAME] ([EMAIL_ADDRESS][DOMAIN_NAME])" at bounding box center [0, 0] width 0 height 0
select select "318b8207-6619-4c37-8bd8-783b28c7307f"
click at [218, 307] on select "Select Item... [PERSON_NAME] [PERSON_NAME] [PERSON_NAME] [PERSON_NAME] [PERSON_…" at bounding box center [632, 318] width 828 height 23
click option "[PERSON_NAME]" at bounding box center [0, 0] width 0 height 0
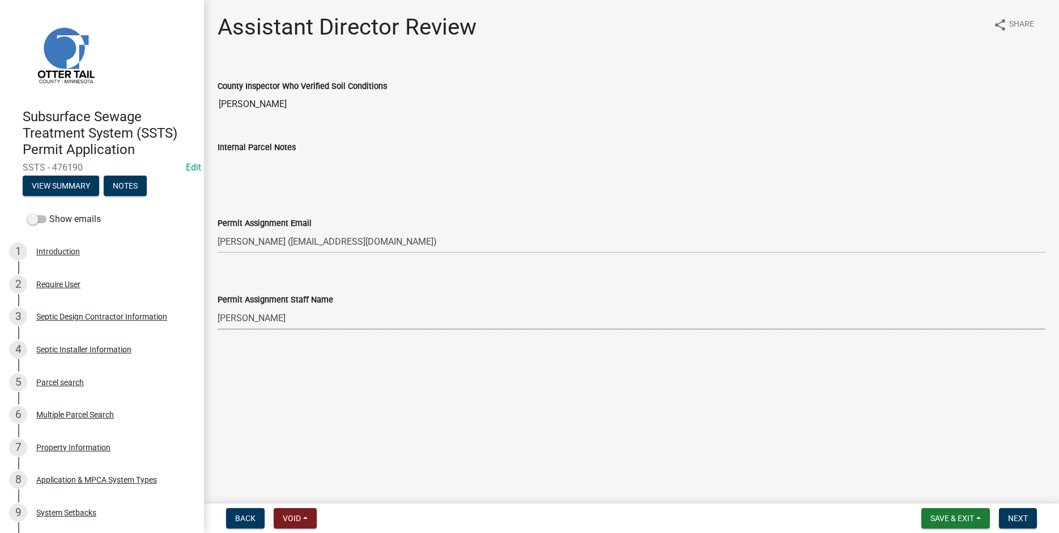
select select "ab2e7446-72a0-49c6-a36a-5181bad2fe68"
click at [1020, 516] on span "Next" at bounding box center [1018, 518] width 20 height 9
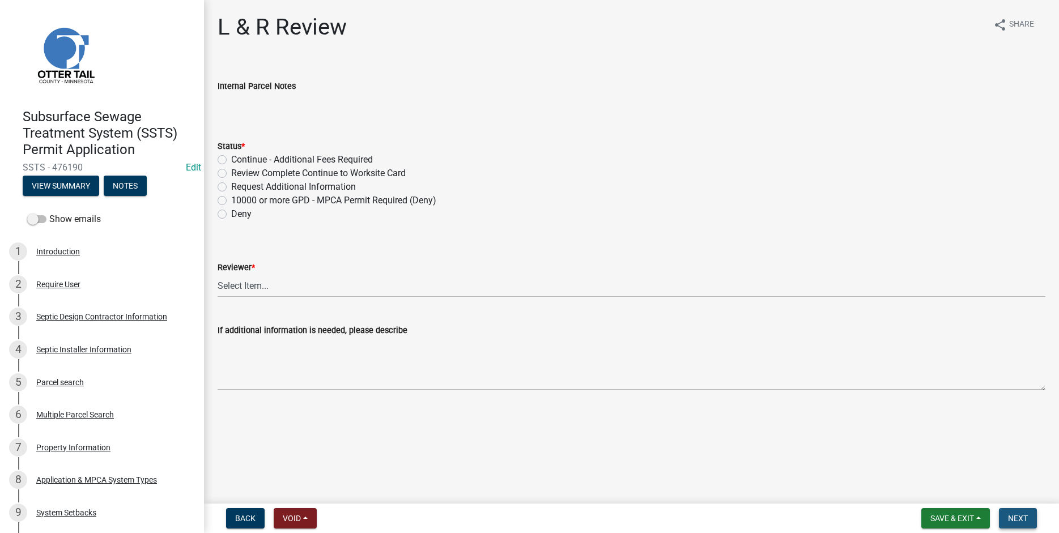
click at [1023, 523] on span "Next" at bounding box center [1018, 518] width 20 height 9
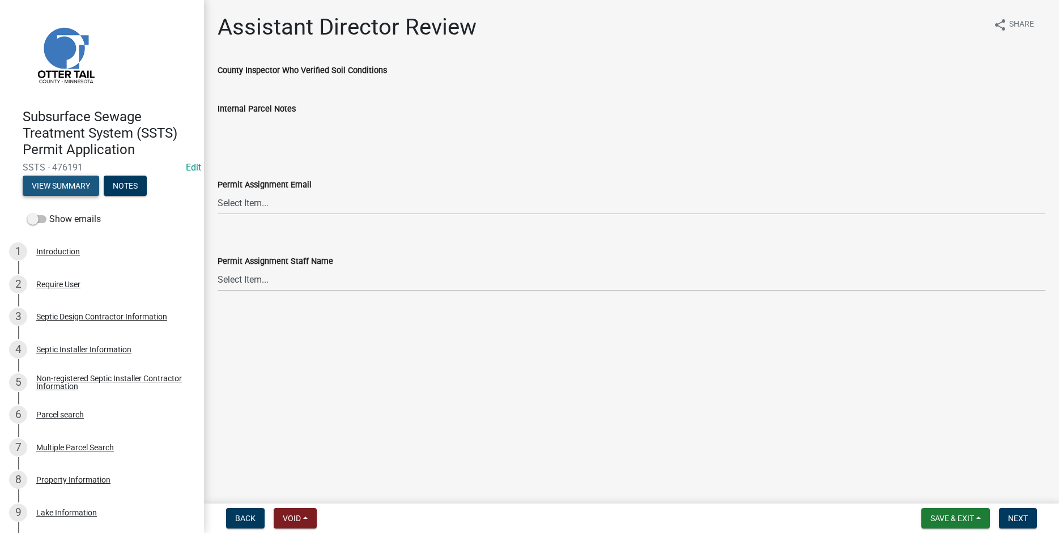
click at [77, 182] on button "View Summary" at bounding box center [61, 186] width 77 height 20
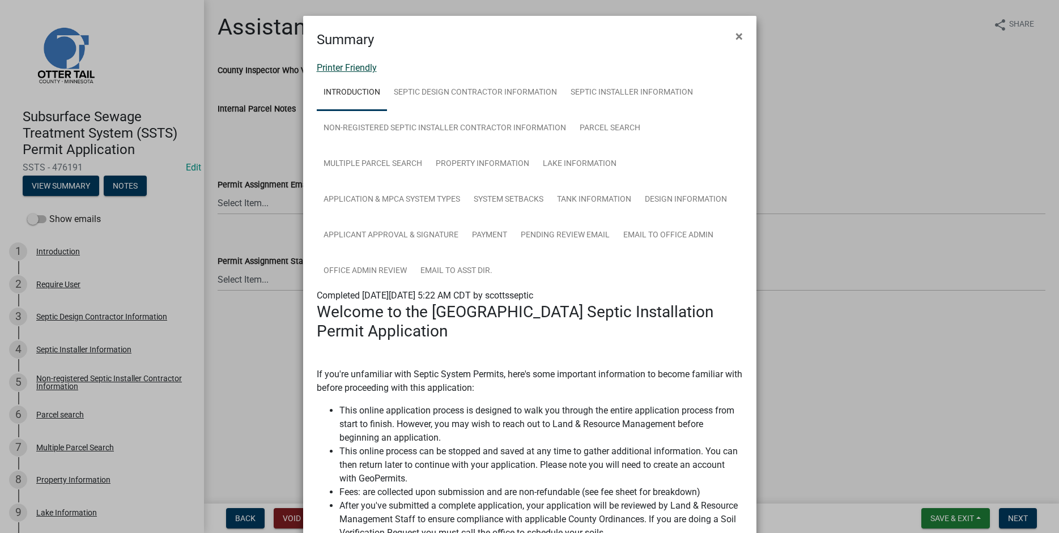
click at [328, 64] on link "Printer Friendly" at bounding box center [347, 67] width 60 height 11
click at [738, 35] on span "×" at bounding box center [739, 36] width 7 height 16
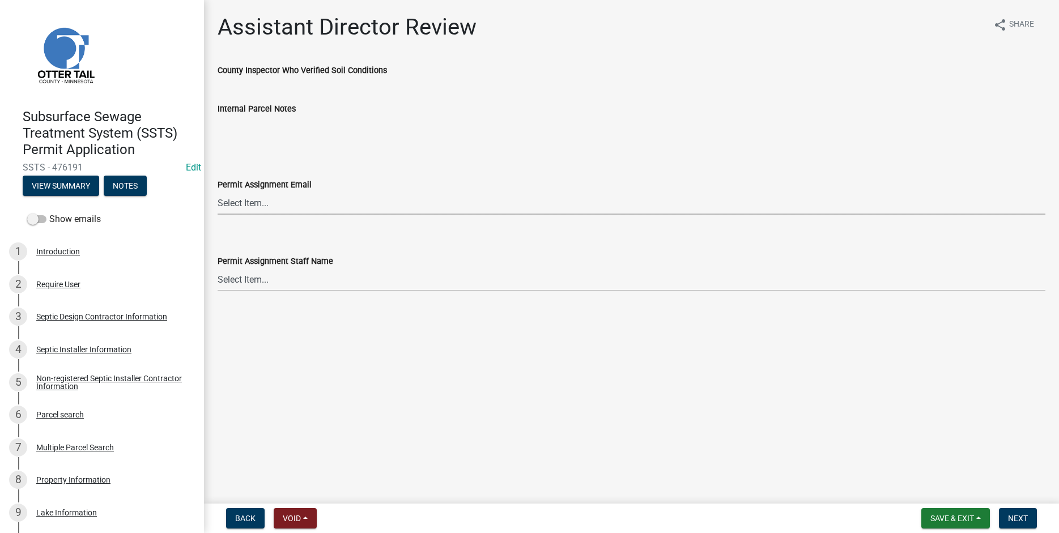
click at [218, 192] on select "Select Item... [PERSON_NAME] ([EMAIL_ADDRESS][DOMAIN_NAME]) [PERSON_NAME] ([EMA…" at bounding box center [632, 203] width 828 height 23
click option "[PERSON_NAME] ([EMAIL_ADDRESS][DOMAIN_NAME])" at bounding box center [0, 0] width 0 height 0
select select "318b8207-6619-4c37-8bd8-783b28c7307f"
click at [218, 268] on select "Select Item... [PERSON_NAME] [PERSON_NAME] [PERSON_NAME] [PERSON_NAME] [PERSON_…" at bounding box center [632, 279] width 828 height 23
click option "[PERSON_NAME]" at bounding box center [0, 0] width 0 height 0
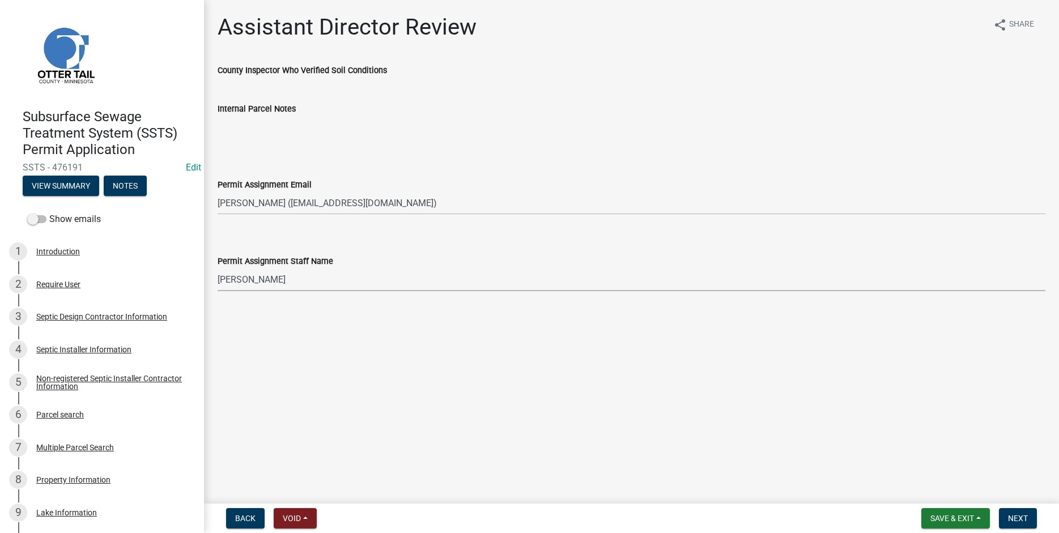
select select "ab2e7446-72a0-49c6-a36a-5181bad2fe68"
click at [1014, 520] on span "Next" at bounding box center [1018, 518] width 20 height 9
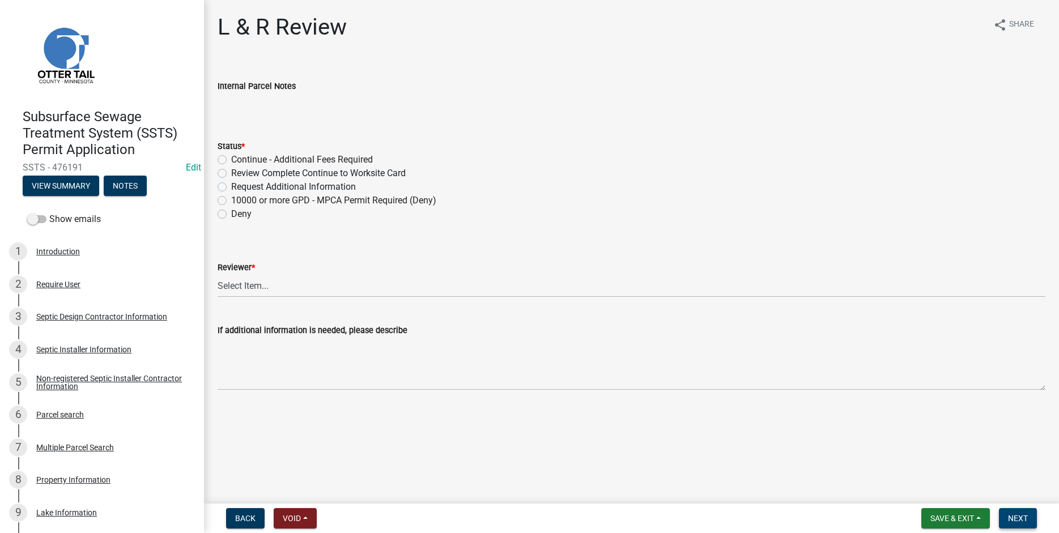
click at [1023, 517] on span "Next" at bounding box center [1018, 518] width 20 height 9
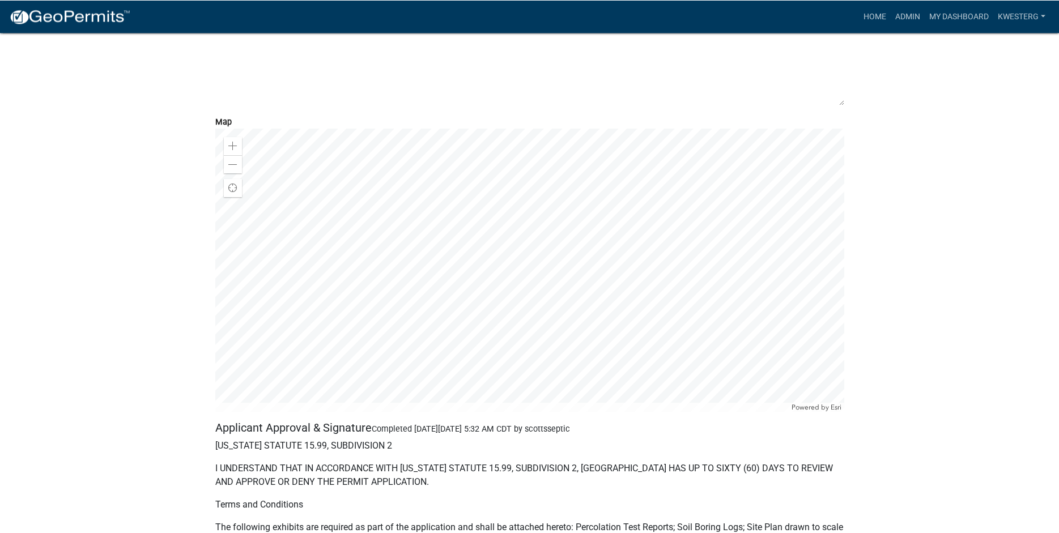
scroll to position [4813, 0]
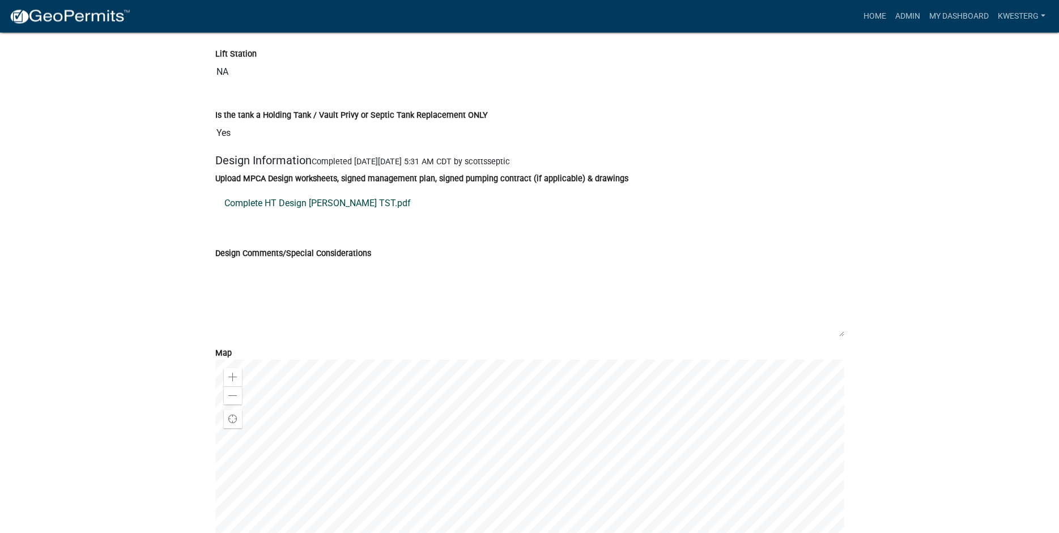
click at [283, 218] on link "Complete HT Design [PERSON_NAME] TST.pdf" at bounding box center [529, 203] width 629 height 27
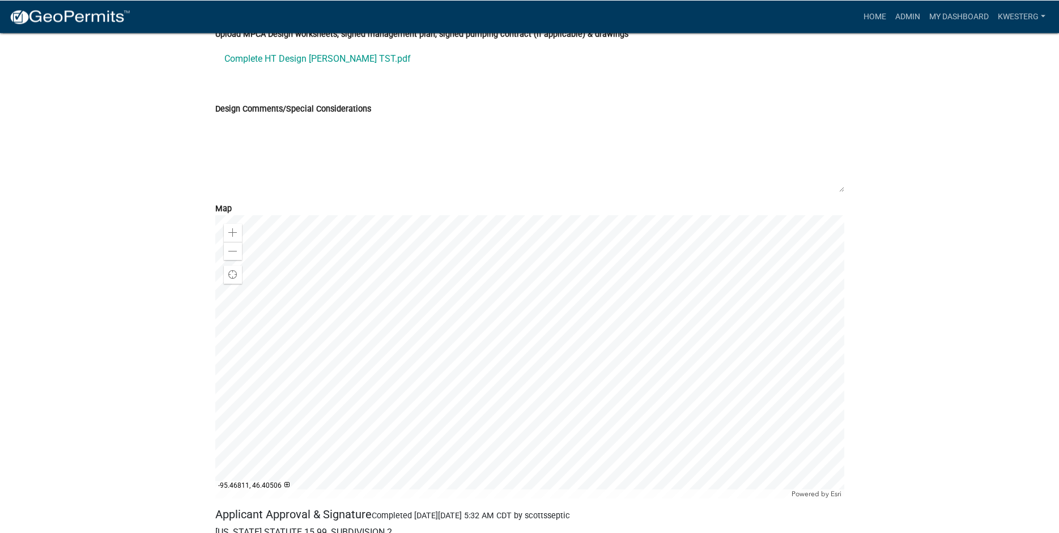
scroll to position [4726, 0]
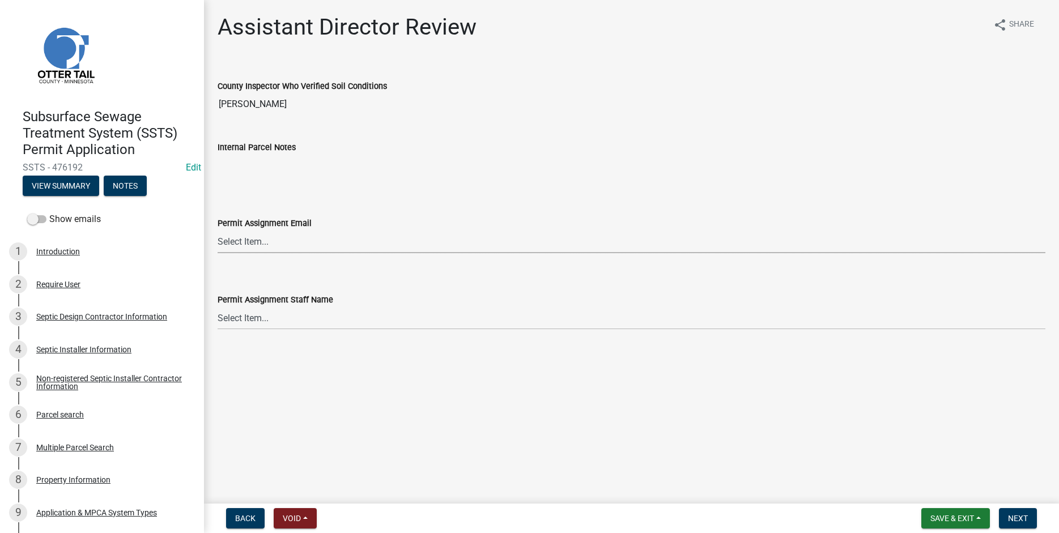
click at [218, 230] on select "Select Item... [PERSON_NAME] ([EMAIL_ADDRESS][DOMAIN_NAME]) [PERSON_NAME] ([EMA…" at bounding box center [632, 241] width 828 height 23
click option "[PERSON_NAME] ([EMAIL_ADDRESS][DOMAIN_NAME])" at bounding box center [0, 0] width 0 height 0
select select "46a67eee-2c7d-4579-9973-15a8b9f9d8c4"
click at [218, 307] on select "Select Item... [PERSON_NAME] [PERSON_NAME] [PERSON_NAME] [PERSON_NAME] [PERSON_…" at bounding box center [632, 318] width 828 height 23
click option "[PERSON_NAME]" at bounding box center [0, 0] width 0 height 0
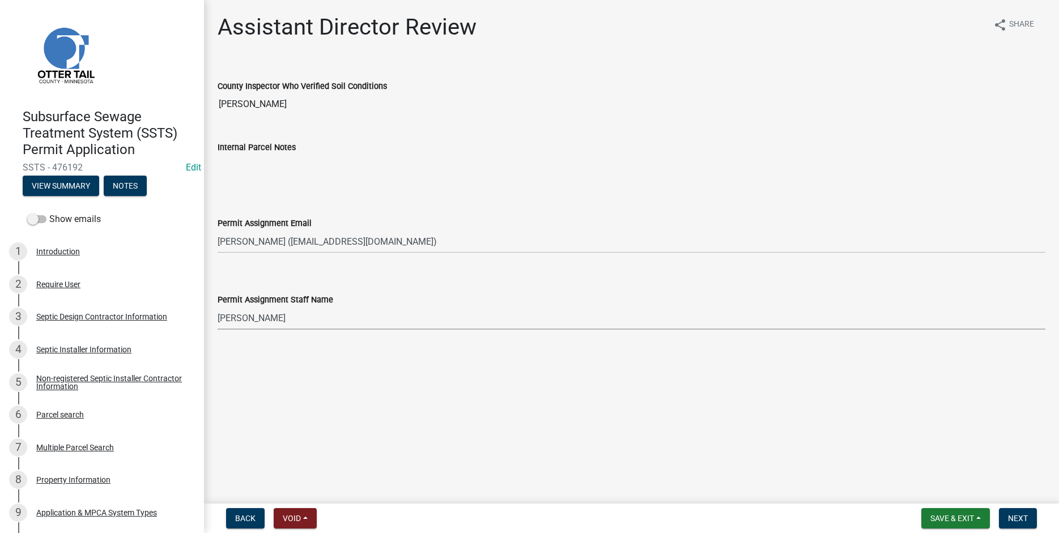
select select "f6a741f6-6d10-4601-9562-2e8ce244b7e0"
click at [1011, 514] on span "Next" at bounding box center [1018, 518] width 20 height 9
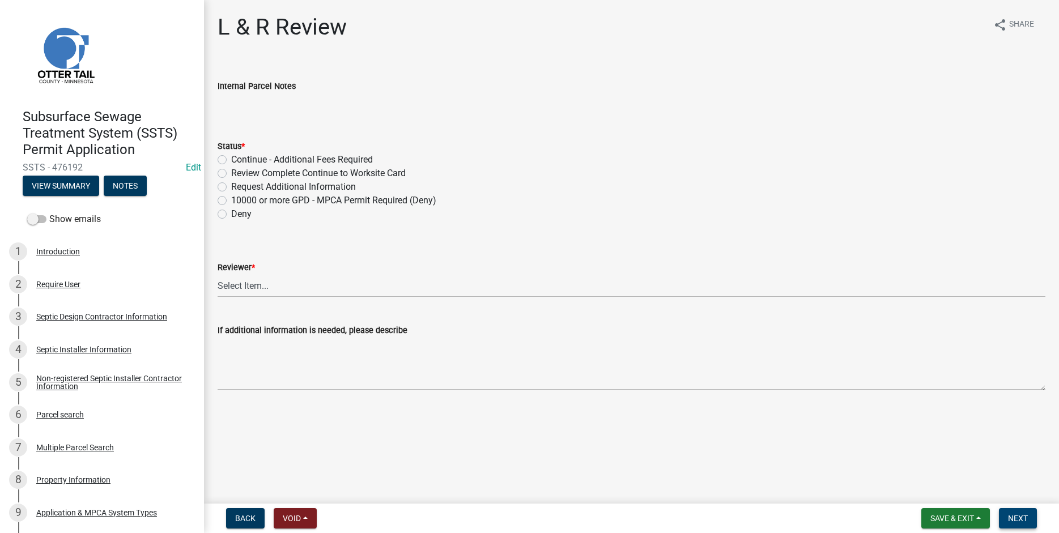
click at [1019, 515] on span "Next" at bounding box center [1018, 518] width 20 height 9
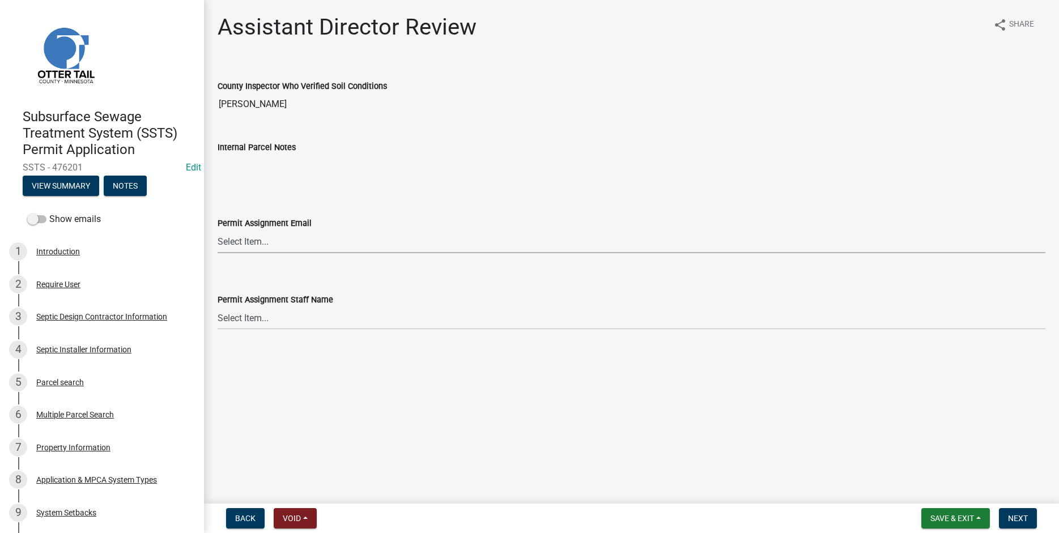
click at [218, 230] on select "Select Item... [PERSON_NAME] ([EMAIL_ADDRESS][DOMAIN_NAME]) [PERSON_NAME] ([EMA…" at bounding box center [632, 241] width 828 height 23
click option "[PERSON_NAME] ([EMAIL_ADDRESS][DOMAIN_NAME])" at bounding box center [0, 0] width 0 height 0
select select "318b8207-6619-4c37-8bd8-783b28c7307f"
click at [218, 307] on select "Select Item... [PERSON_NAME] [PERSON_NAME] [PERSON_NAME] [PERSON_NAME] [PERSON_…" at bounding box center [632, 318] width 828 height 23
click option "[PERSON_NAME]" at bounding box center [0, 0] width 0 height 0
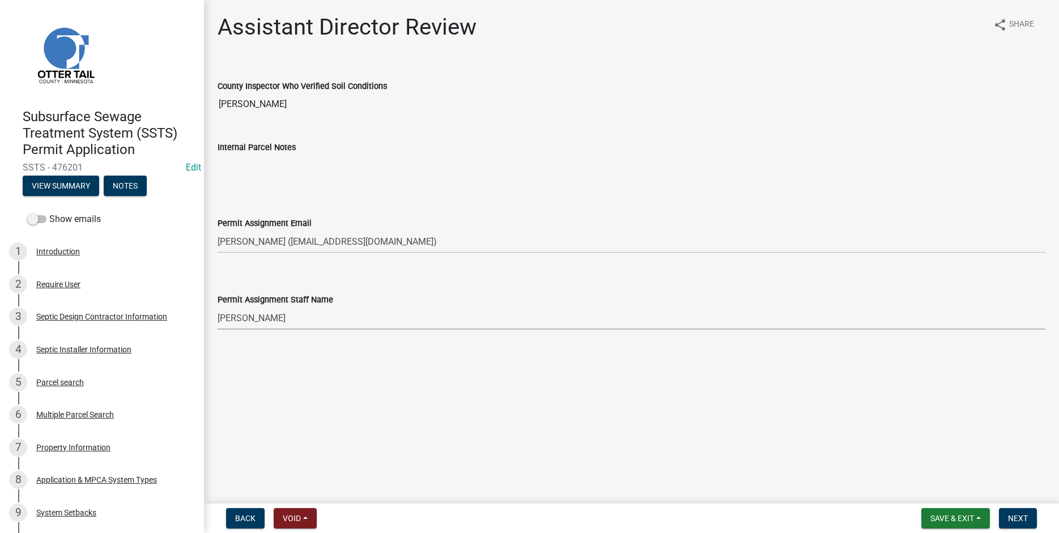
select select "ab2e7446-72a0-49c6-a36a-5181bad2fe68"
click at [1016, 523] on span "Next" at bounding box center [1018, 518] width 20 height 9
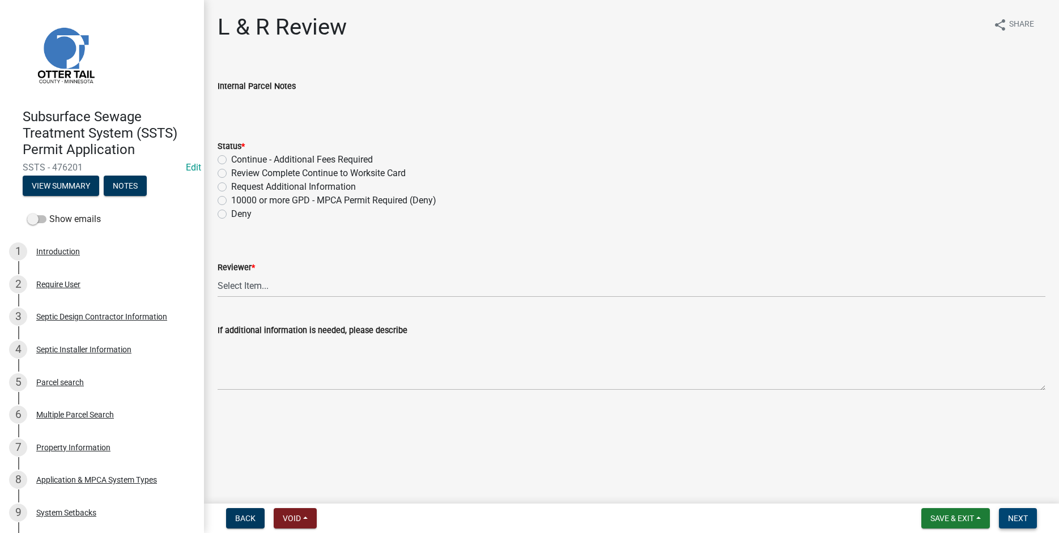
click at [1015, 522] on span "Next" at bounding box center [1018, 518] width 20 height 9
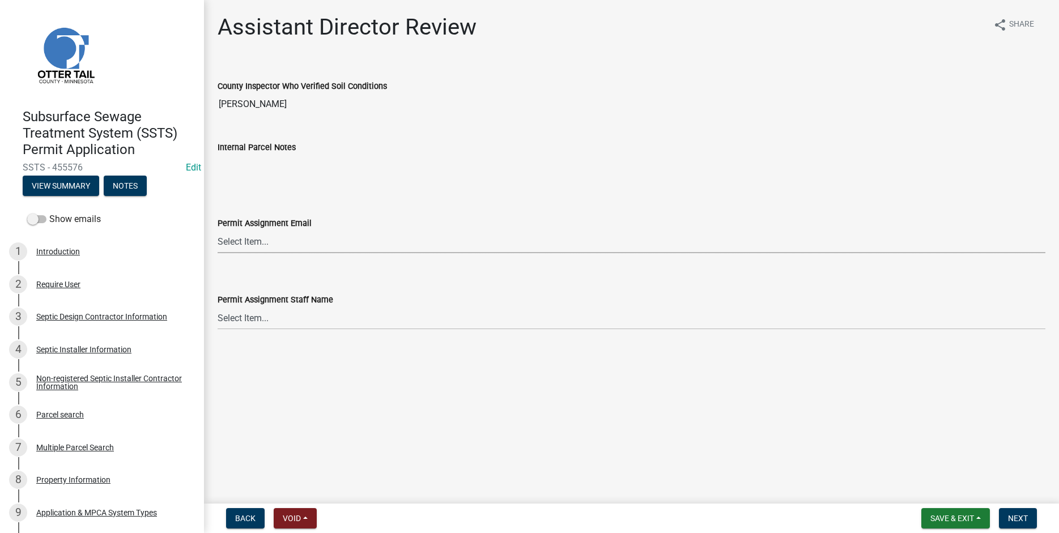
click at [218, 230] on select "Select Item... [PERSON_NAME] ([EMAIL_ADDRESS][DOMAIN_NAME]) [PERSON_NAME] ([EMA…" at bounding box center [632, 241] width 828 height 23
click option "[PERSON_NAME] ([EMAIL_ADDRESS][DOMAIN_NAME])" at bounding box center [0, 0] width 0 height 0
select select "46a67eee-2c7d-4579-9973-15a8b9f9d8c4"
click at [218, 307] on select "Select Item... [PERSON_NAME] [PERSON_NAME] [PERSON_NAME] [PERSON_NAME] [PERSON_…" at bounding box center [632, 318] width 828 height 23
click option "[PERSON_NAME]" at bounding box center [0, 0] width 0 height 0
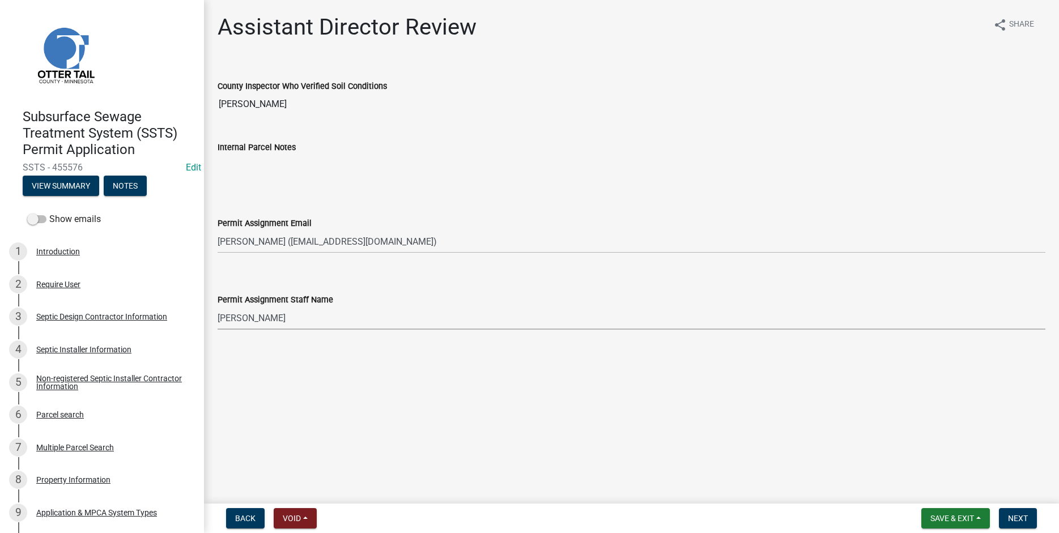
select select "f6a741f6-6d10-4601-9562-2e8ce244b7e0"
click at [1017, 519] on span "Next" at bounding box center [1018, 518] width 20 height 9
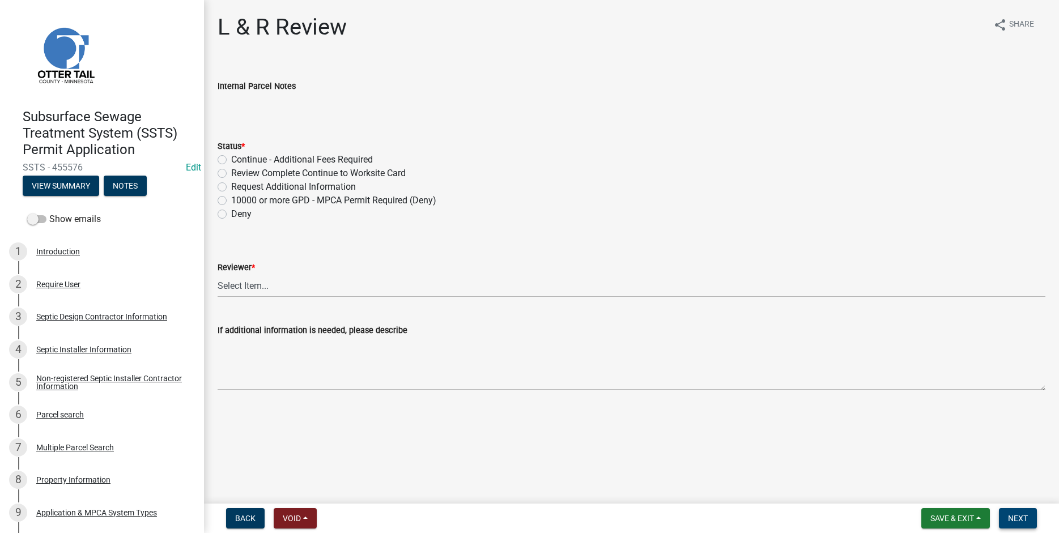
click at [1021, 519] on span "Next" at bounding box center [1018, 518] width 20 height 9
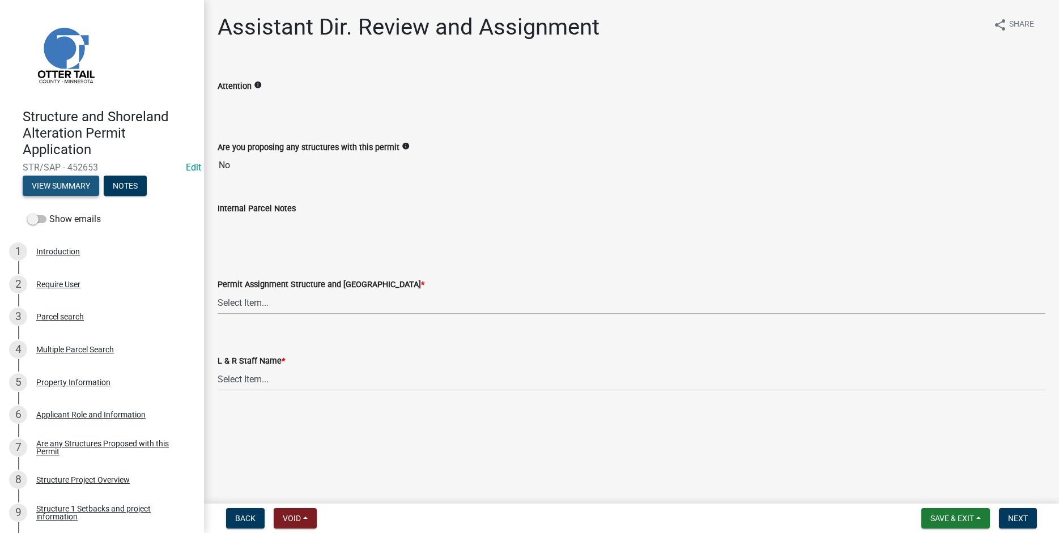
click at [54, 181] on button "View Summary" at bounding box center [61, 186] width 77 height 20
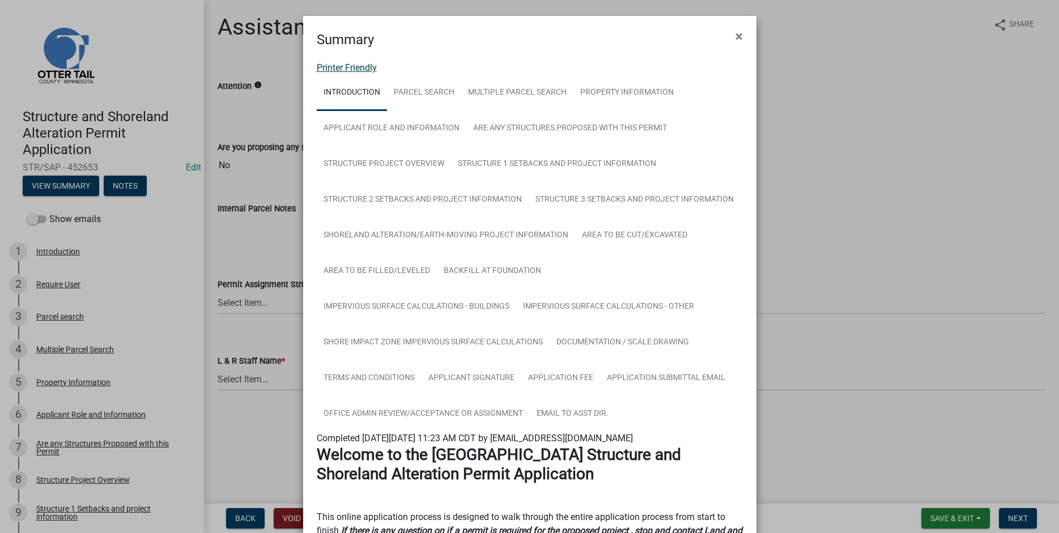
click at [329, 65] on link "Printer Friendly" at bounding box center [347, 67] width 60 height 11
click at [739, 36] on span "×" at bounding box center [739, 36] width 7 height 16
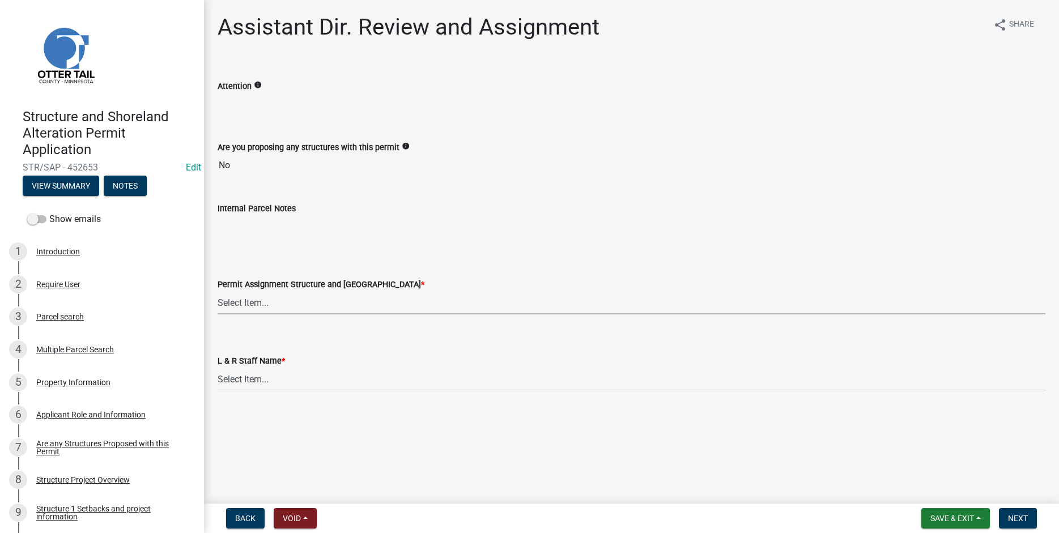
click at [218, 291] on select "Select Item... Alexis Newark (anewark@ottertailcounty.gov) Amy Busko (abusko@ot…" at bounding box center [632, 302] width 828 height 23
click option "Eric Babolian (ebabolian@ottertailcounty.gov)" at bounding box center [0, 0] width 0 height 0
select select "989828fc-18e1-4803-8552-4d2c3470160b"
click at [218, 368] on select "Select Item... Alexis Newark Amy Busko Andrea Perales Brittany Tollefson Christ…" at bounding box center [632, 379] width 828 height 23
click option "Eric Babolian" at bounding box center [0, 0] width 0 height 0
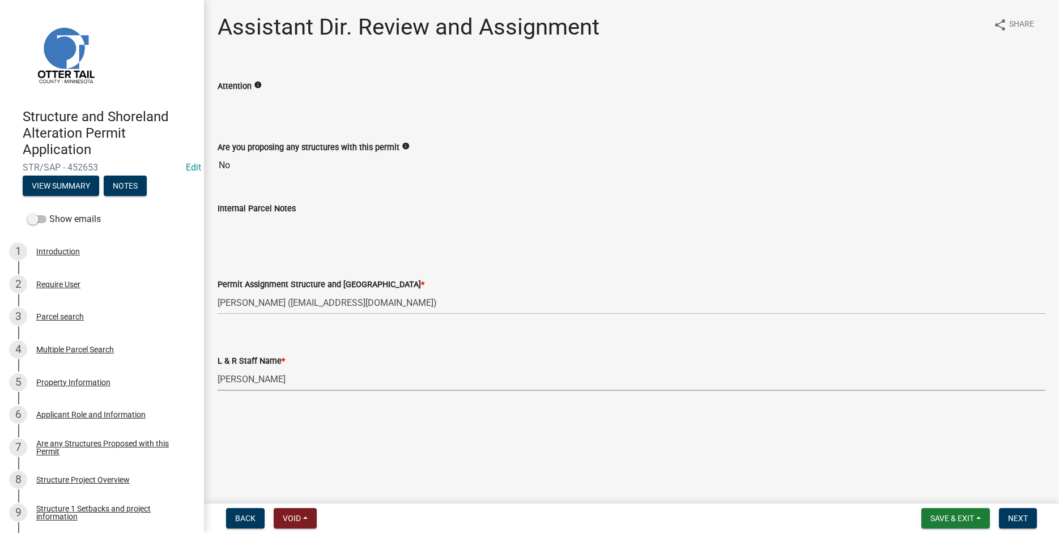
select select "f66be788-4dd6-459d-a9ec-6d83f4dfb709"
click at [1012, 516] on span "Next" at bounding box center [1018, 518] width 20 height 9
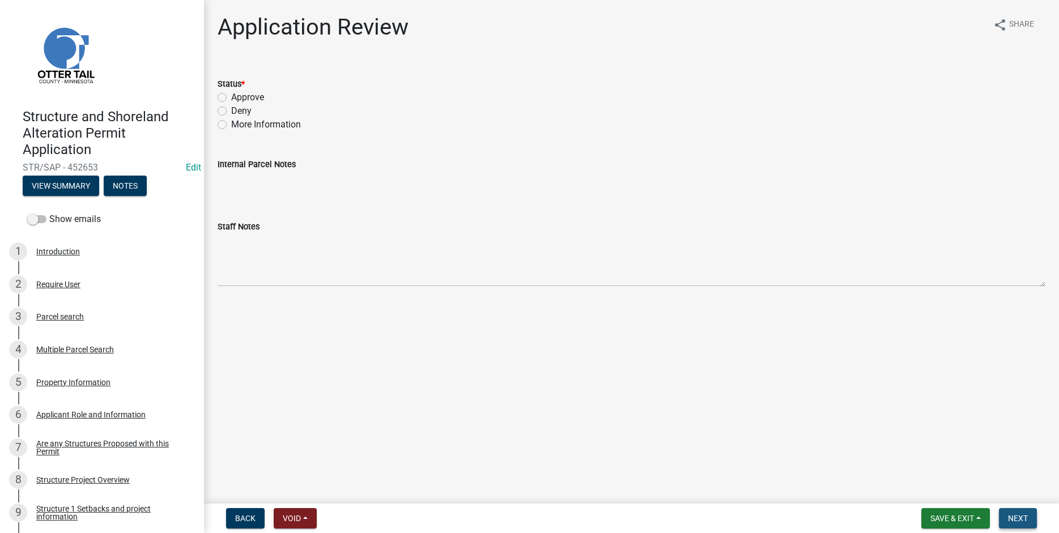
click at [1020, 515] on span "Next" at bounding box center [1018, 518] width 20 height 9
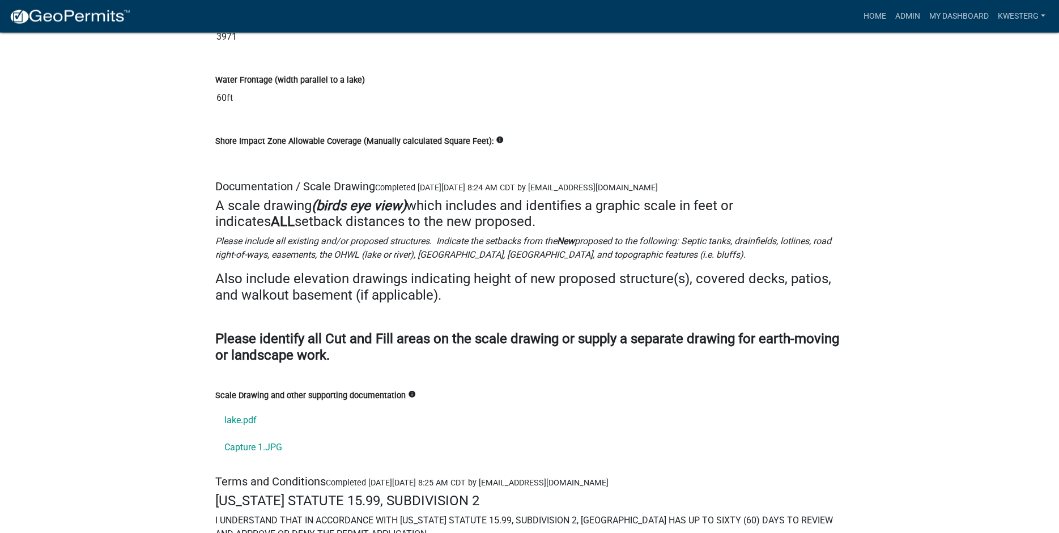
scroll to position [14686, 0]
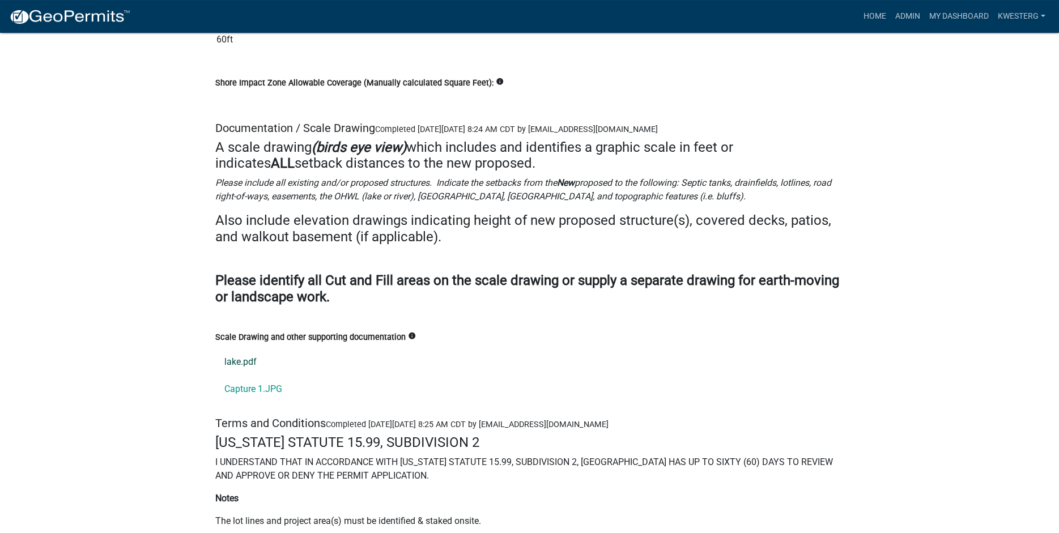
click at [233, 376] on link "lake.pdf" at bounding box center [529, 362] width 629 height 27
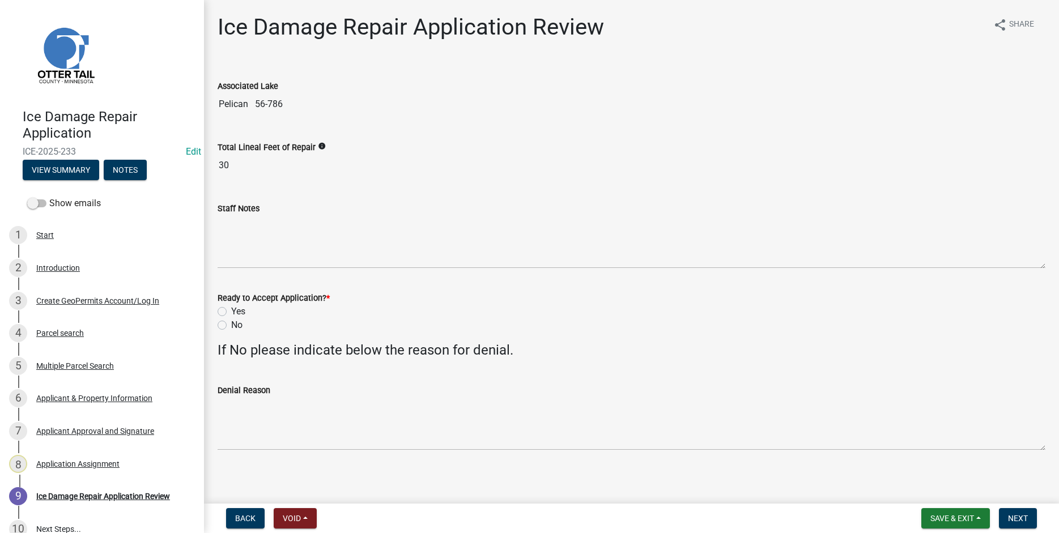
click at [231, 309] on label "Yes" at bounding box center [238, 312] width 14 height 14
click at [231, 309] on input "Yes" at bounding box center [234, 308] width 7 height 7
radio input "true"
click at [1013, 516] on span "Next" at bounding box center [1018, 518] width 20 height 9
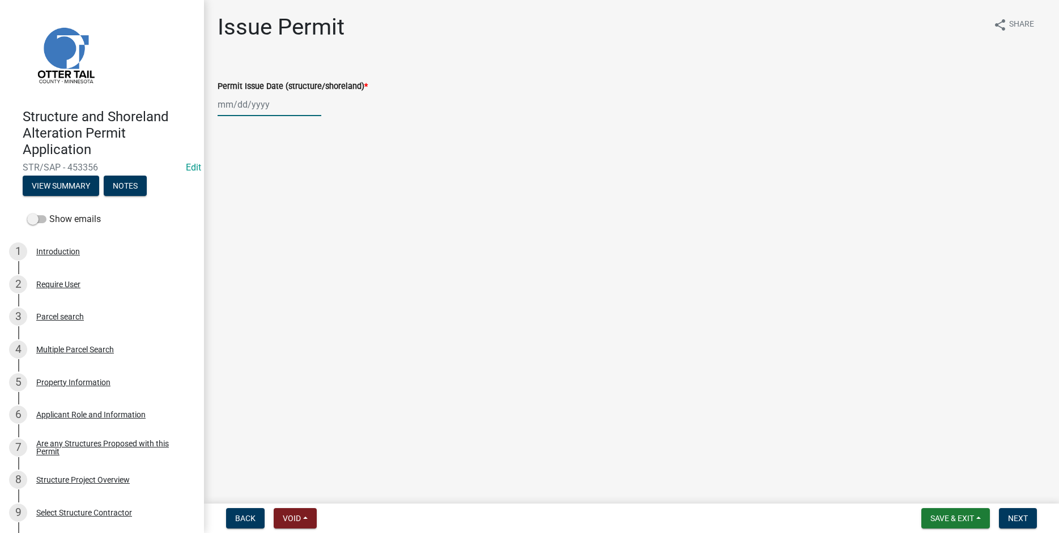
click at [249, 110] on input "Permit Issue Date (structure/shoreland) *" at bounding box center [270, 104] width 104 height 23
select select "9"
select select "2025"
click at [268, 187] on div "10" at bounding box center [265, 183] width 18 height 18
type input "[DATE]"
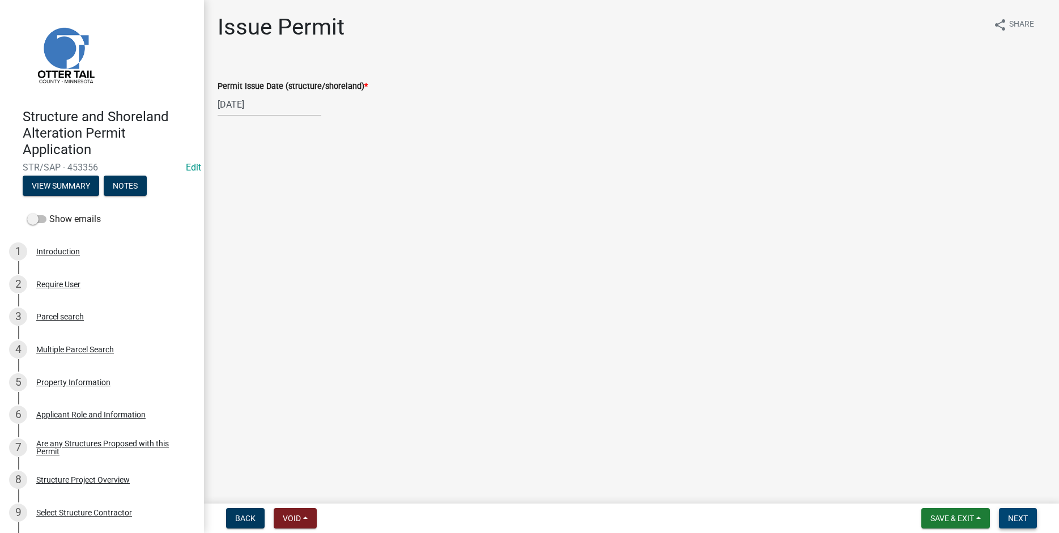
click at [1023, 521] on span "Next" at bounding box center [1018, 518] width 20 height 9
click at [1024, 523] on span "Next" at bounding box center [1018, 518] width 20 height 9
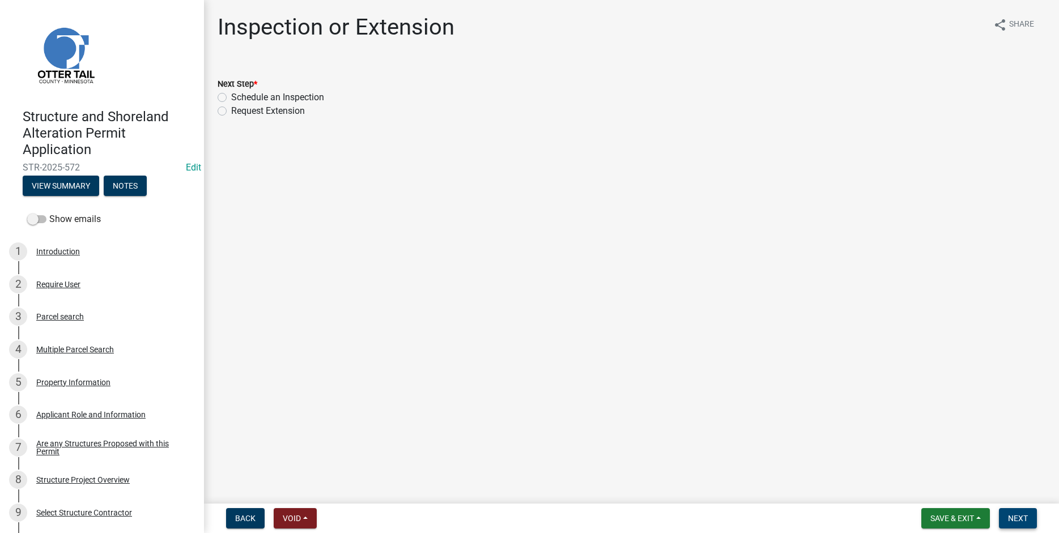
click at [1012, 519] on span "Next" at bounding box center [1018, 518] width 20 height 9
click at [956, 513] on button "Save & Exit" at bounding box center [956, 518] width 69 height 20
click at [930, 490] on button "Save & Exit" at bounding box center [945, 489] width 91 height 27
